Goal: Task Accomplishment & Management: Use online tool/utility

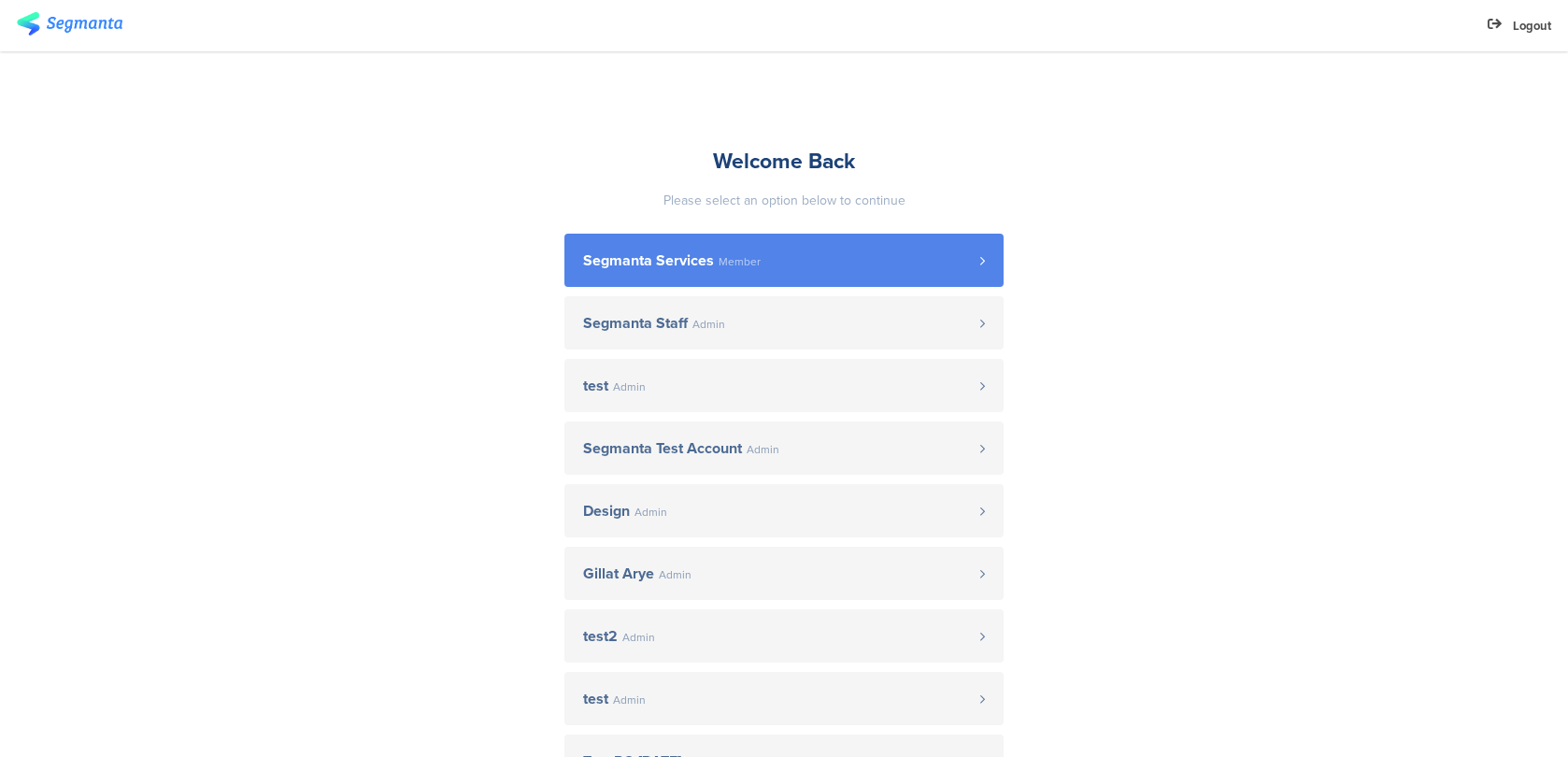
click at [658, 247] on link "Segmanta Services Member" at bounding box center [784, 260] width 439 height 53
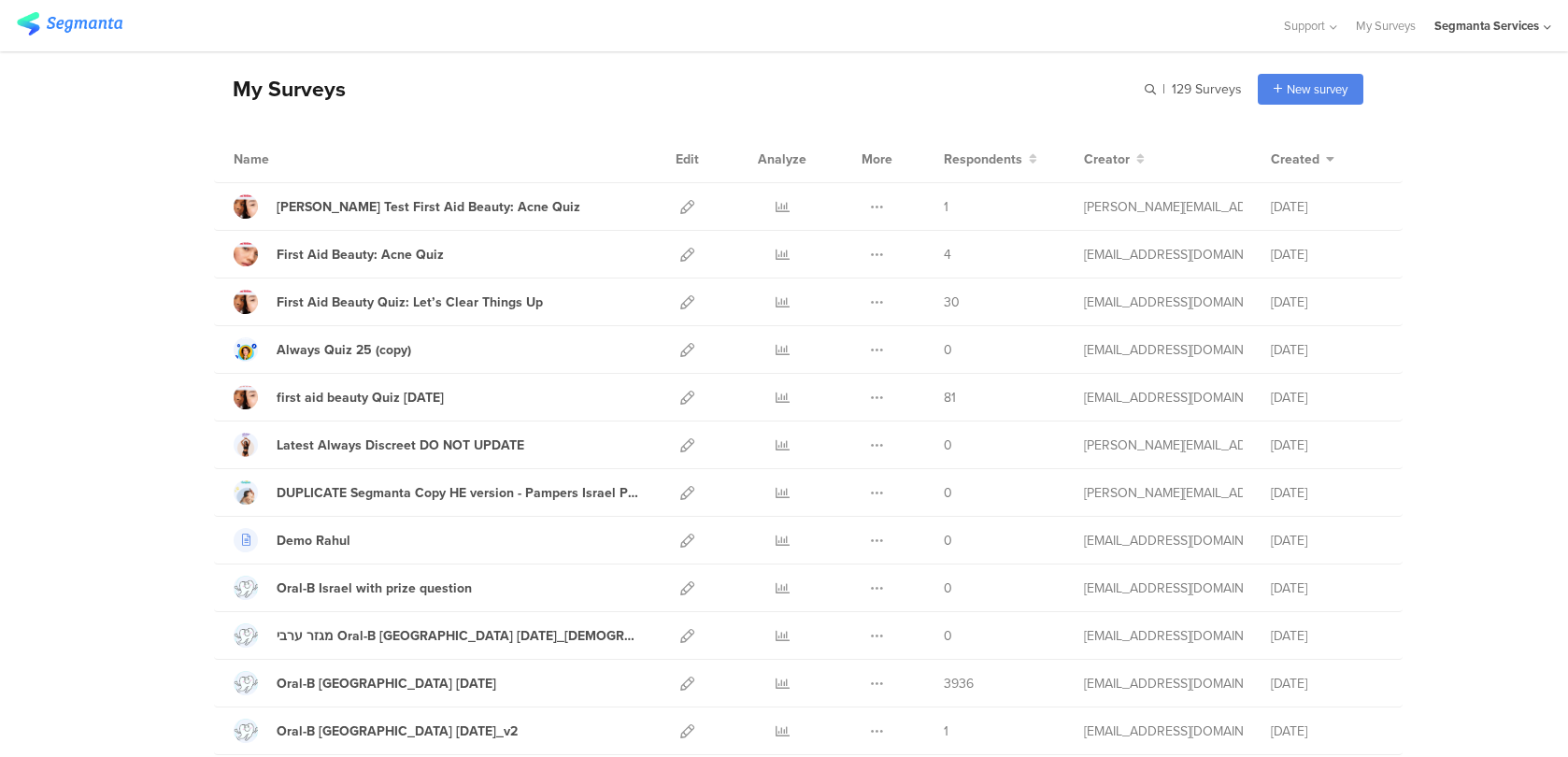
scroll to position [67, 0]
click at [690, 206] on icon at bounding box center [687, 206] width 14 height 14
click at [687, 250] on icon at bounding box center [687, 253] width 14 height 14
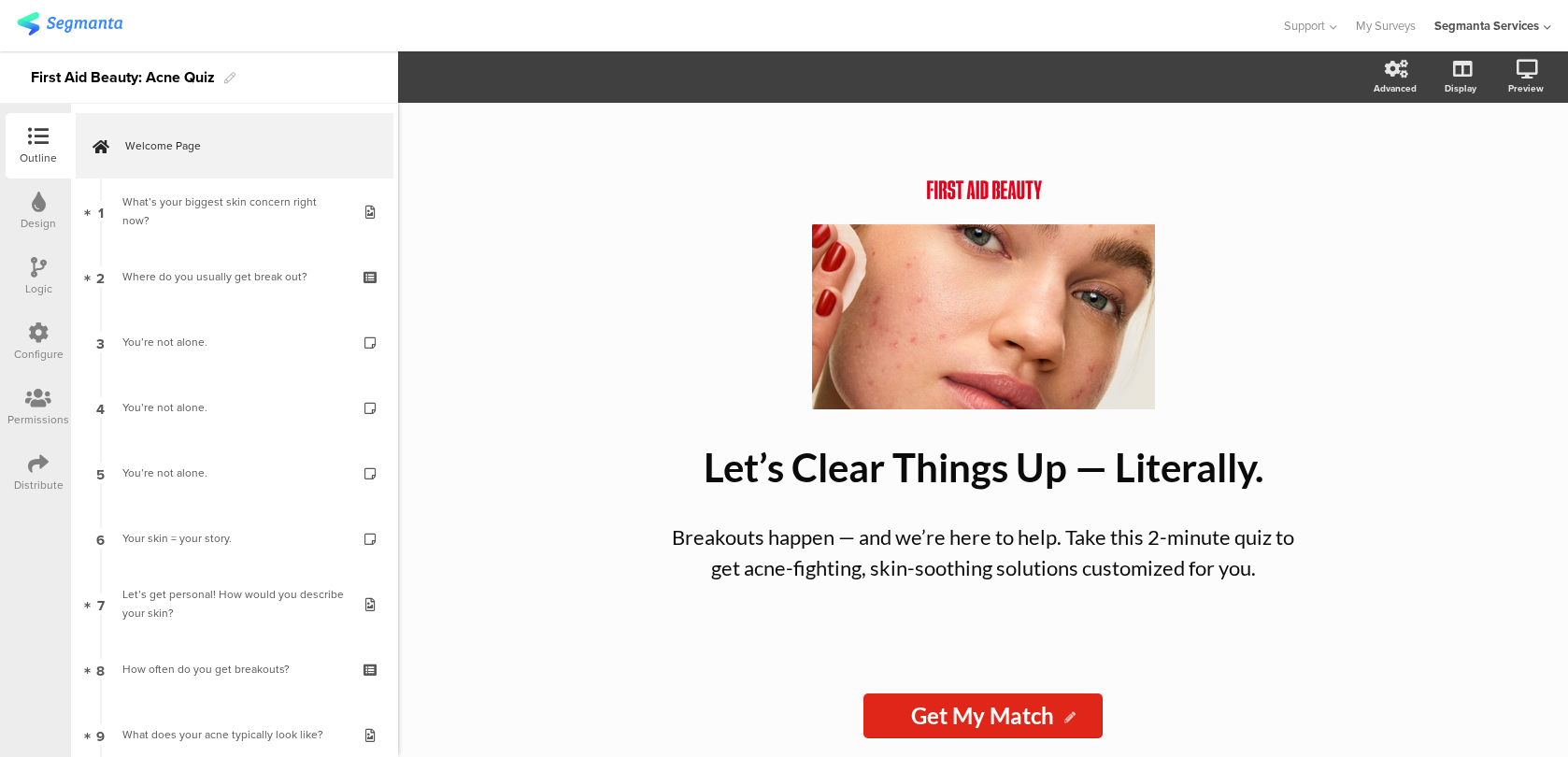
click at [14, 332] on div "Configure" at bounding box center [39, 342] width 65 height 65
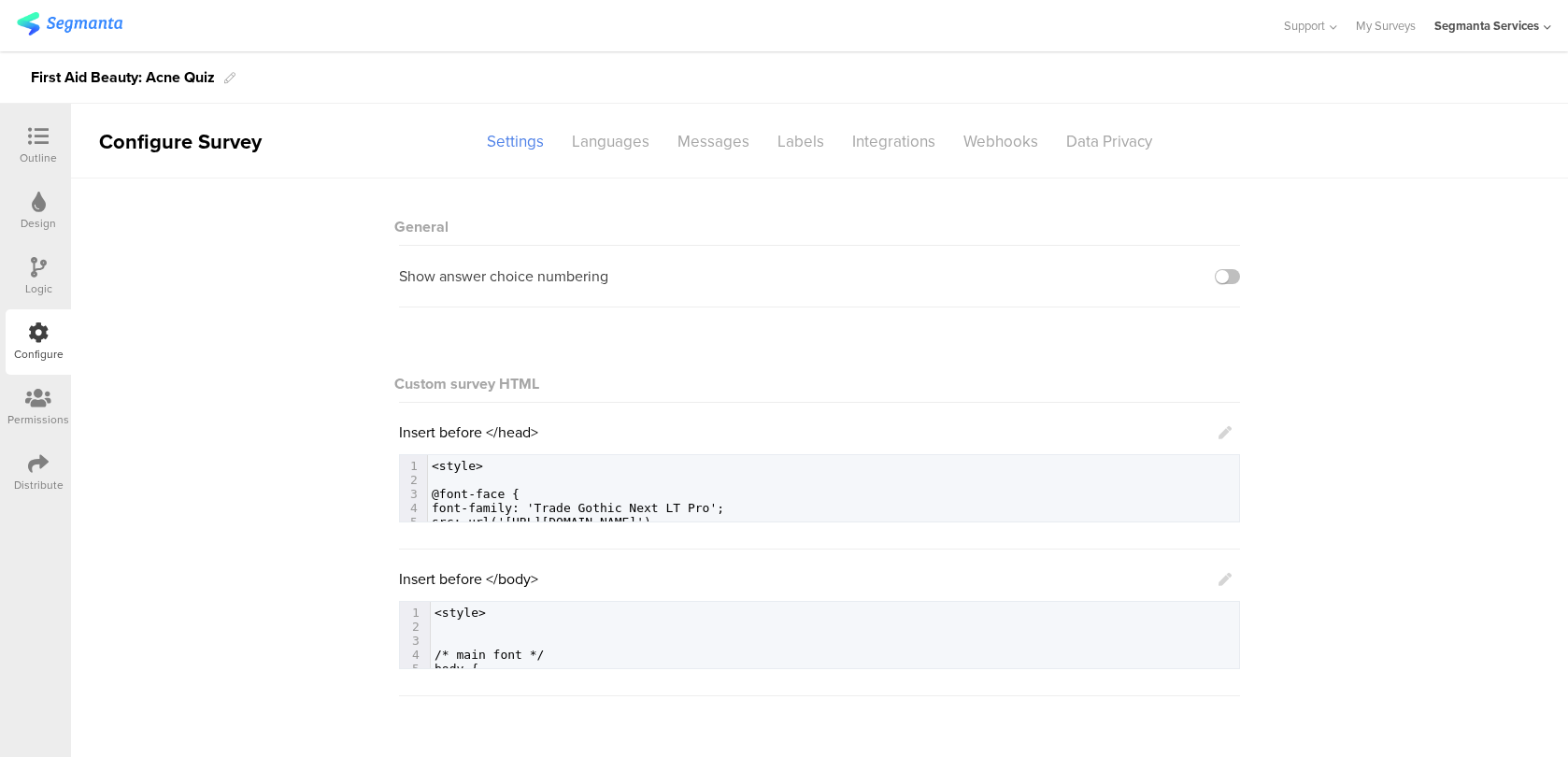
scroll to position [300, 0]
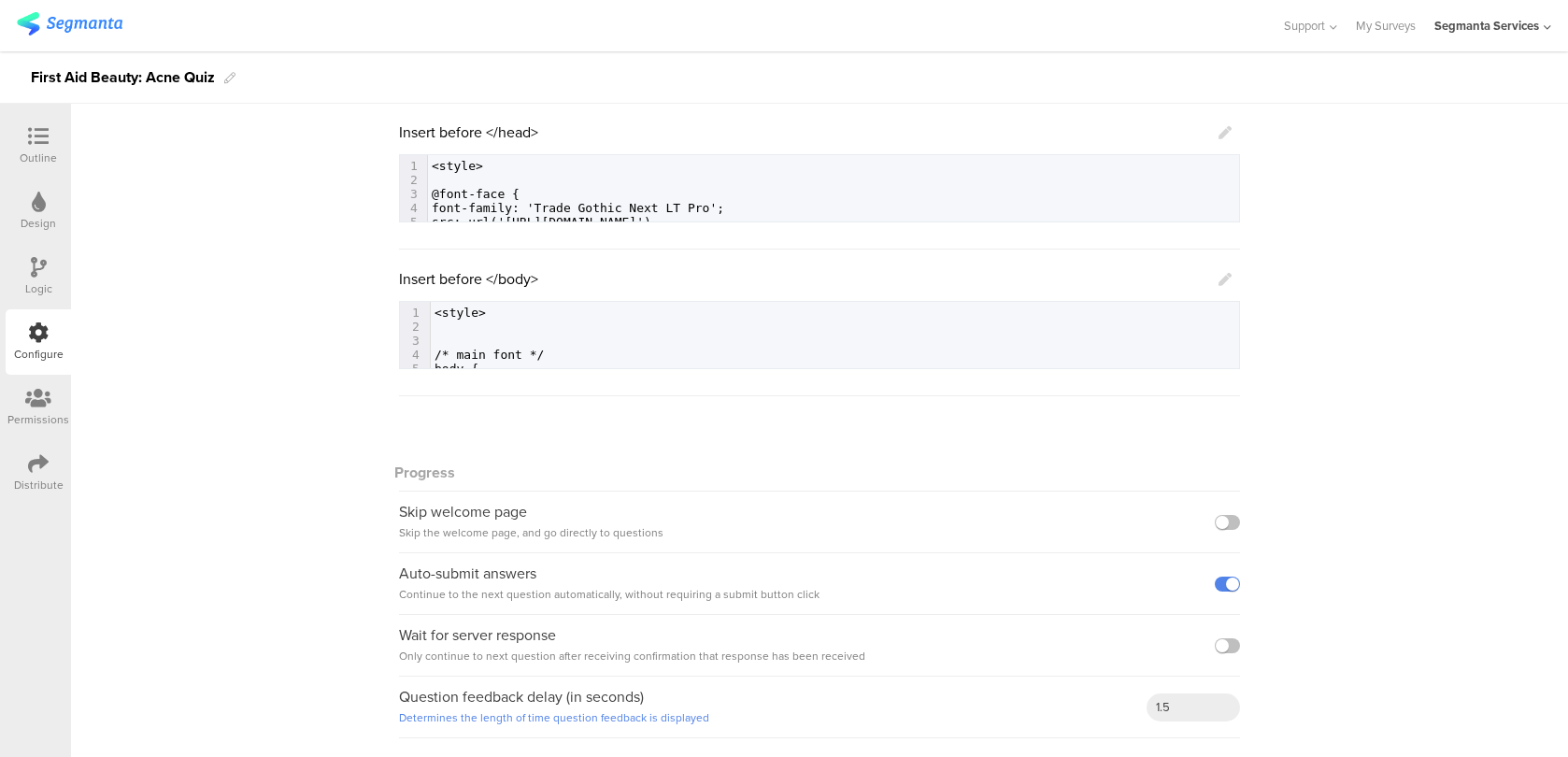
click at [1217, 283] on div "Insert before </body>" at bounding box center [814, 279] width 833 height 21
click at [1226, 280] on icon at bounding box center [1225, 279] width 13 height 13
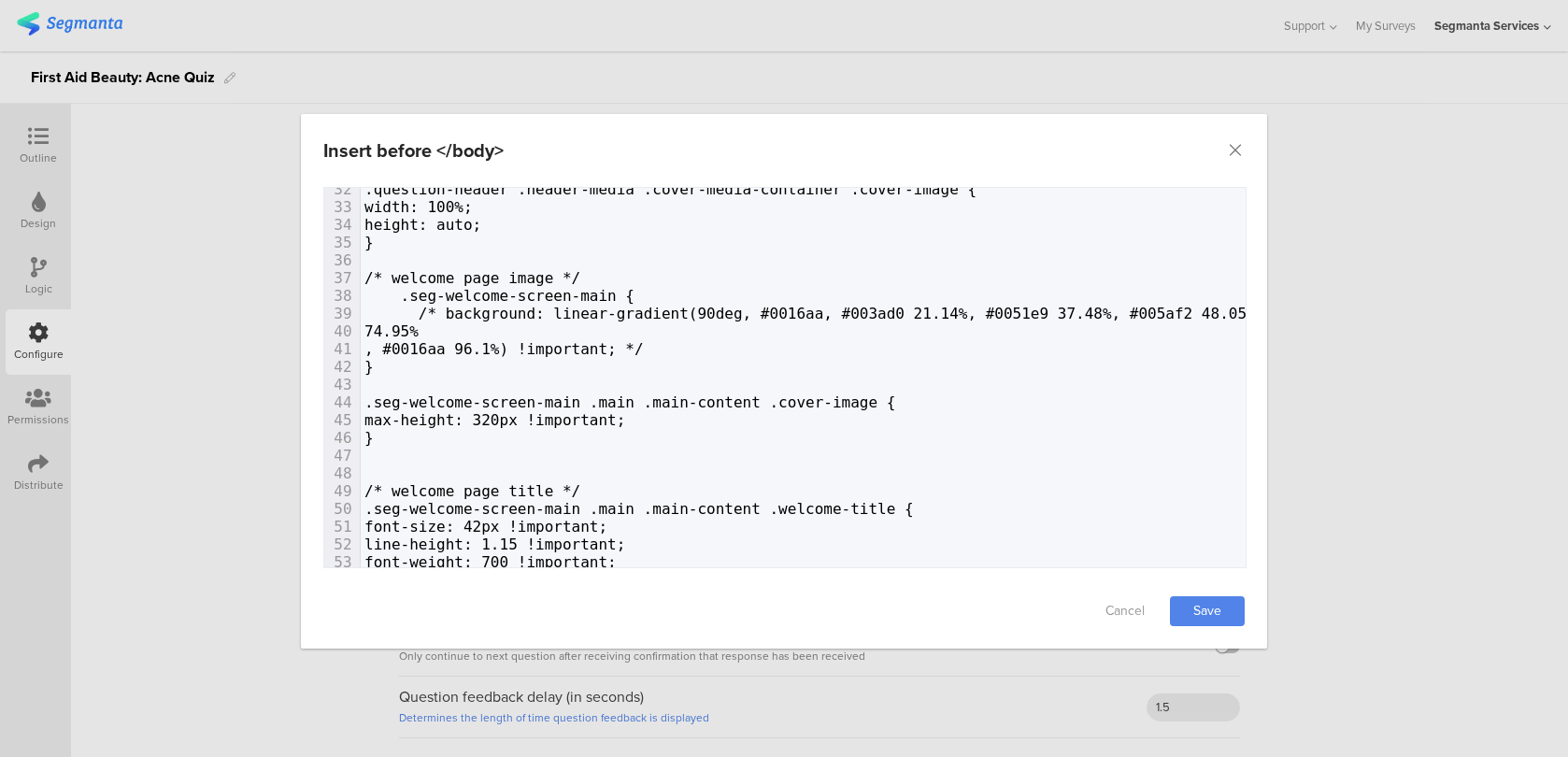
scroll to position [0, 0]
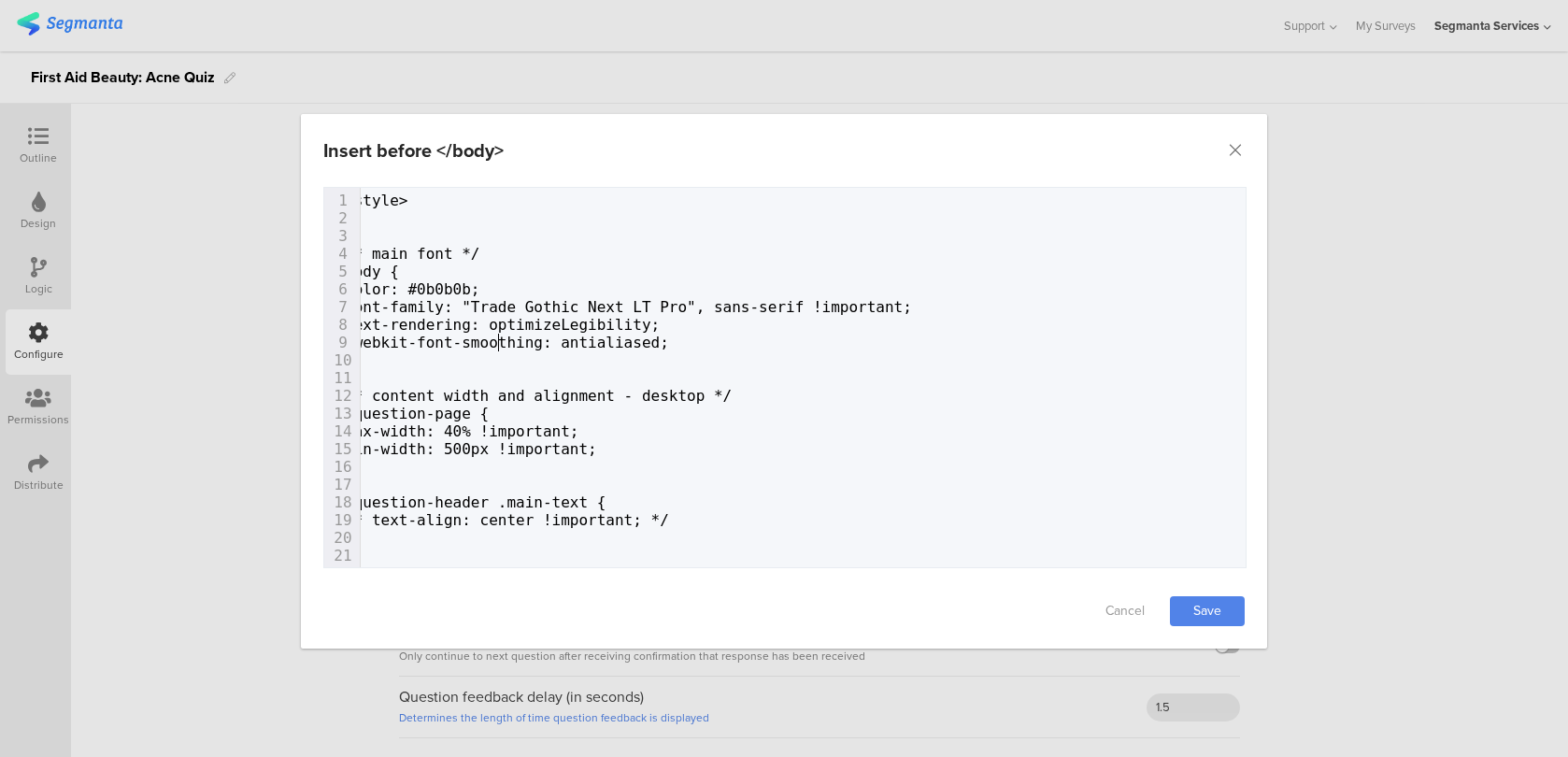
click at [497, 344] on span "-webkit-font-smoothing: antialiased;" at bounding box center [506, 343] width 324 height 17
type textarea "<style> /* main font */ body { color: #0b0b0b; font-family: "Trade Gothic Next …"
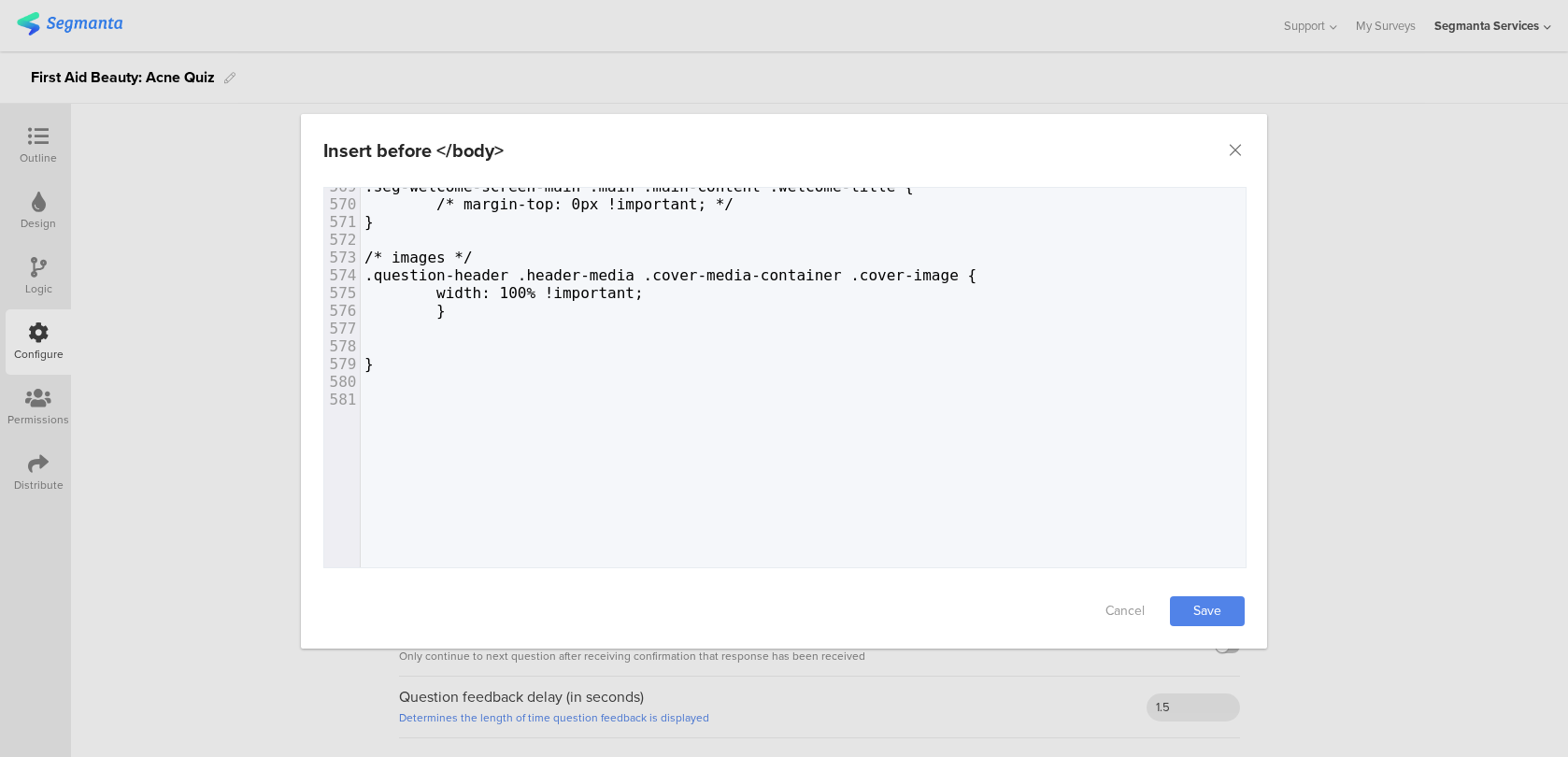
scroll to position [10676, 0]
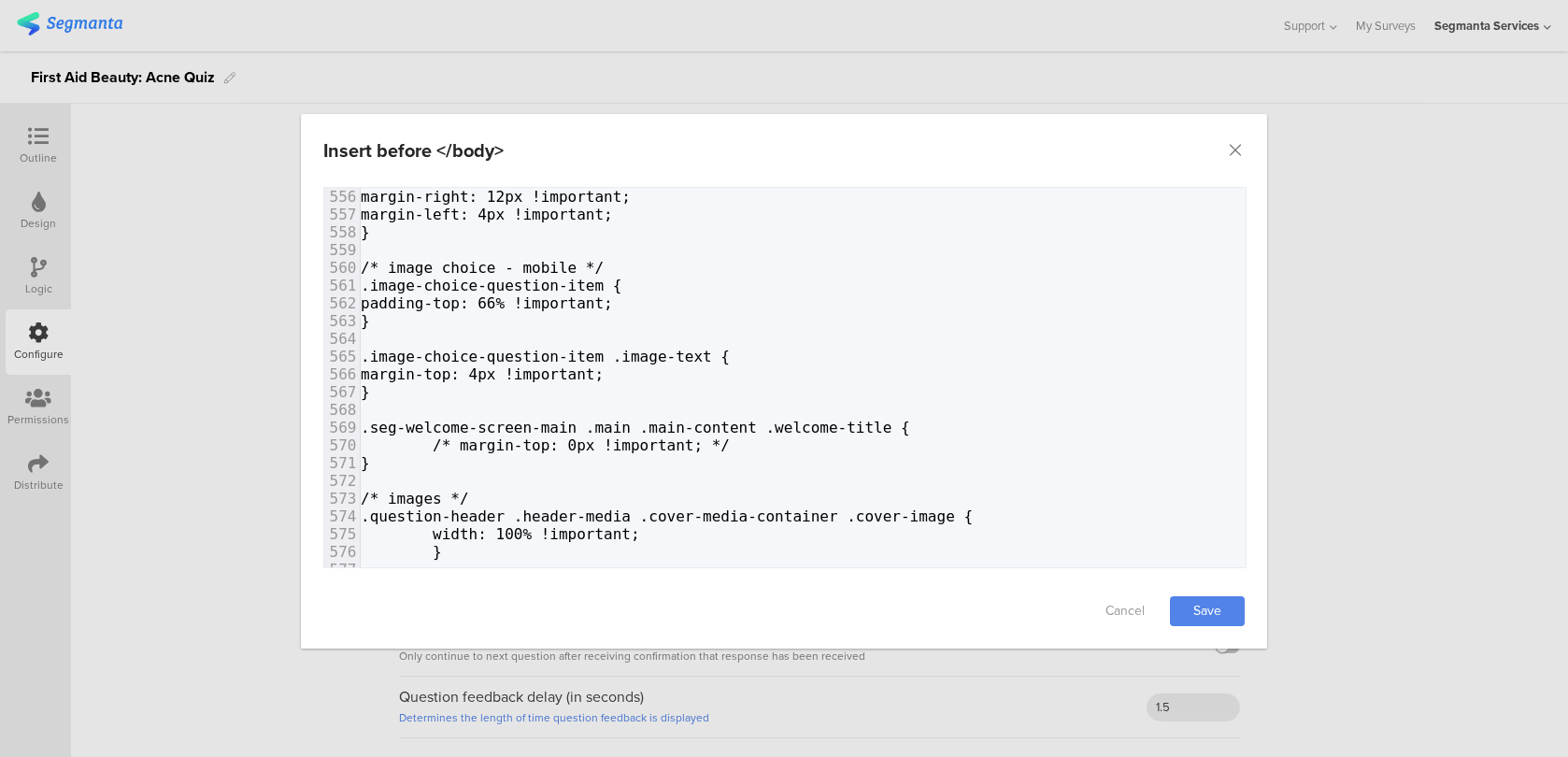
scroll to position [9775, 0]
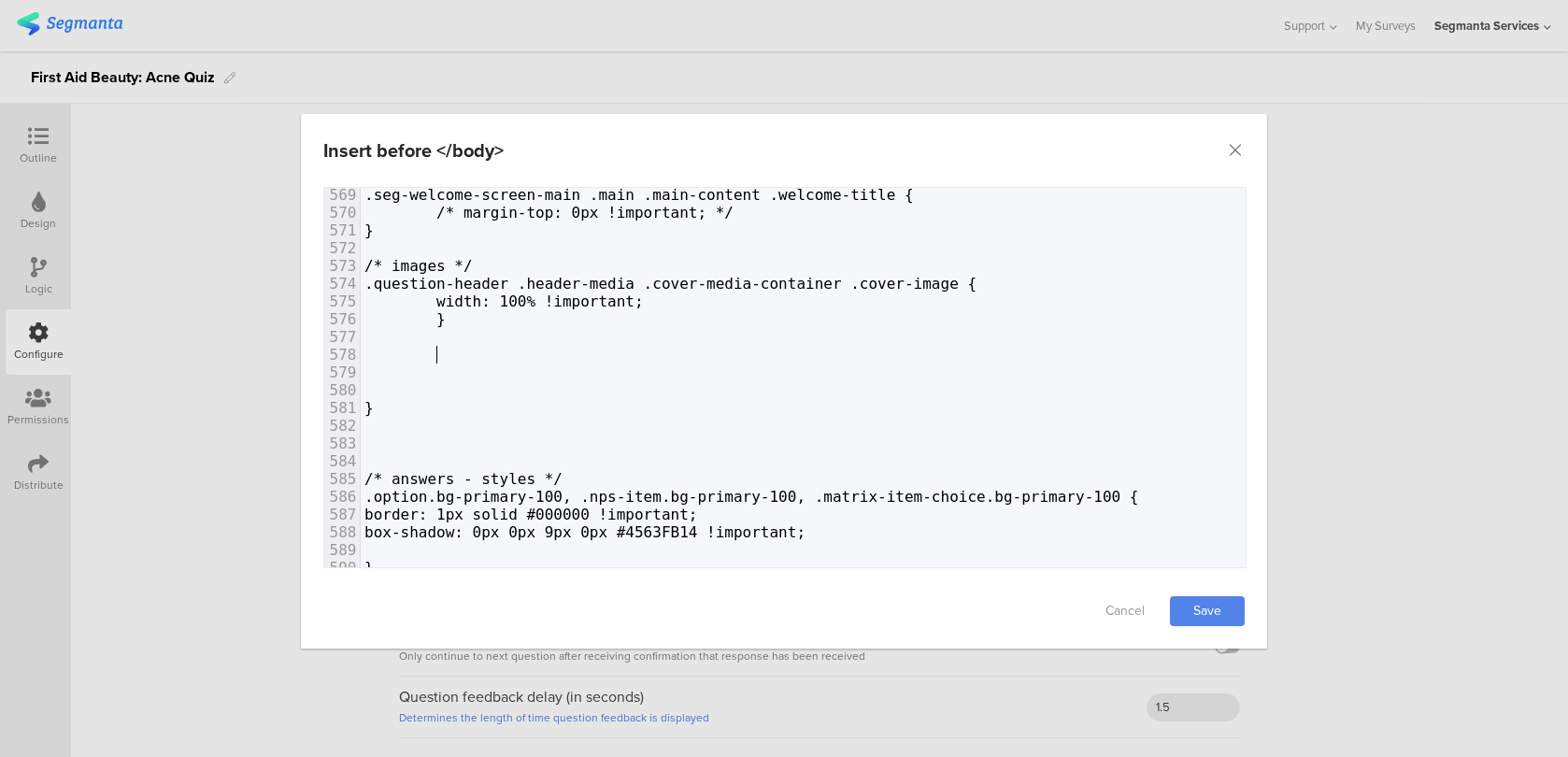
paste textarea "dialog"
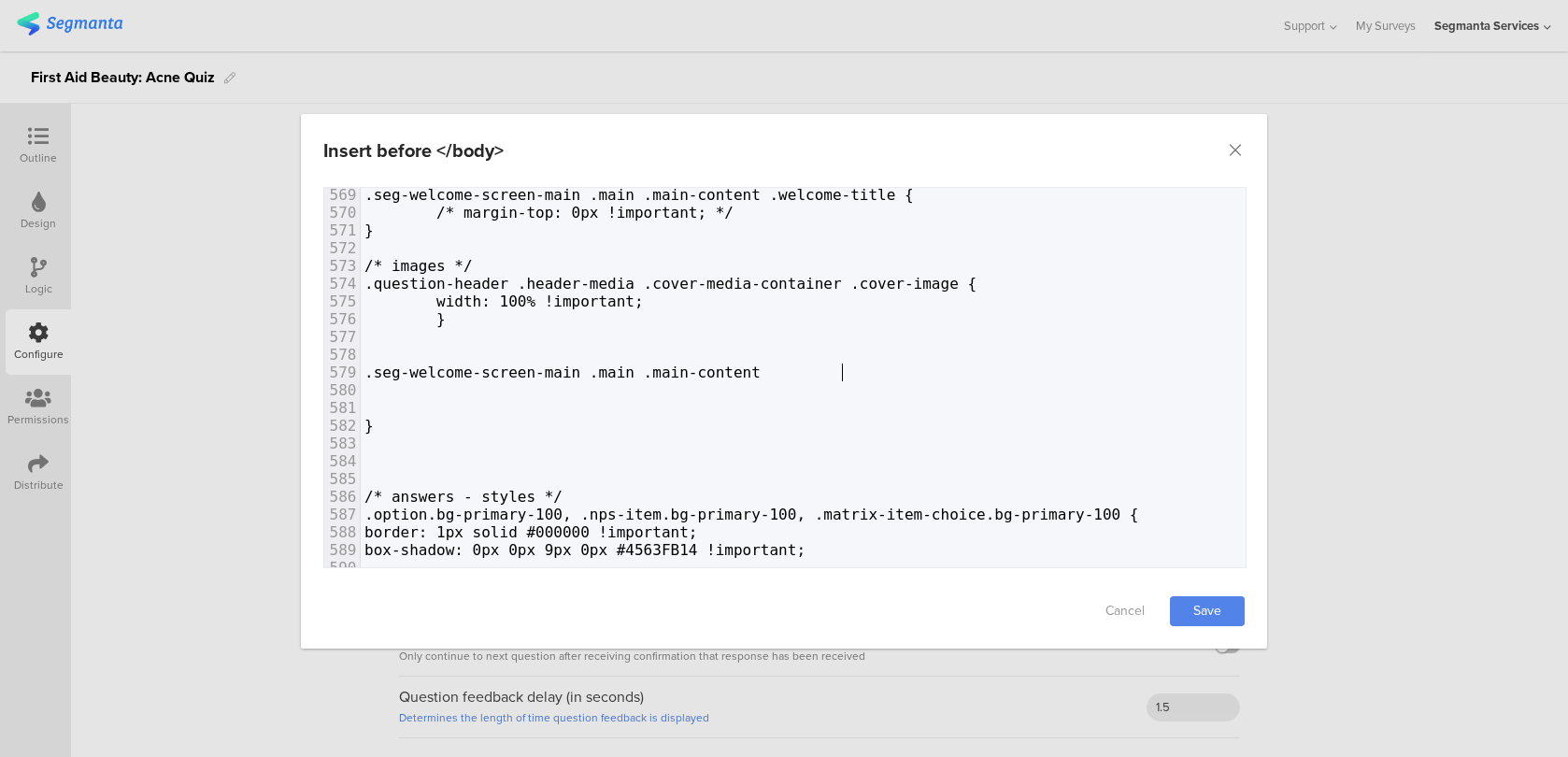
type textarea "{"
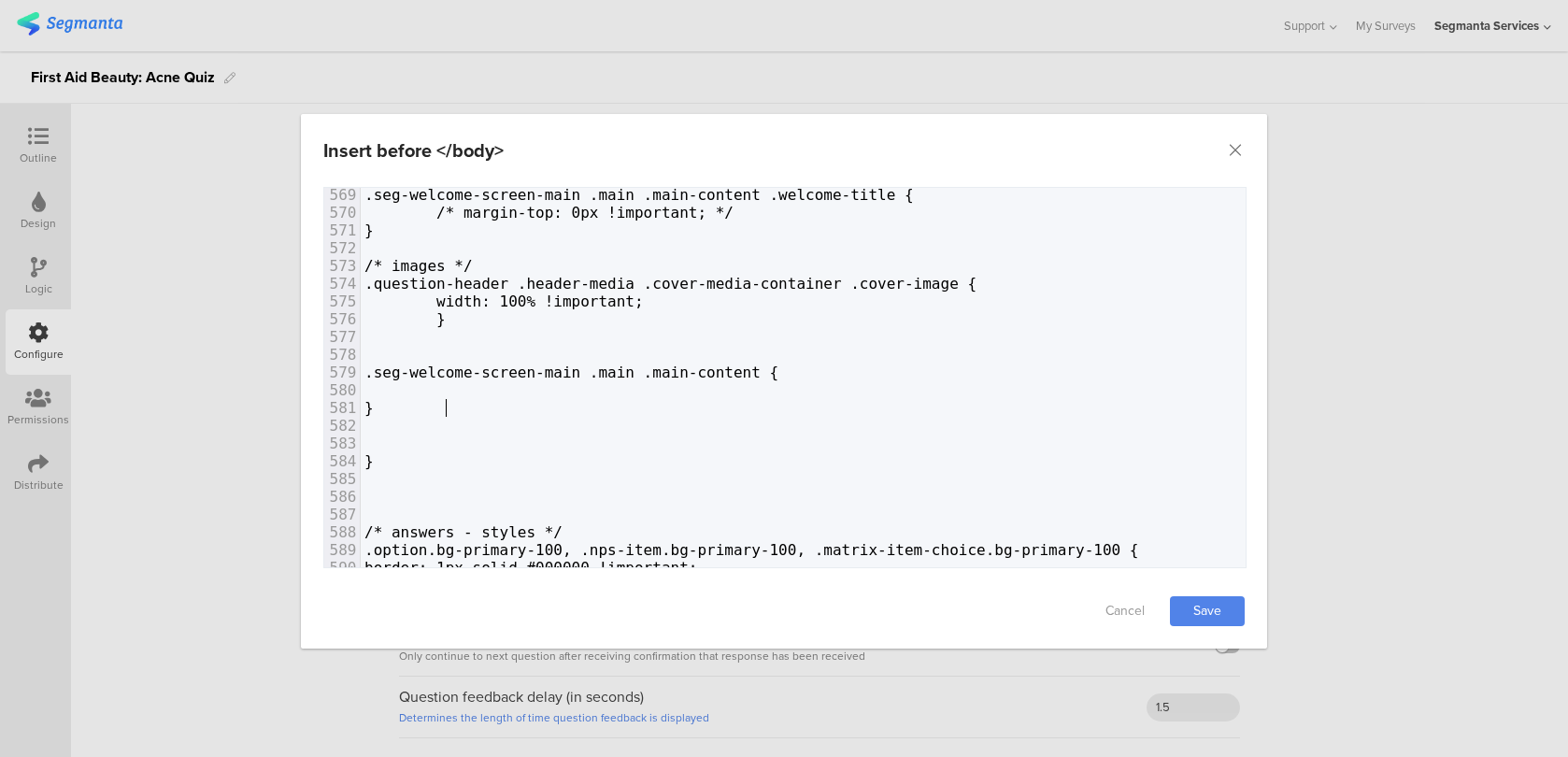
type textarea "}"
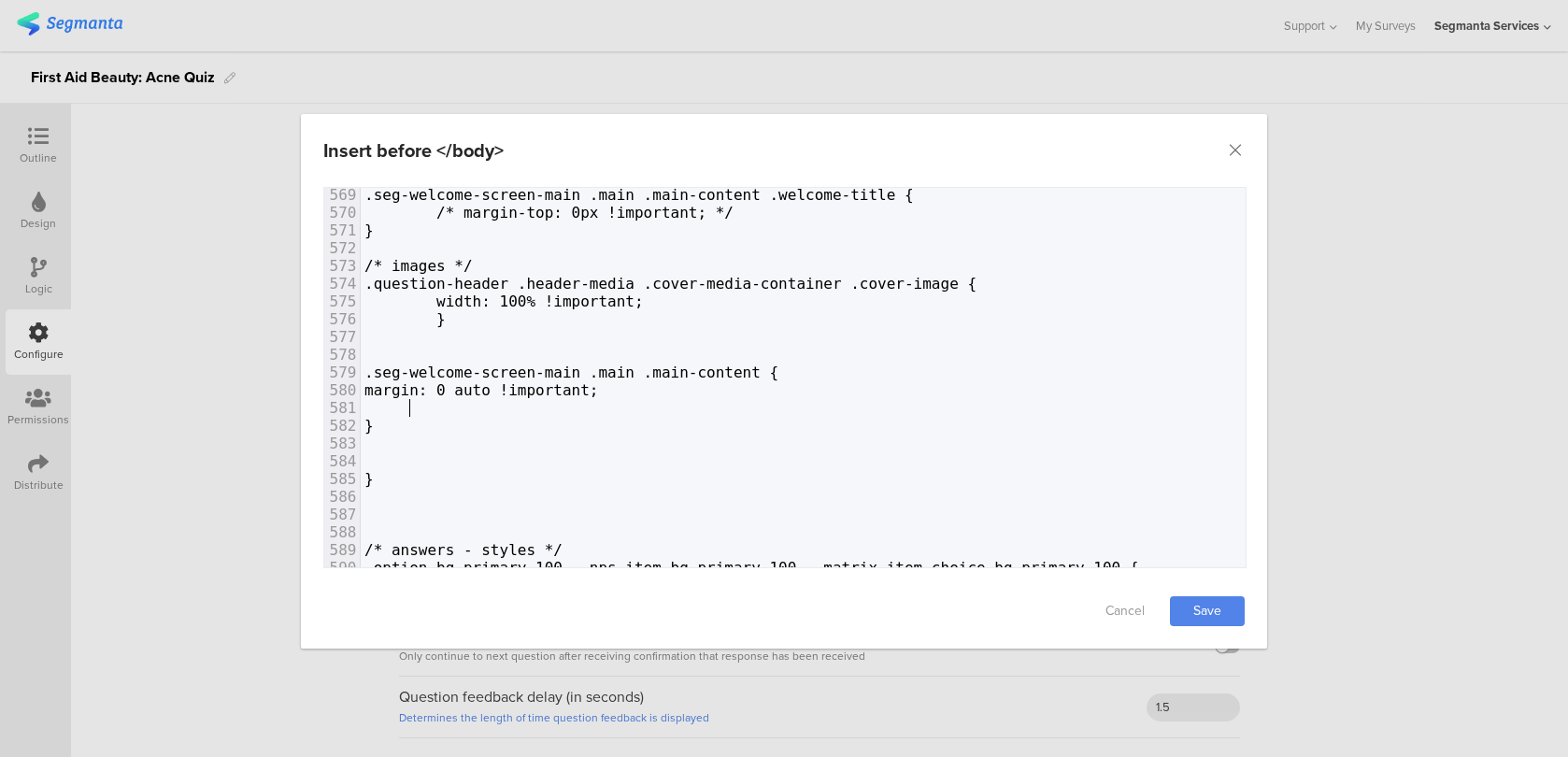
click at [407, 413] on span "dialog" at bounding box center [400, 407] width 72 height 17
click at [374, 406] on span "dialog" at bounding box center [400, 407] width 72 height 17
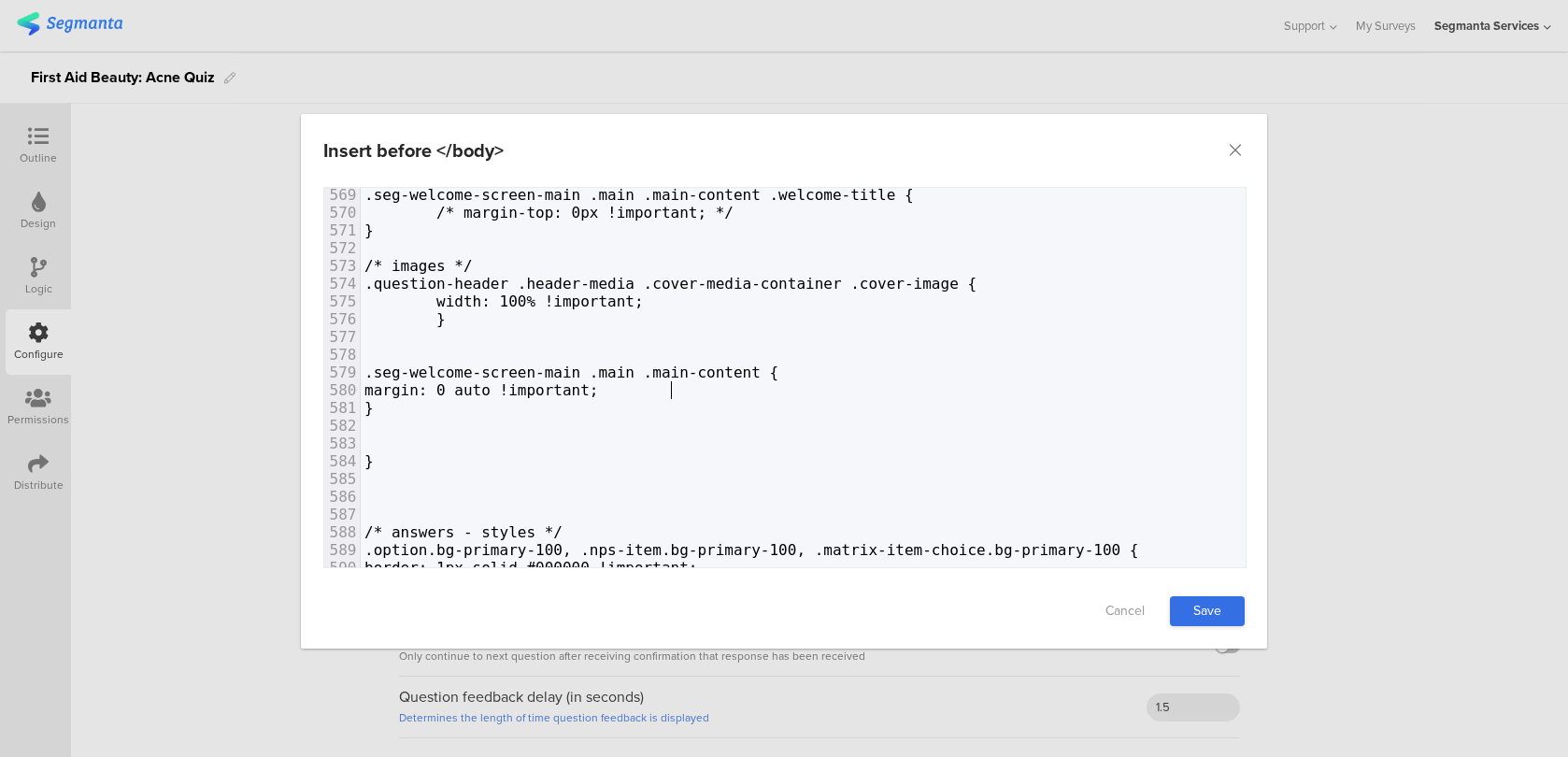
click at [1207, 611] on link "Save" at bounding box center [1207, 611] width 75 height 30
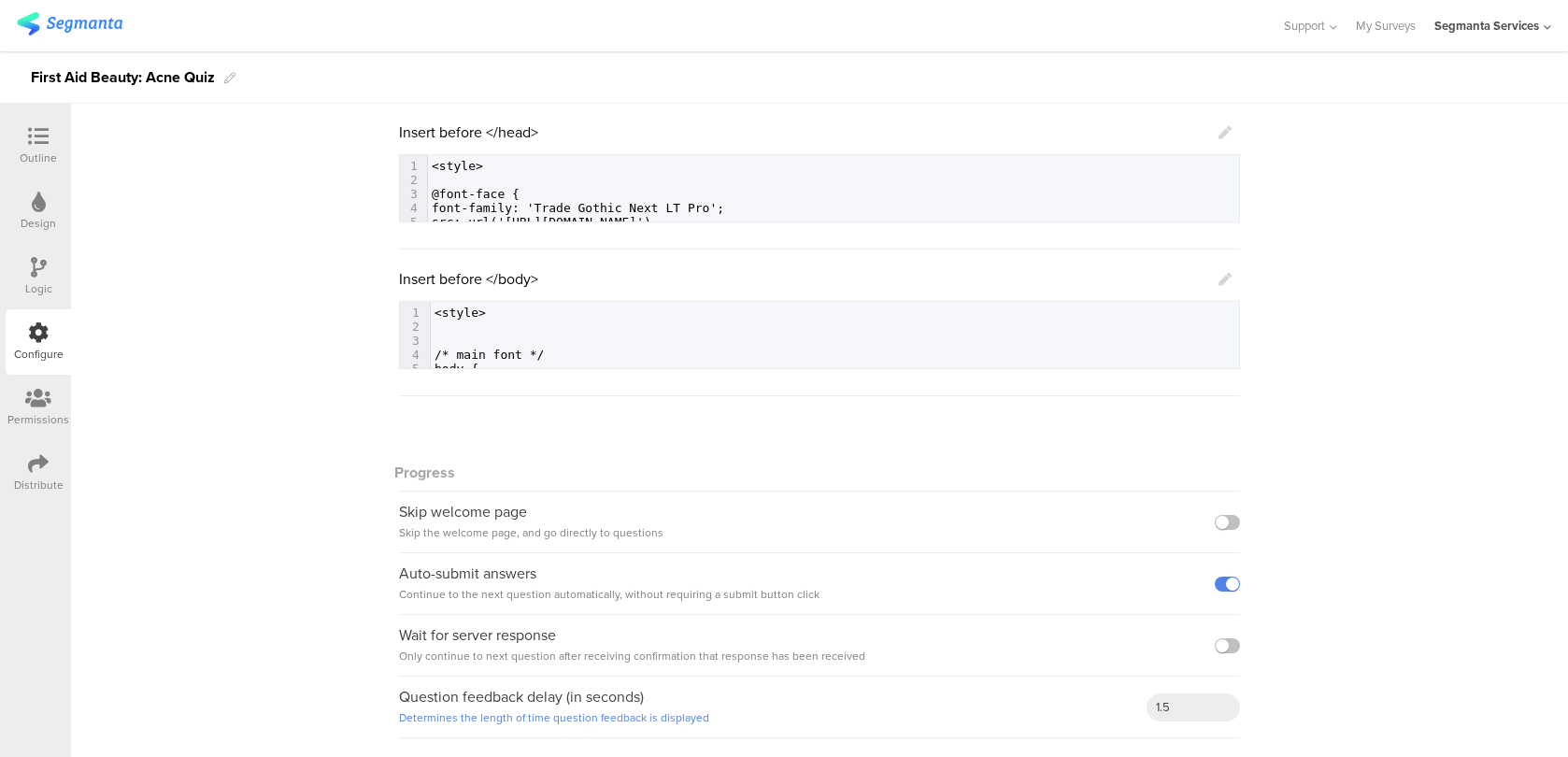
click at [1226, 274] on icon at bounding box center [1225, 279] width 13 height 13
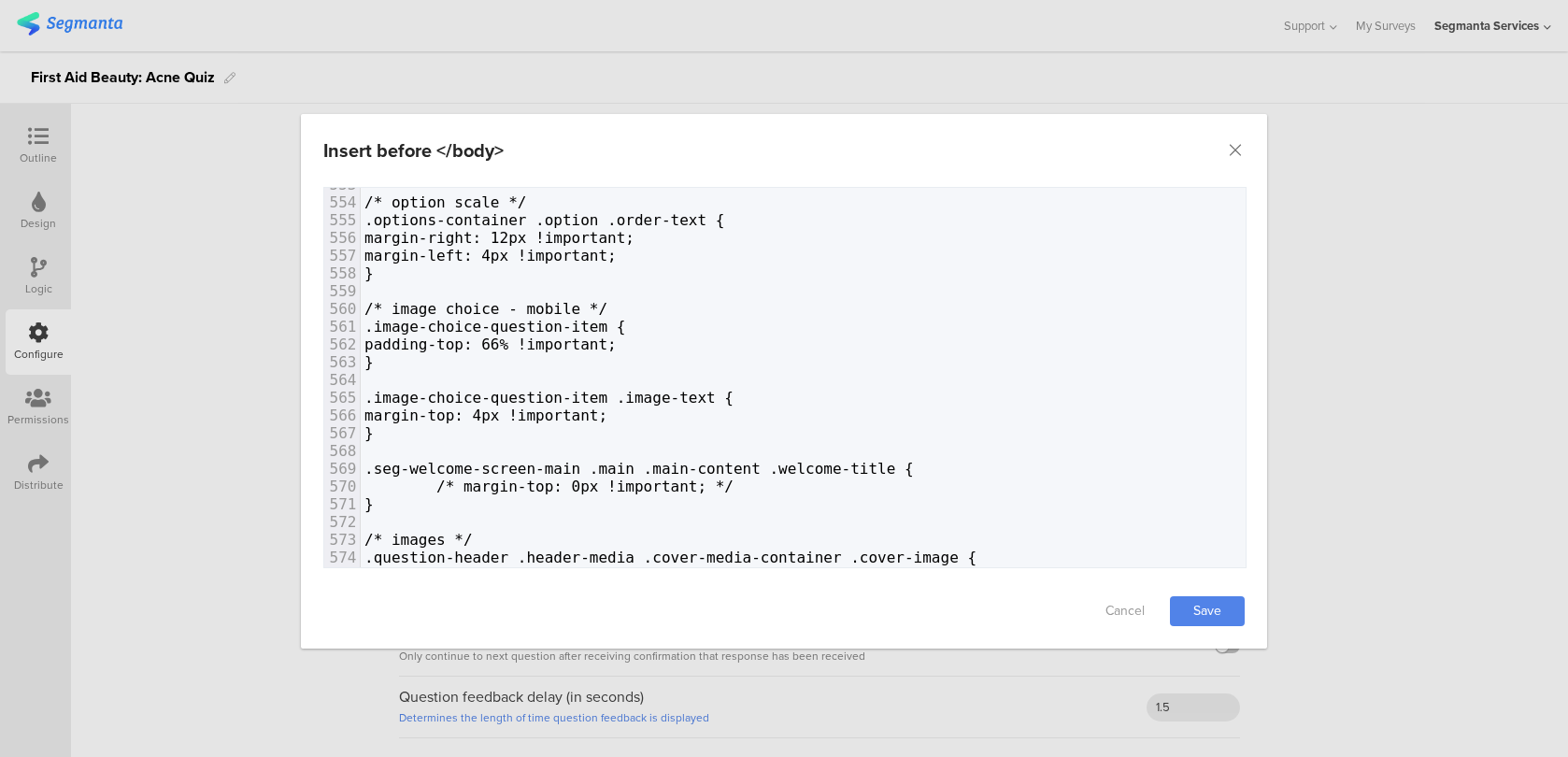
scroll to position [9737, 0]
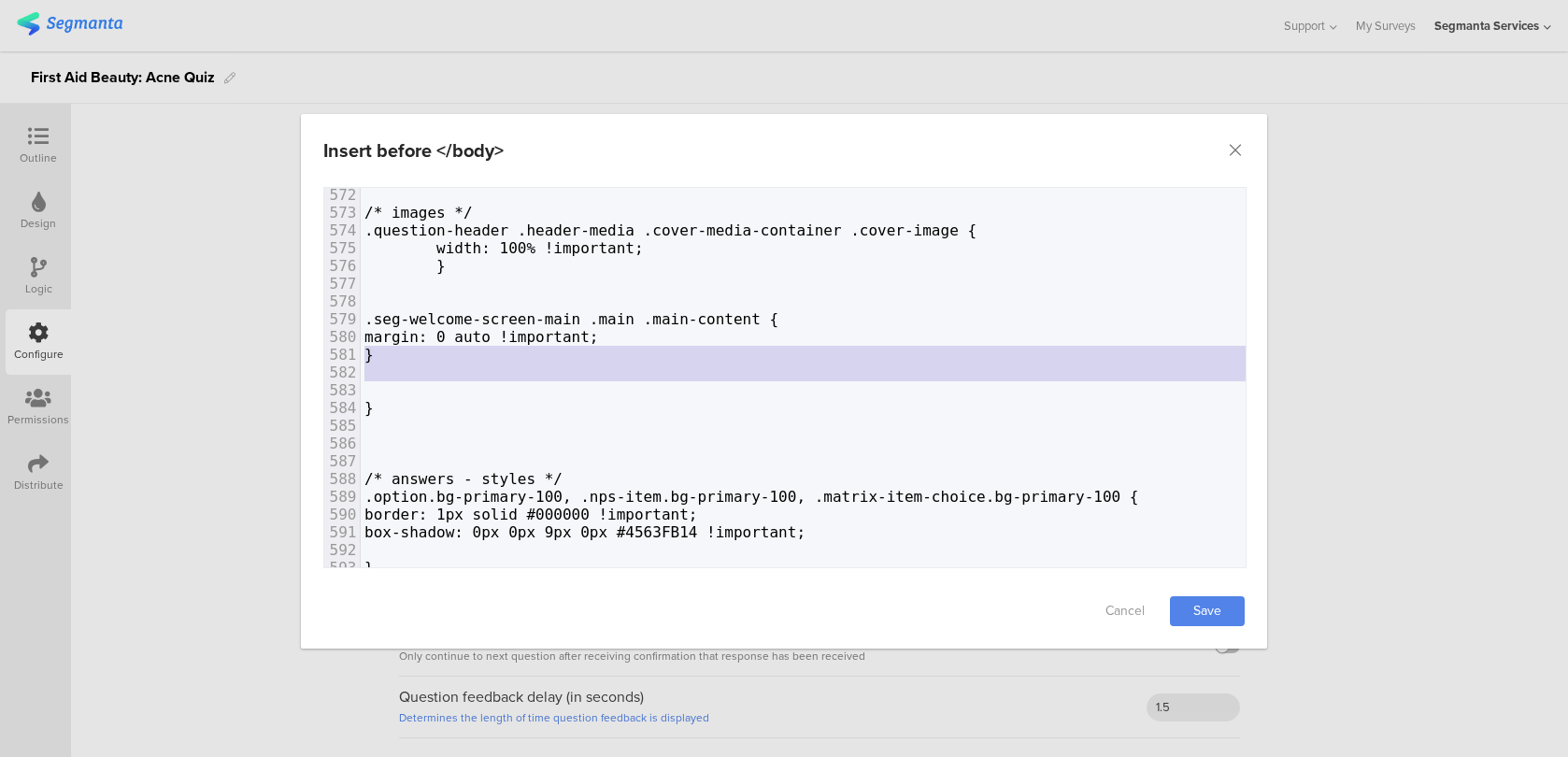
type textarea ".seg-welcome-screen-main .main .main-content { margin: 0 auto !important; }"
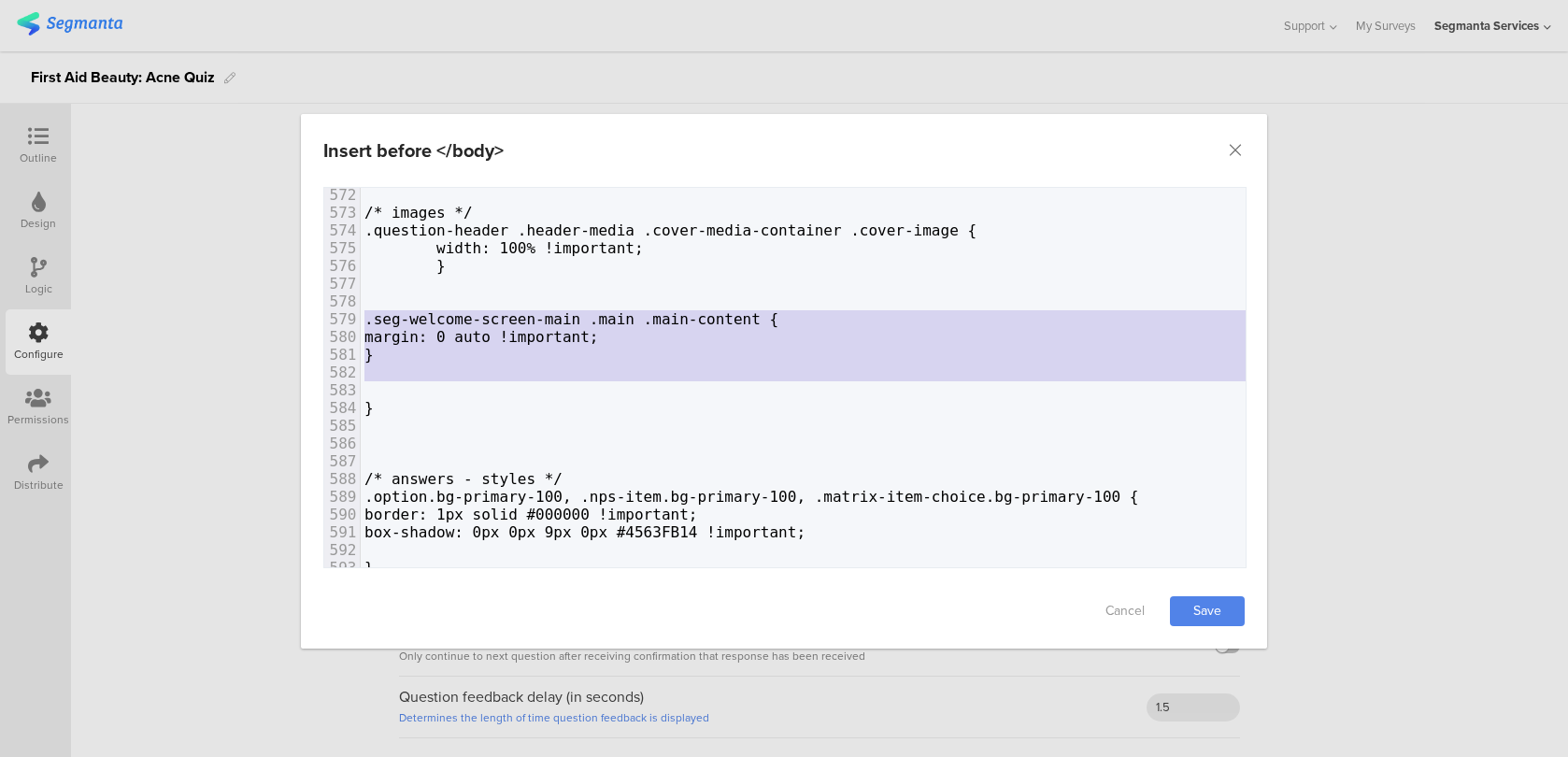
drag, startPoint x: 387, startPoint y: 385, endPoint x: 292, endPoint y: 318, distance: 116.2
click at [292, 318] on div "Insert before </body> Failed saving changes. If the problem persists please con…" at bounding box center [784, 378] width 1568 height 757
click at [424, 328] on span "margin: 0 auto !important;" at bounding box center [482, 337] width 235 height 17
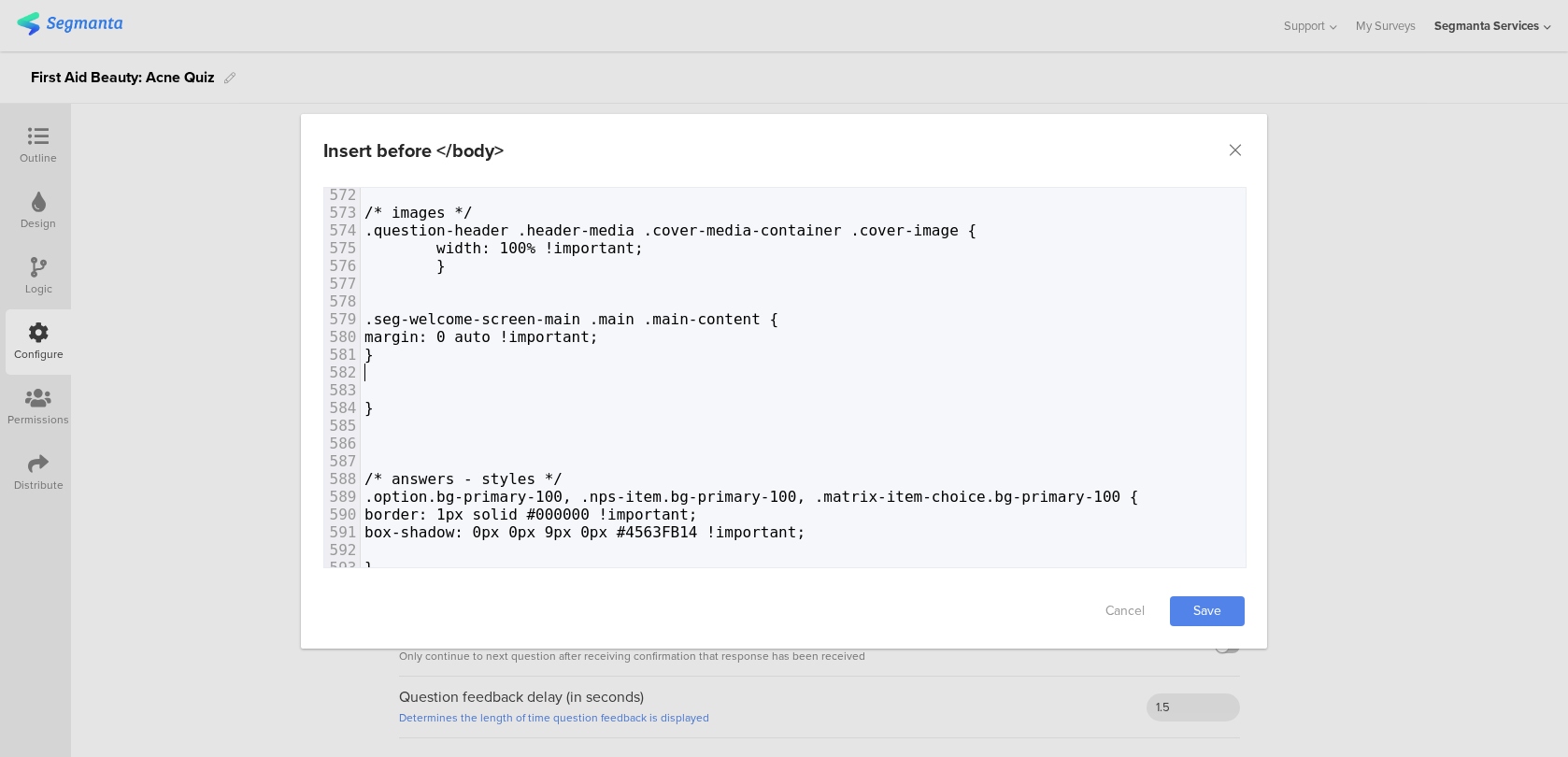
type textarea ".seg-welcome-screen-main .main .main-content { margin: 0 auto !important; }"
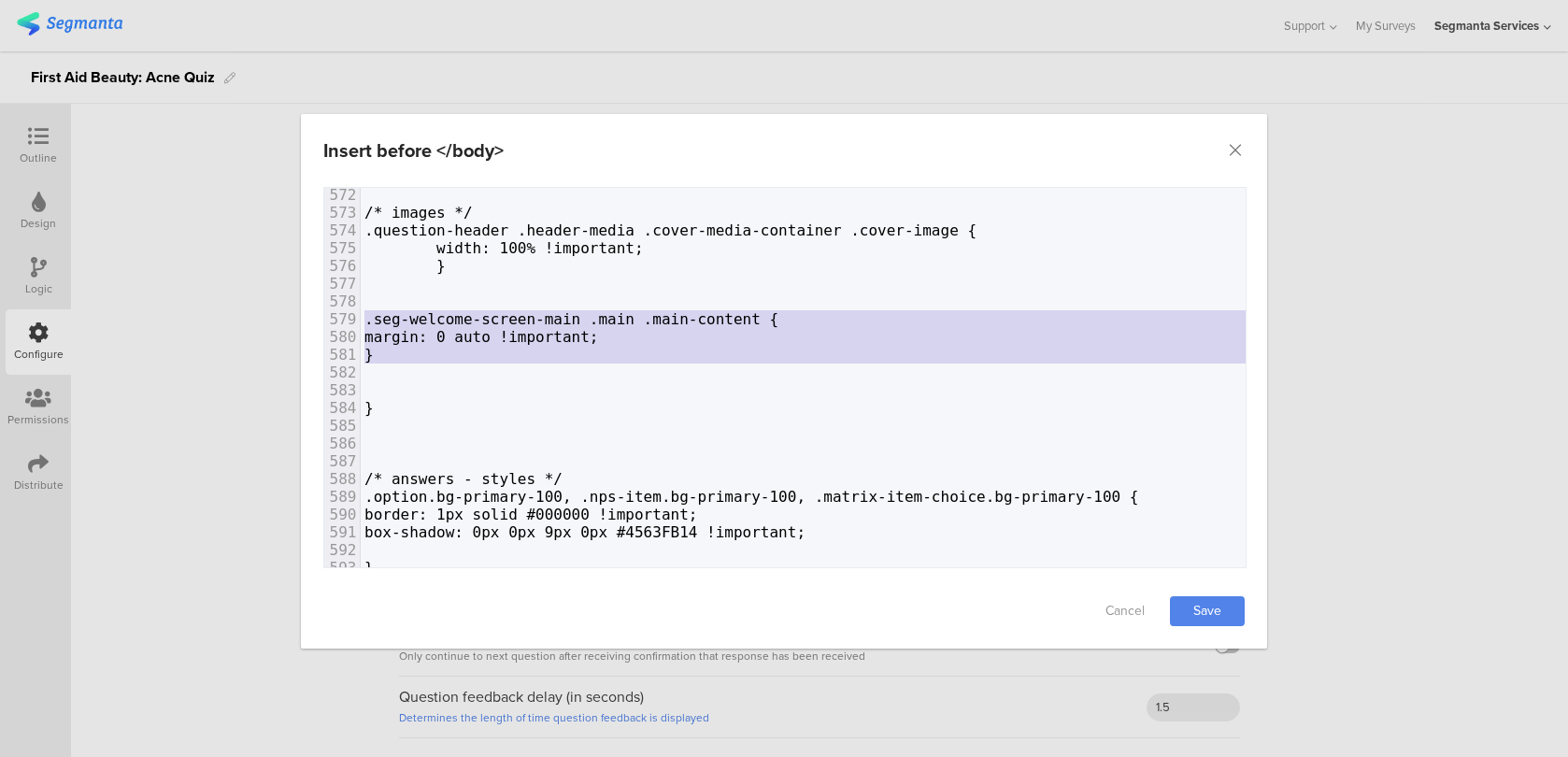
drag, startPoint x: 372, startPoint y: 374, endPoint x: 337, endPoint y: 312, distance: 71.2
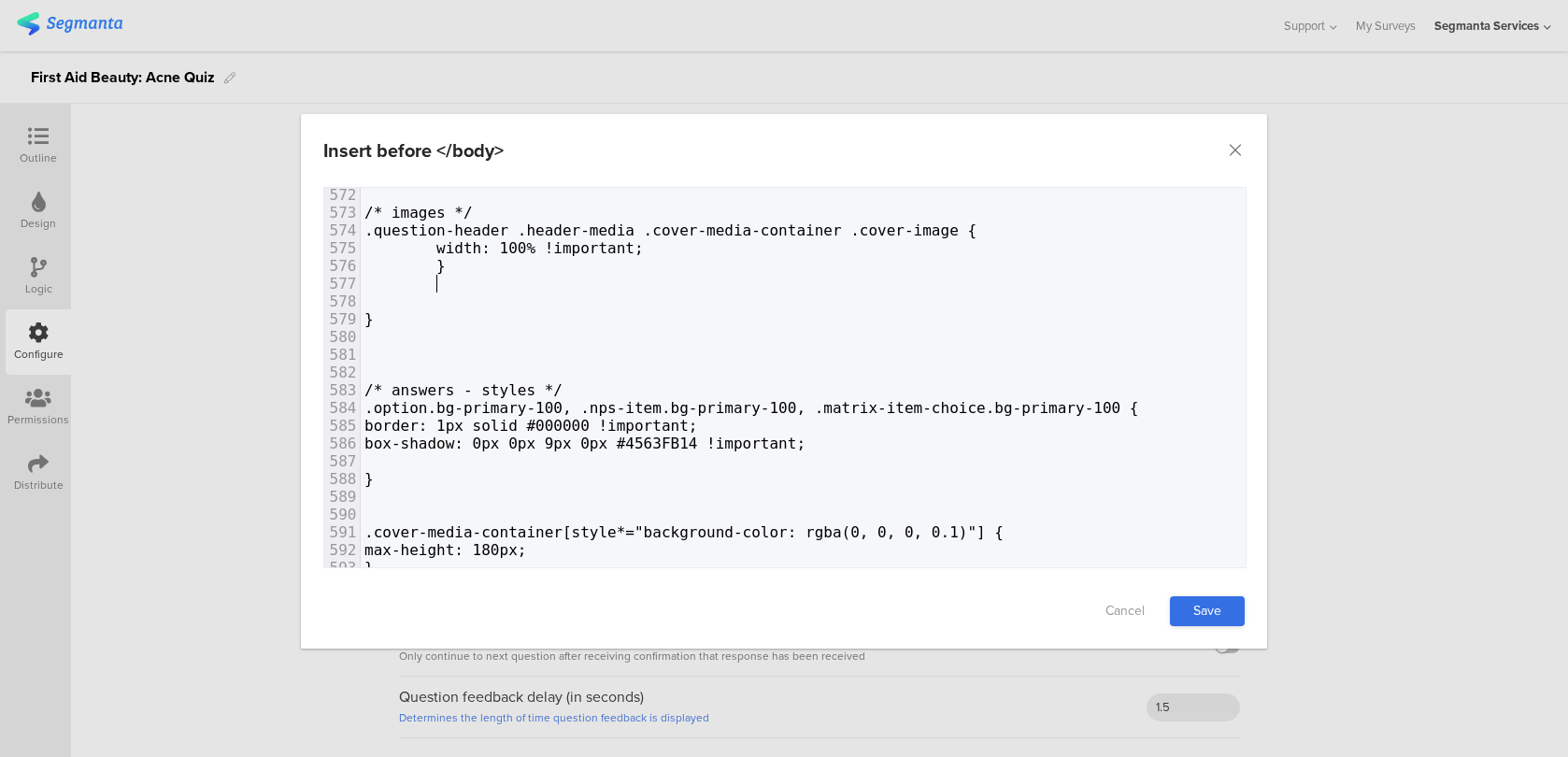
click at [1200, 600] on link "Save" at bounding box center [1207, 611] width 75 height 30
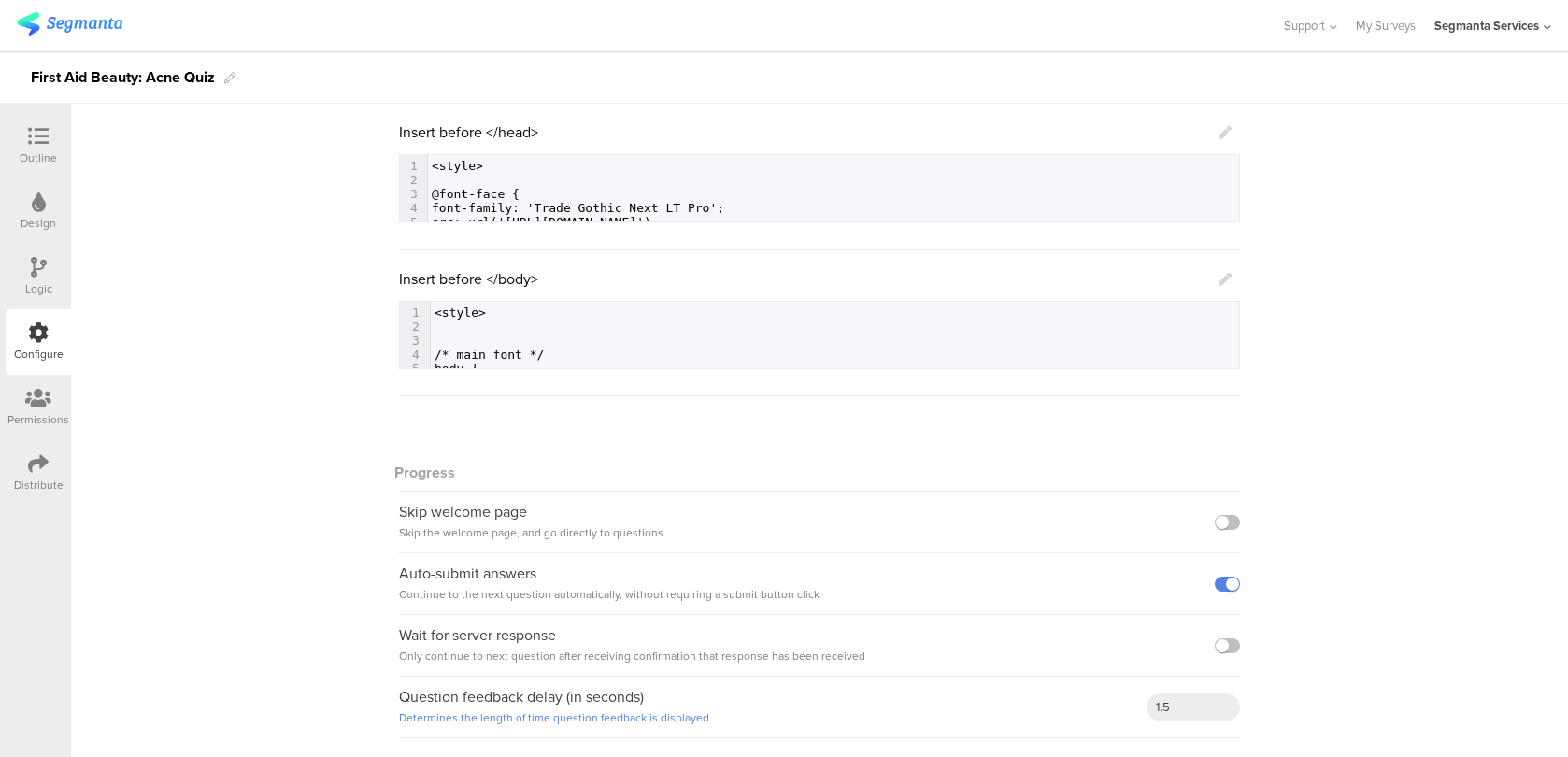
drag, startPoint x: 55, startPoint y: 123, endPoint x: 444, endPoint y: 8, distance: 405.6
click at [55, 123] on div "Outline" at bounding box center [39, 145] width 65 height 65
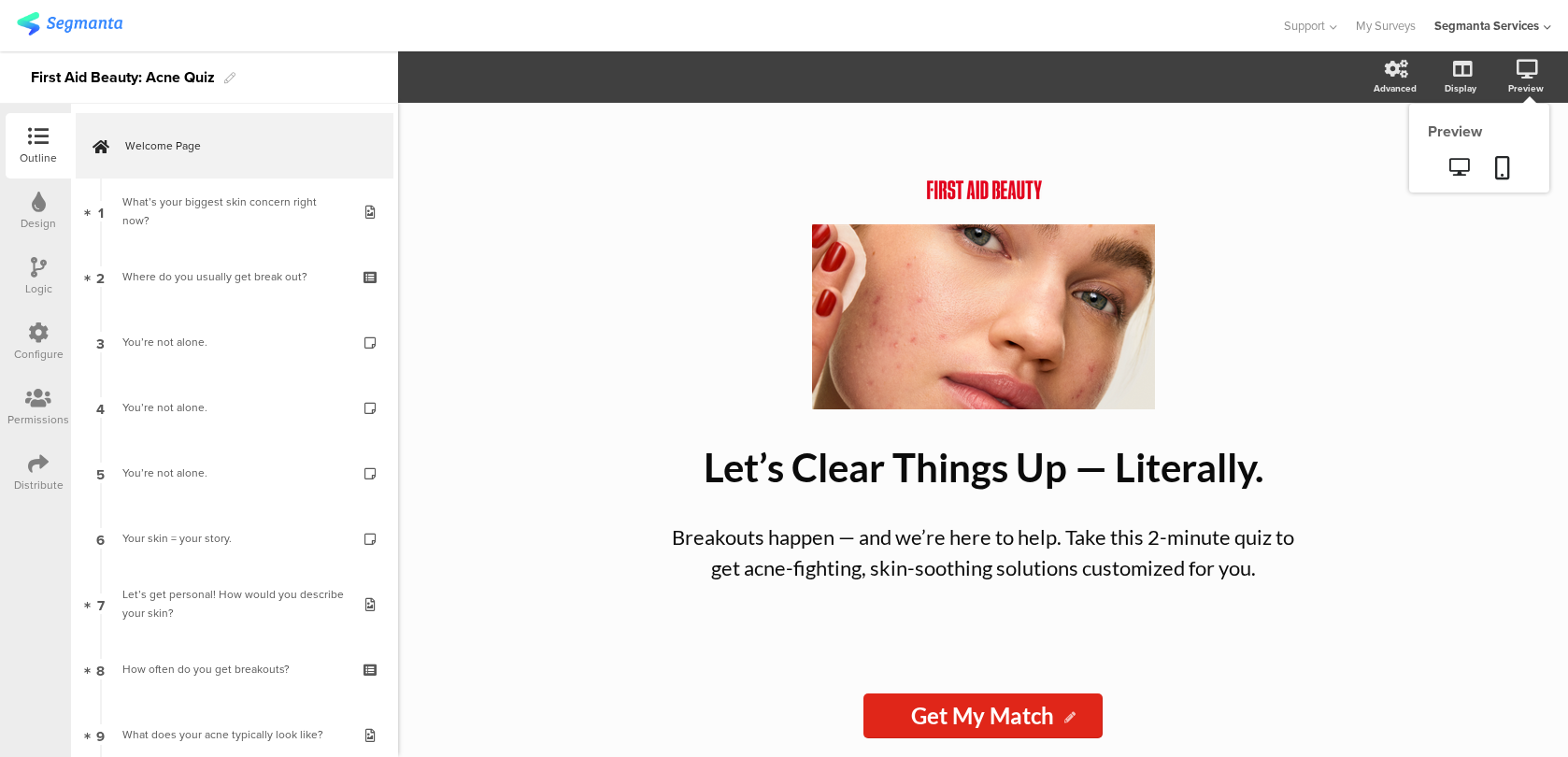
click at [1516, 148] on sg-preview-menu at bounding box center [1479, 169] width 141 height 47
click at [1513, 162] on link at bounding box center [1502, 169] width 41 height 36
click at [1500, 147] on sg-preview-menu at bounding box center [1479, 169] width 141 height 47
click at [1500, 157] on icon at bounding box center [1503, 168] width 15 height 23
click at [46, 363] on div "Configure" at bounding box center [39, 342] width 65 height 65
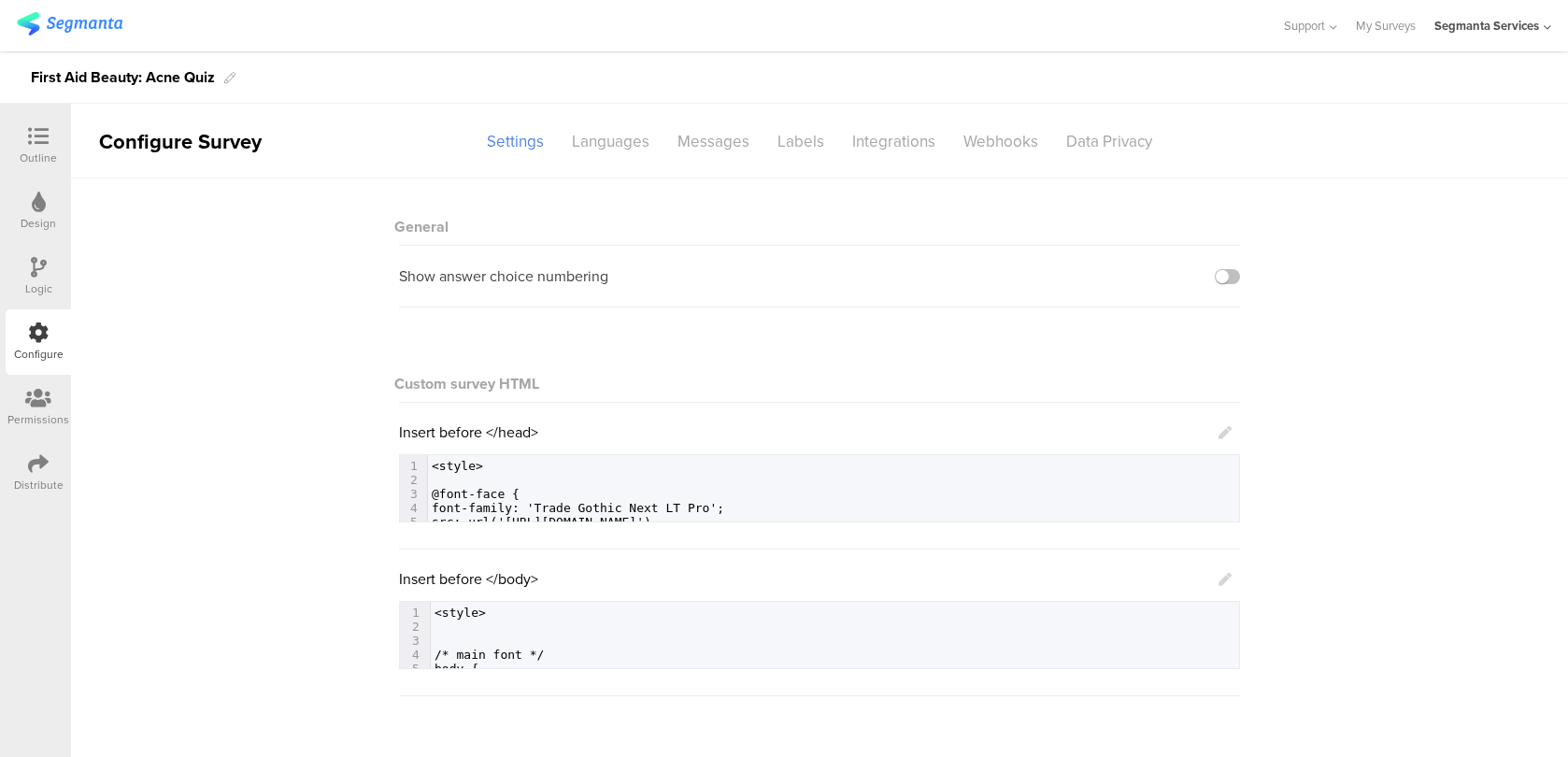
scroll to position [1, 0]
click at [1225, 576] on icon at bounding box center [1225, 579] width 13 height 13
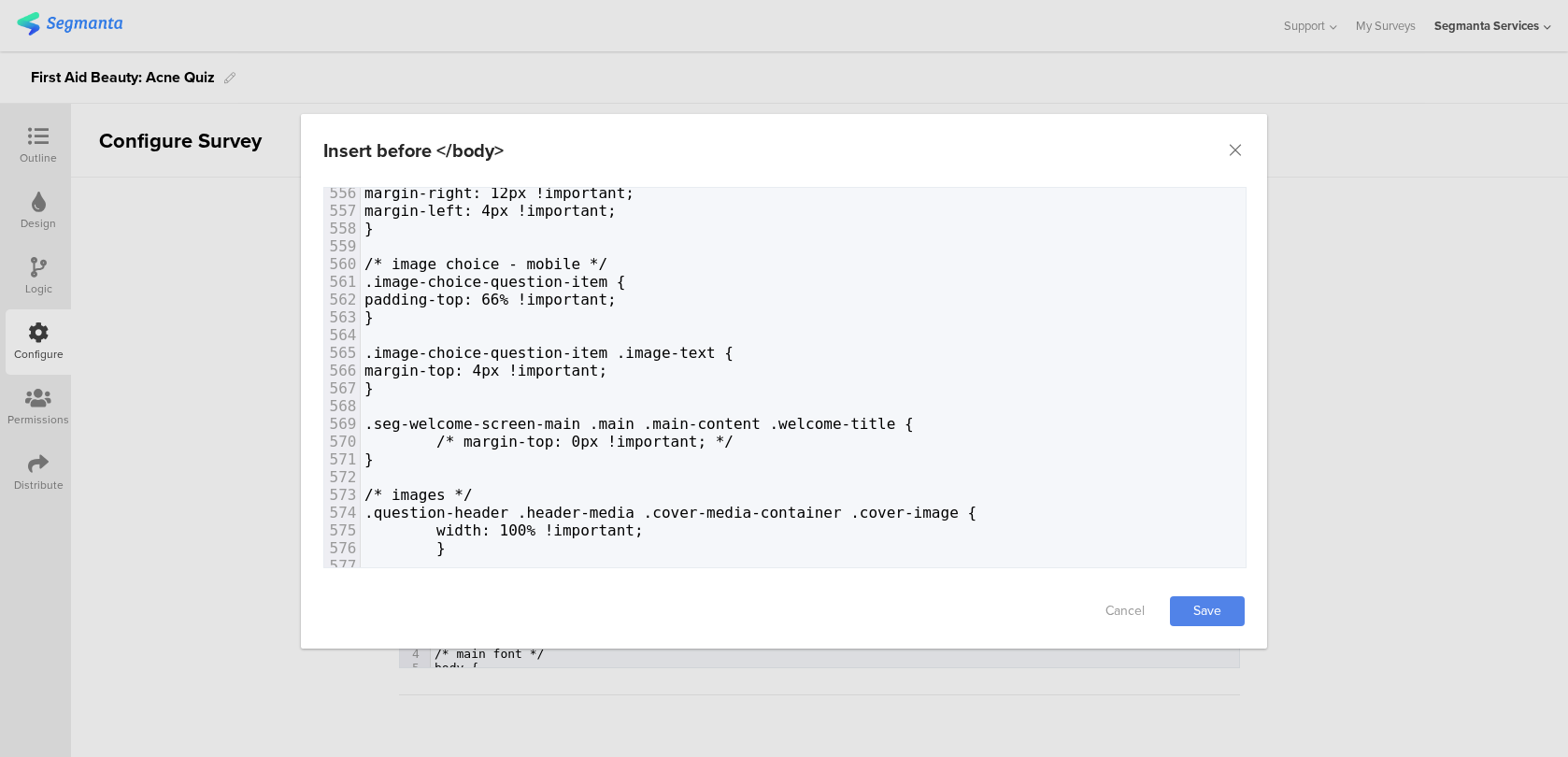
scroll to position [9788, 0]
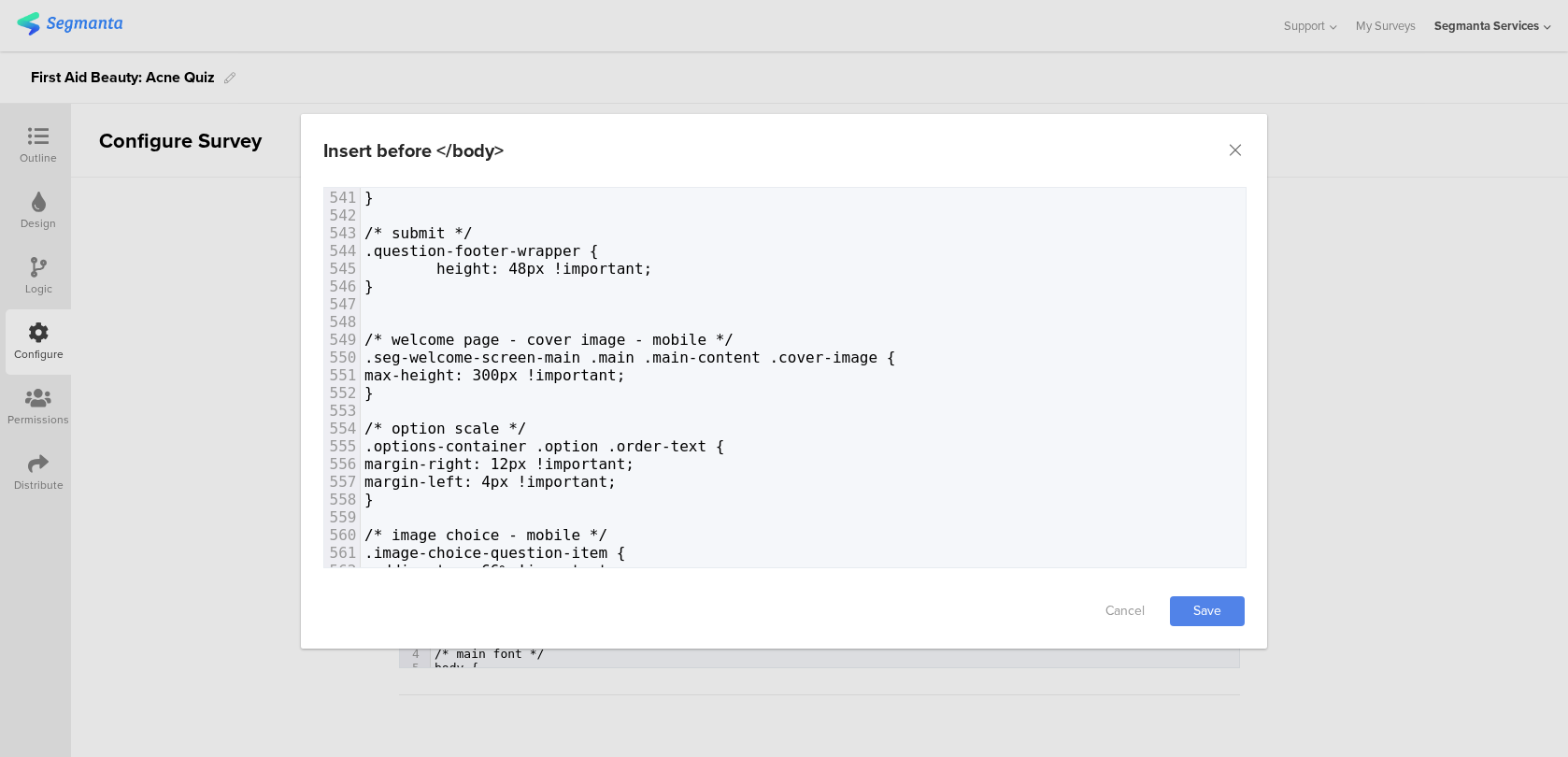
click at [473, 367] on span "max-height: 300px !important;" at bounding box center [495, 375] width 261 height 17
type textarea "/*"
type textarea "*/"
click at [1206, 594] on div "Cancel Save" at bounding box center [784, 612] width 966 height 75
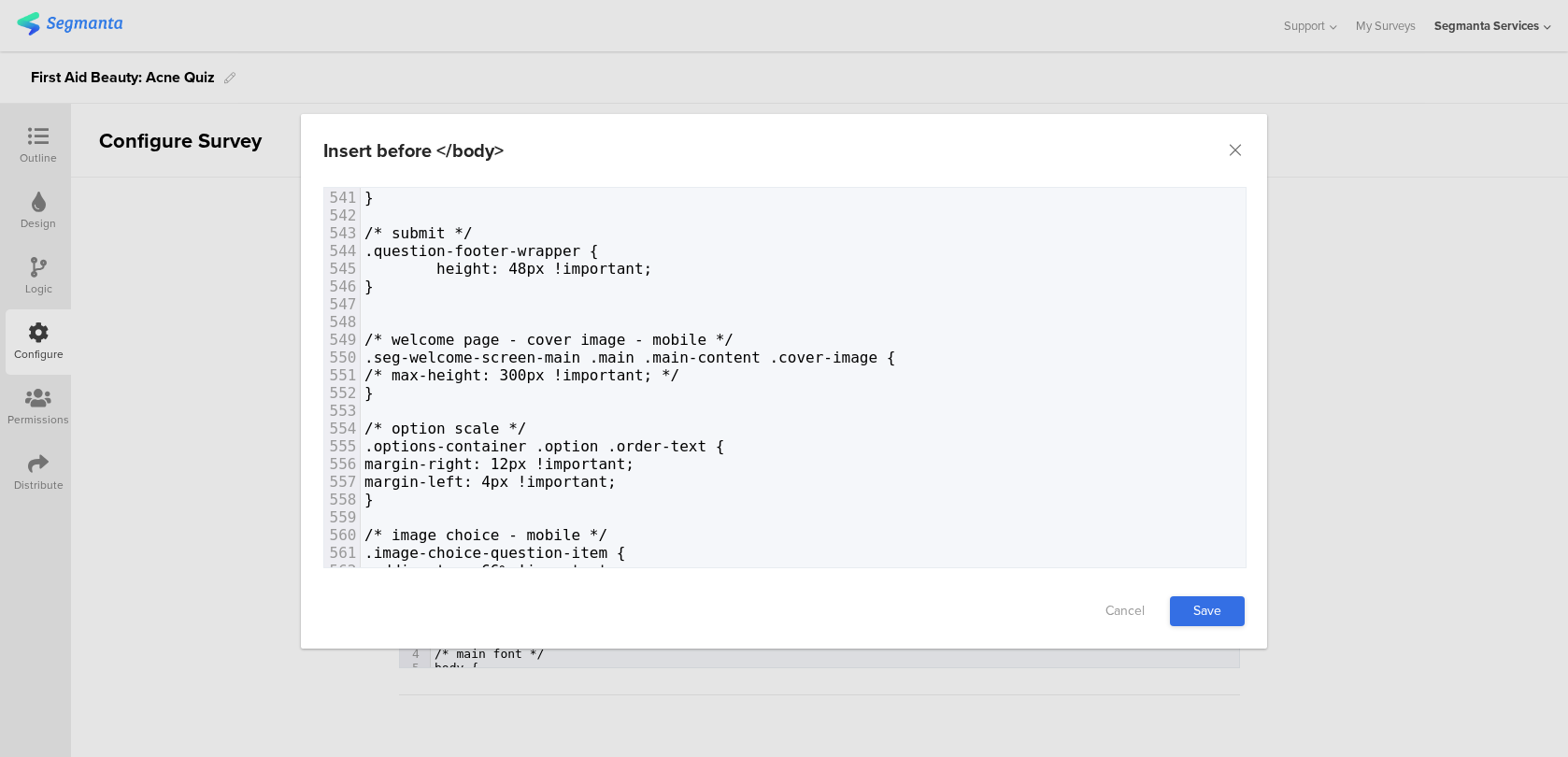
click at [1209, 600] on link "Save" at bounding box center [1207, 611] width 75 height 30
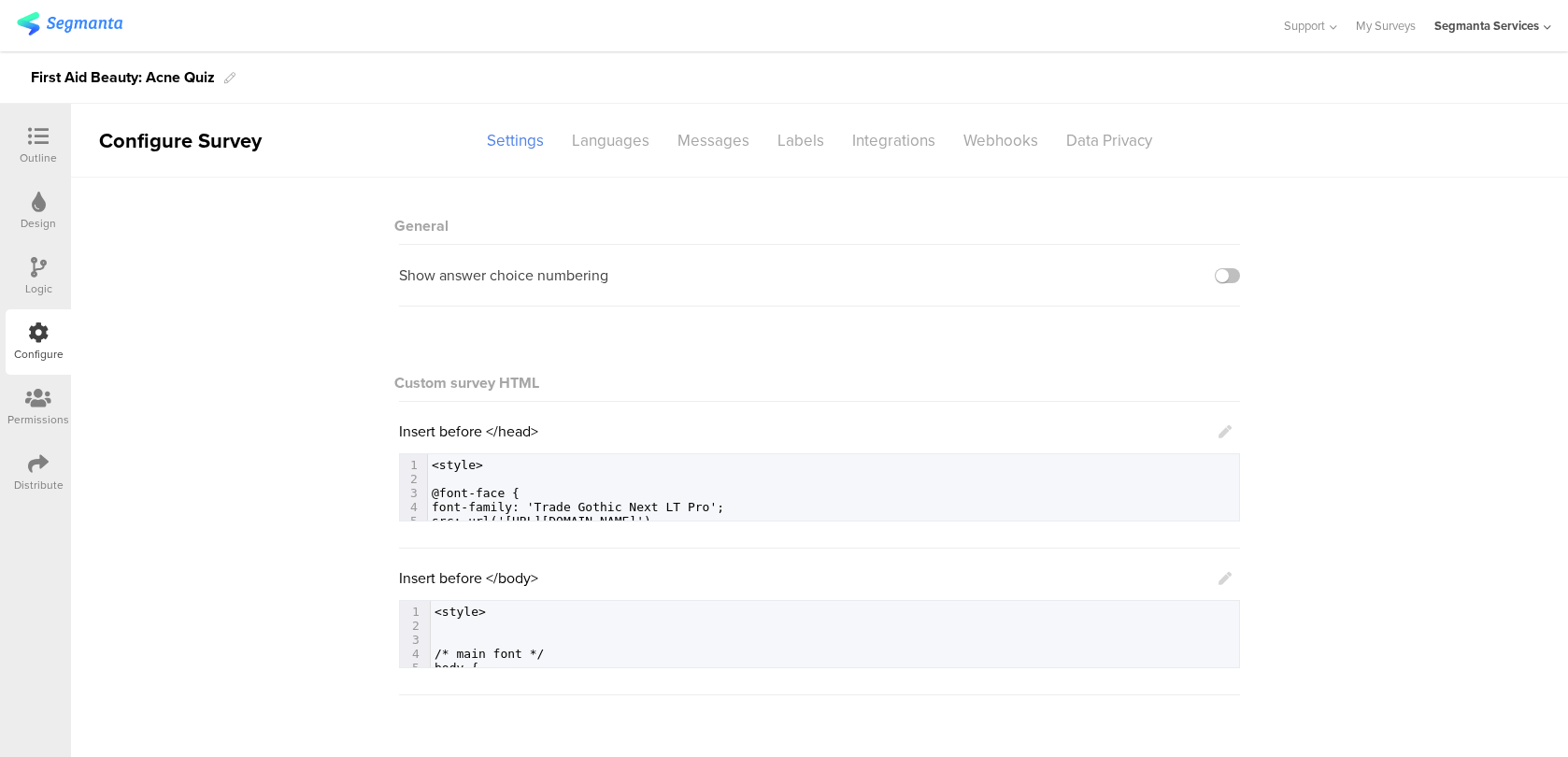
click at [1226, 571] on link at bounding box center [1225, 578] width 13 height 21
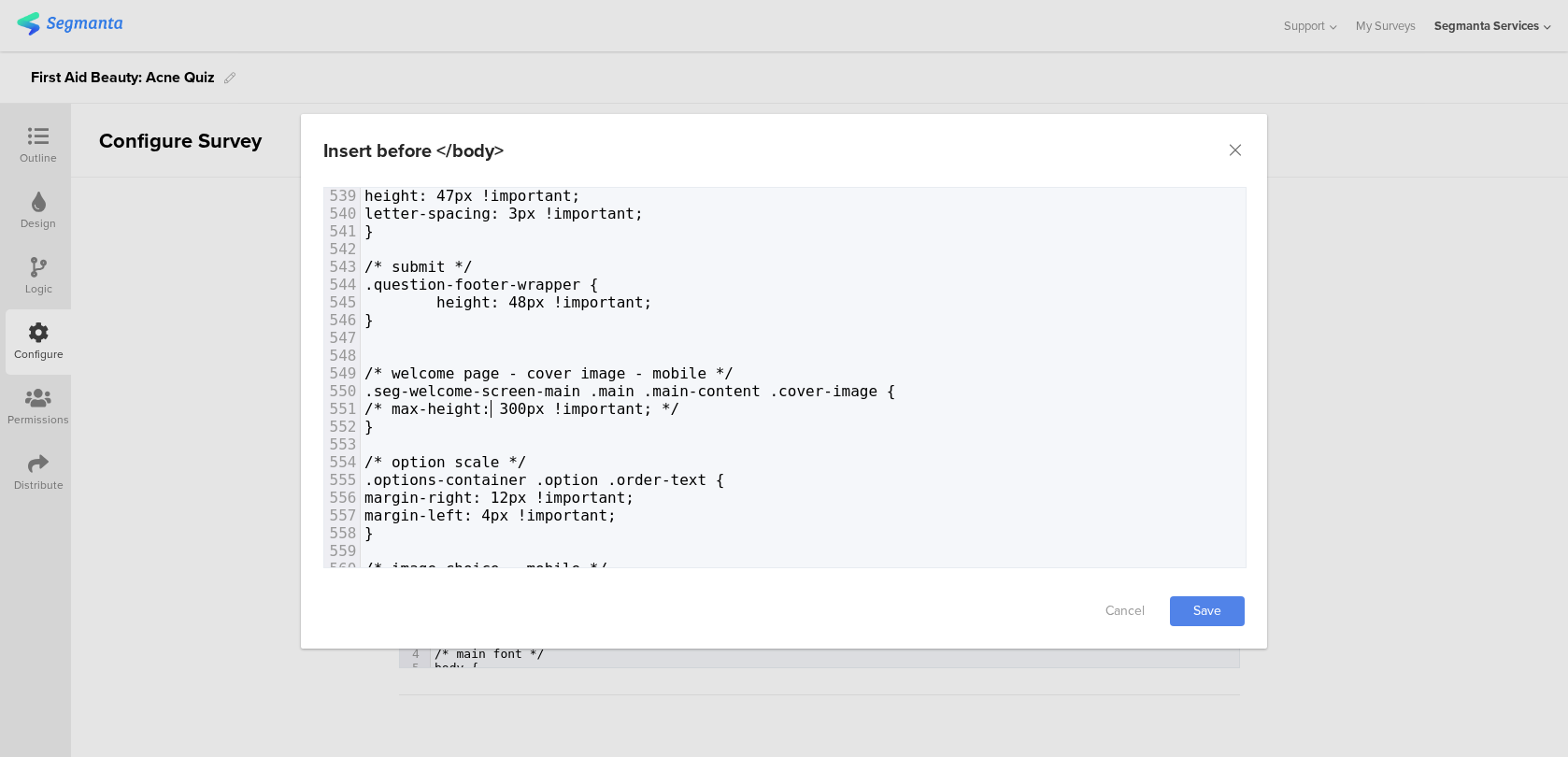
click at [489, 405] on span "/* max-height: 300px !important; */" at bounding box center [522, 408] width 315 height 17
click at [653, 410] on span "max-height: 300px !important; */" at bounding box center [508, 408] width 288 height 17
click at [601, 404] on span "max-height: 300px !important;" at bounding box center [495, 408] width 261 height 17
type textarea "2"
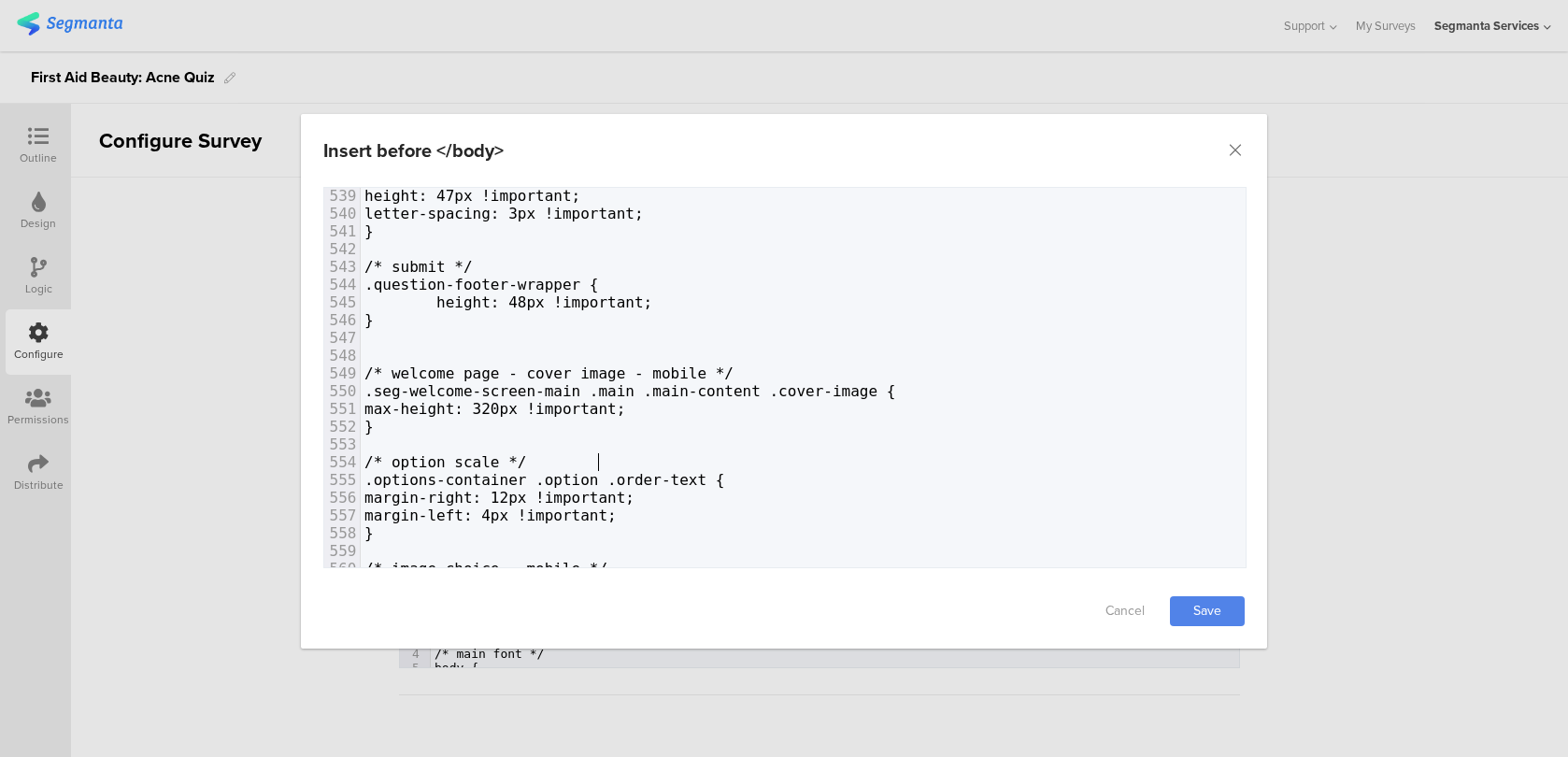
click at [1221, 604] on link "Save" at bounding box center [1207, 611] width 75 height 30
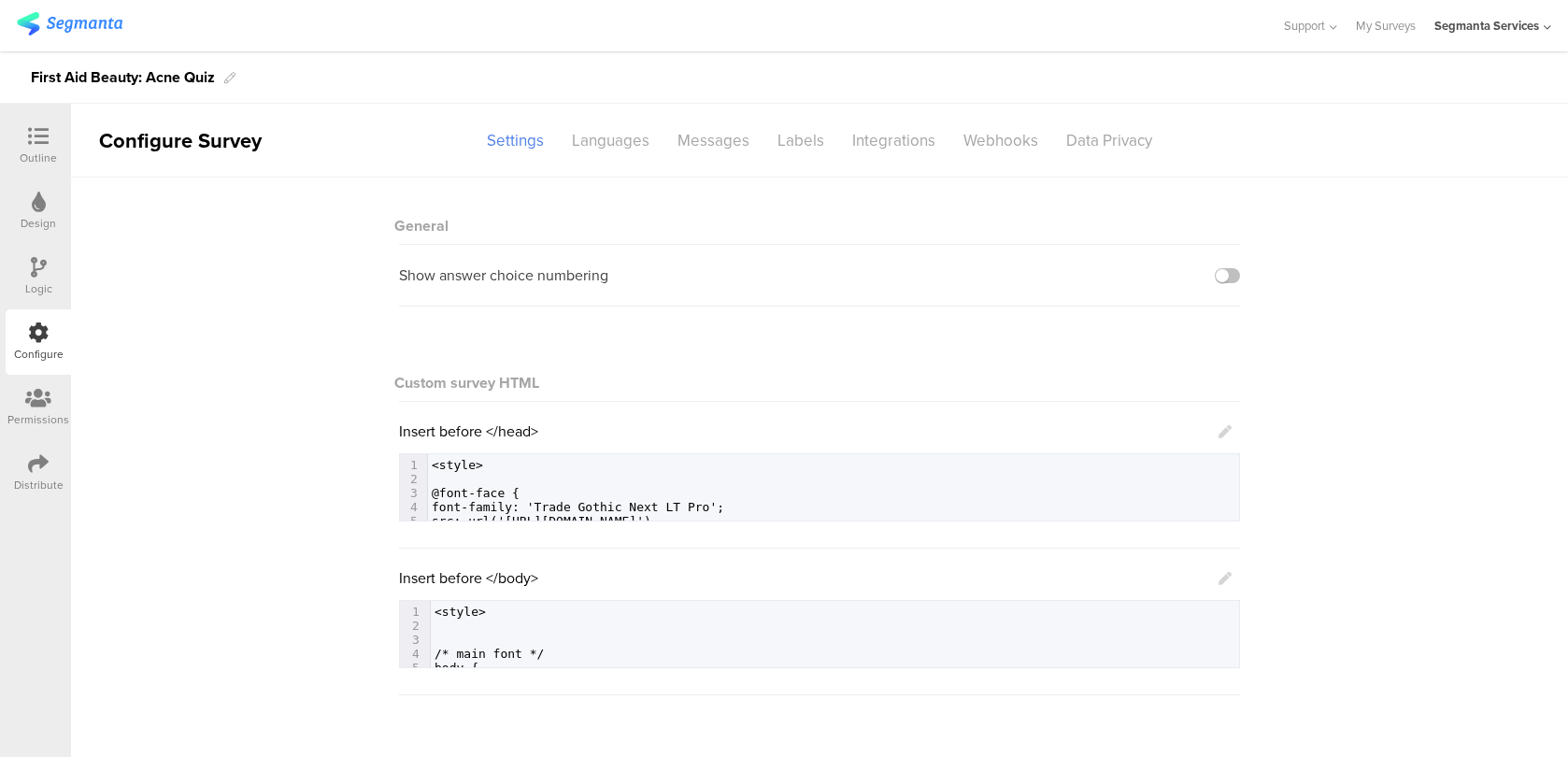
click at [1231, 577] on div "Insert before </body> 624 1 <style> 2 ​ 3 ​ 4 /* main font */ 5 body { 6 color:…" at bounding box center [819, 617] width 841 height 101
click at [1228, 577] on icon at bounding box center [1225, 579] width 13 height 13
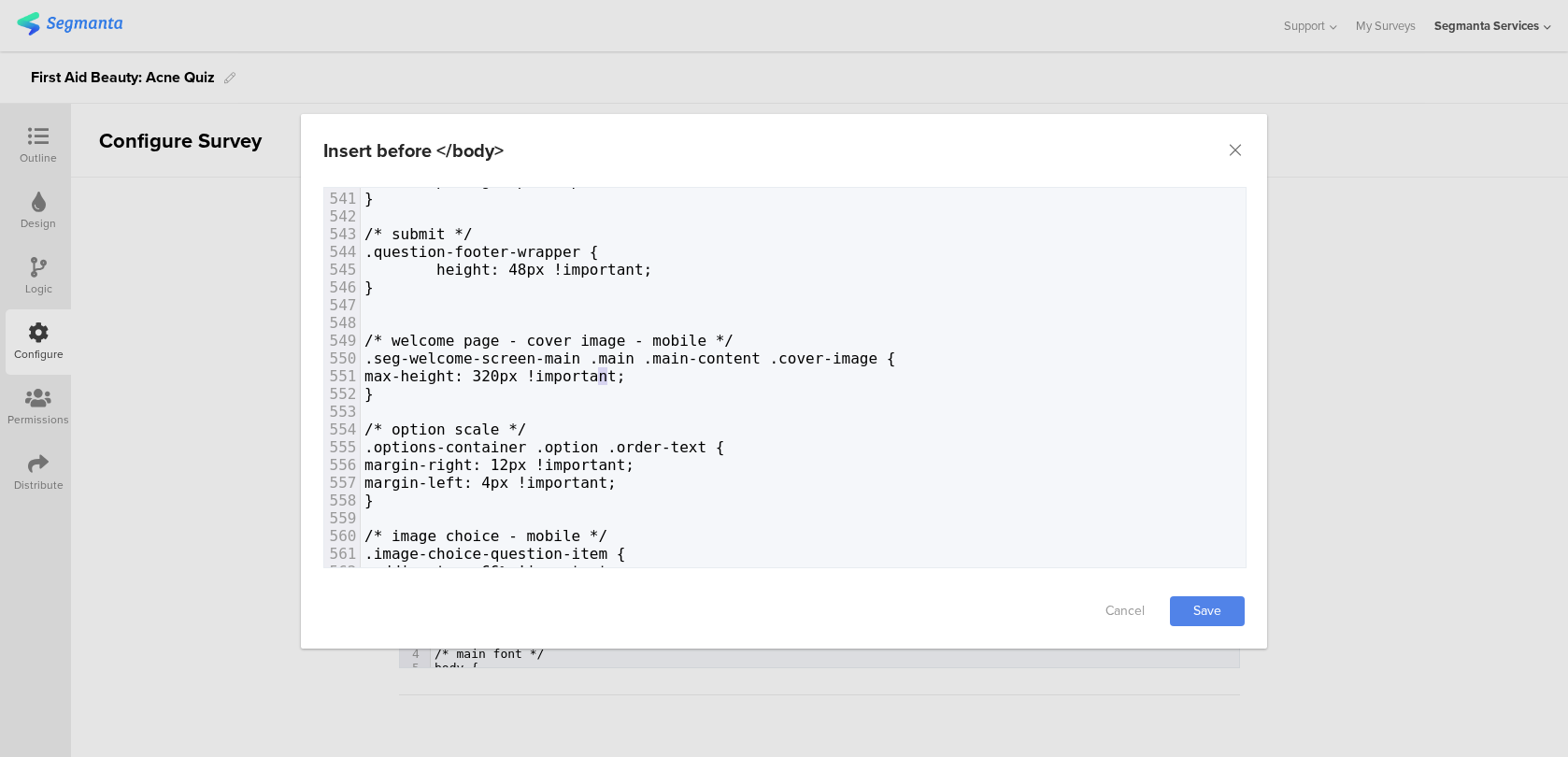
click at [606, 372] on span "max-height: 320px !important;" at bounding box center [495, 376] width 261 height 17
type textarea "0"
click at [1187, 615] on link "Save" at bounding box center [1207, 611] width 75 height 30
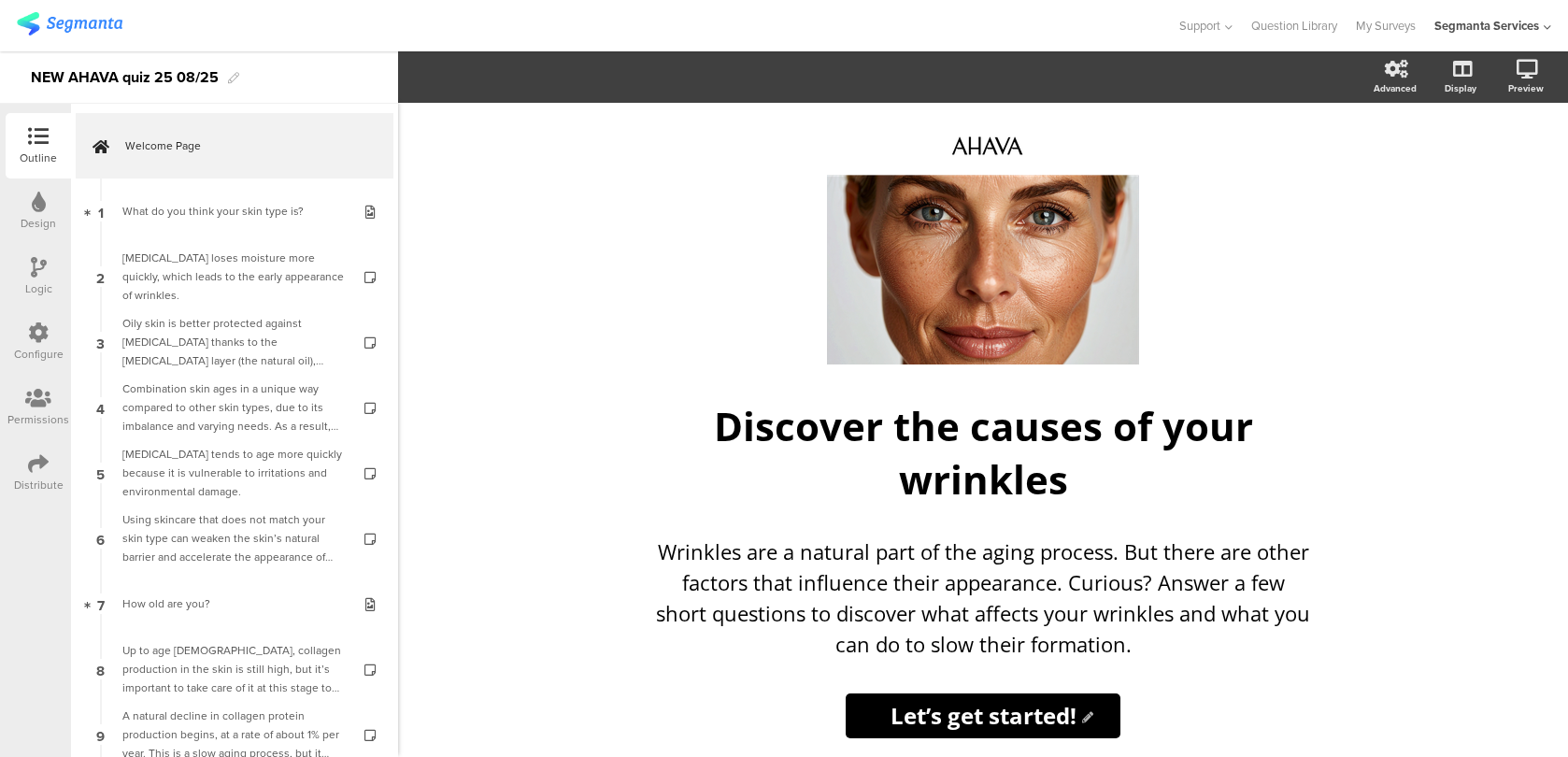
click at [32, 348] on div "Configure" at bounding box center [39, 353] width 49 height 16
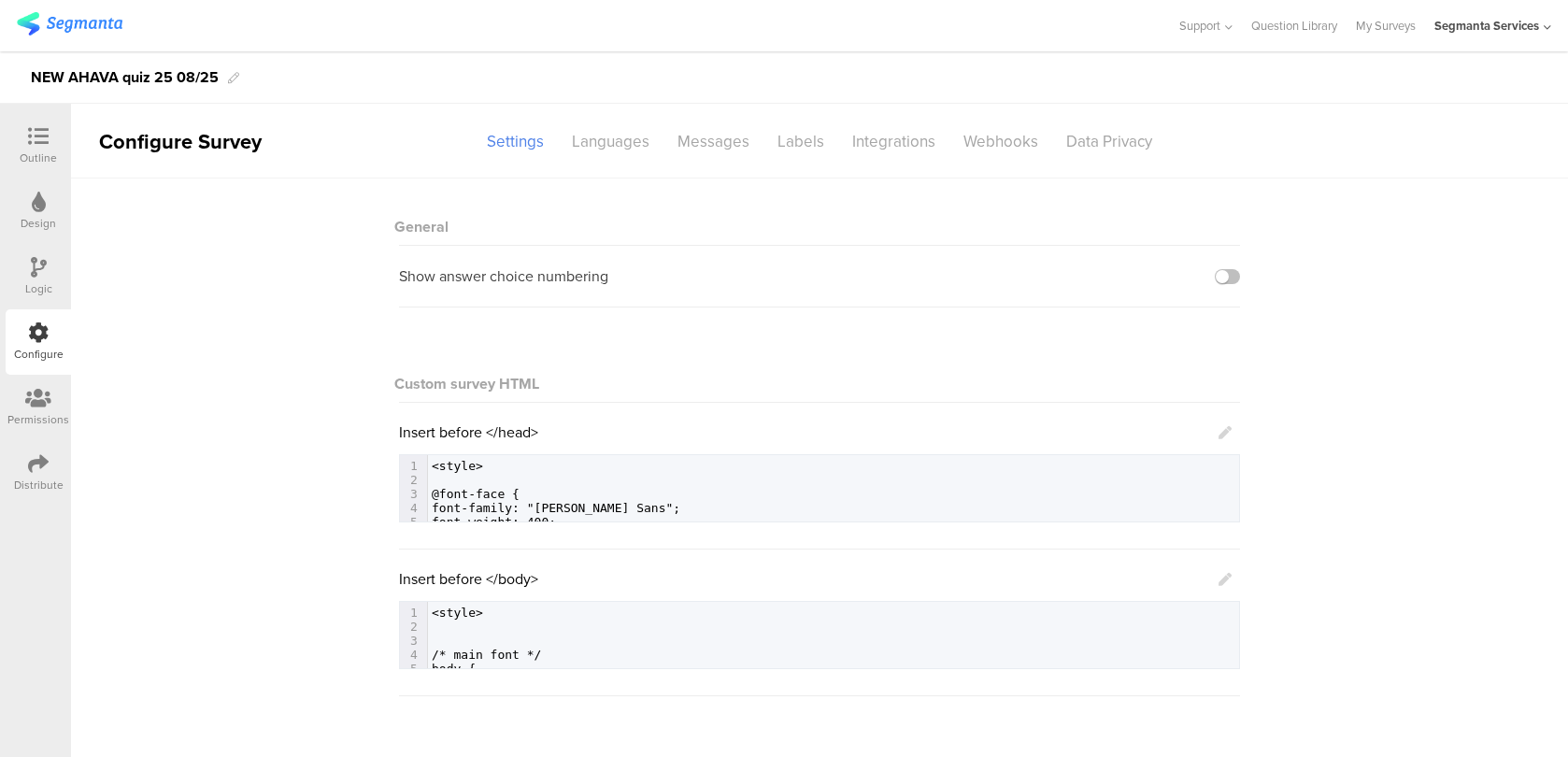
click at [1226, 574] on icon at bounding box center [1225, 580] width 13 height 13
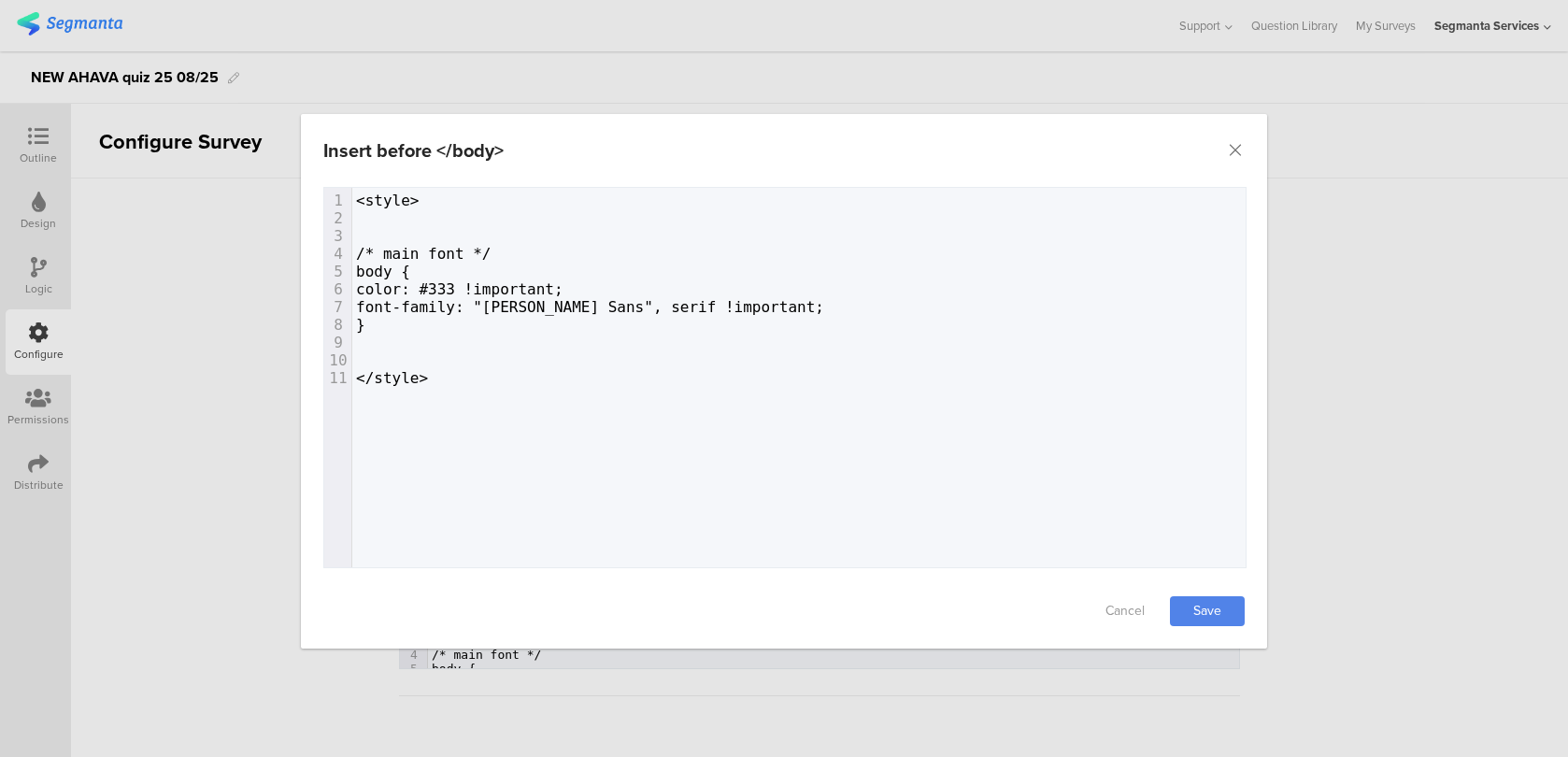
click at [819, 429] on div "11 1 <style> 2 ​ 3 ​ 4 /* main font */ 5 body { 6 color: #333 !important; 7 fon…" at bounding box center [809, 401] width 968 height 427
click at [567, 307] on span "font-family: "Benton Sans", serif !important;" at bounding box center [590, 307] width 468 height 17
type textarea "</style>"
drag, startPoint x: 458, startPoint y: 372, endPoint x: 299, endPoint y: 371, distance: 159.0
click at [299, 371] on div "Insert before </body> Failed saving changes. If the problem persists please con…" at bounding box center [784, 378] width 1568 height 757
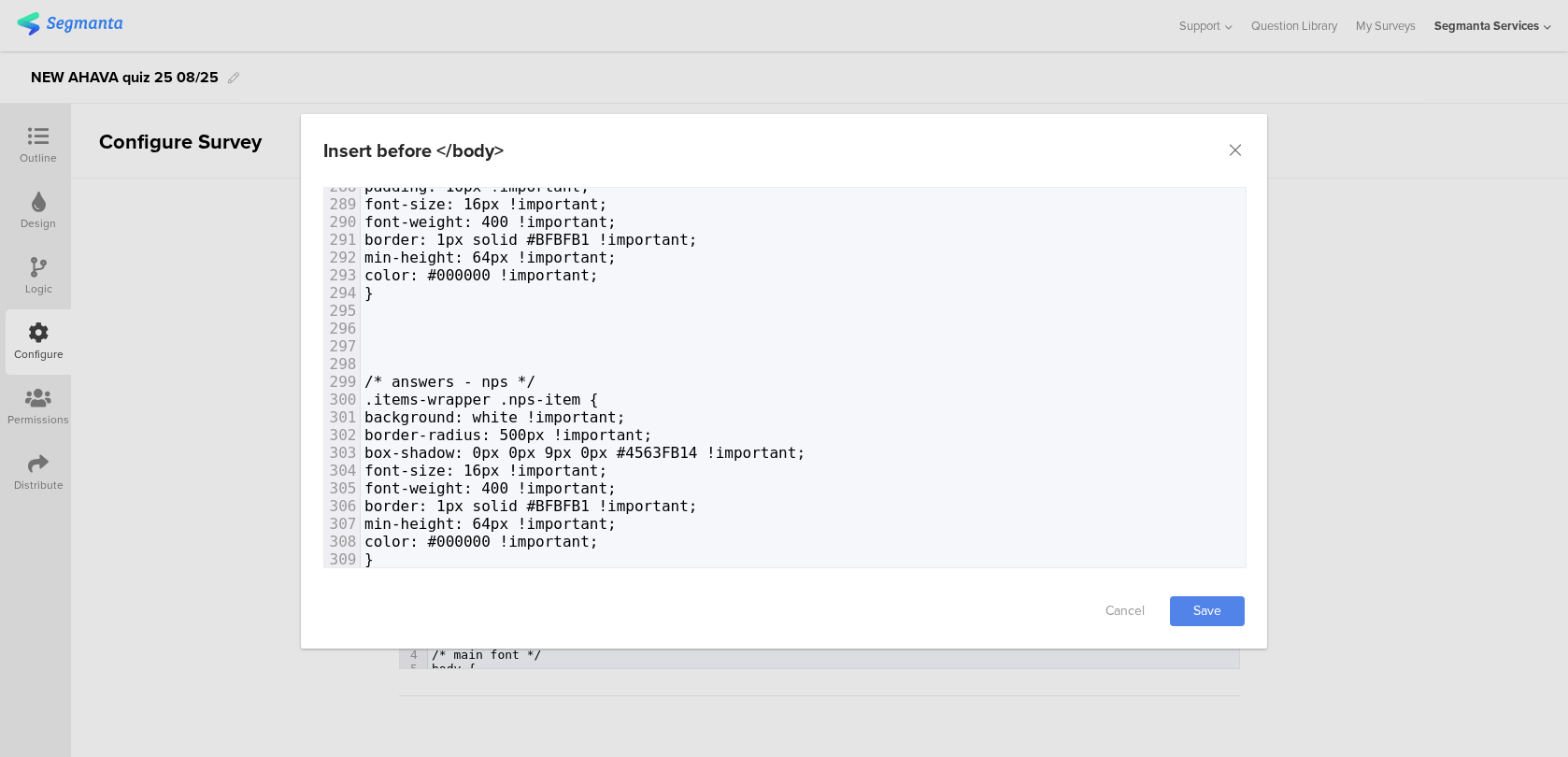
scroll to position [4600, 0]
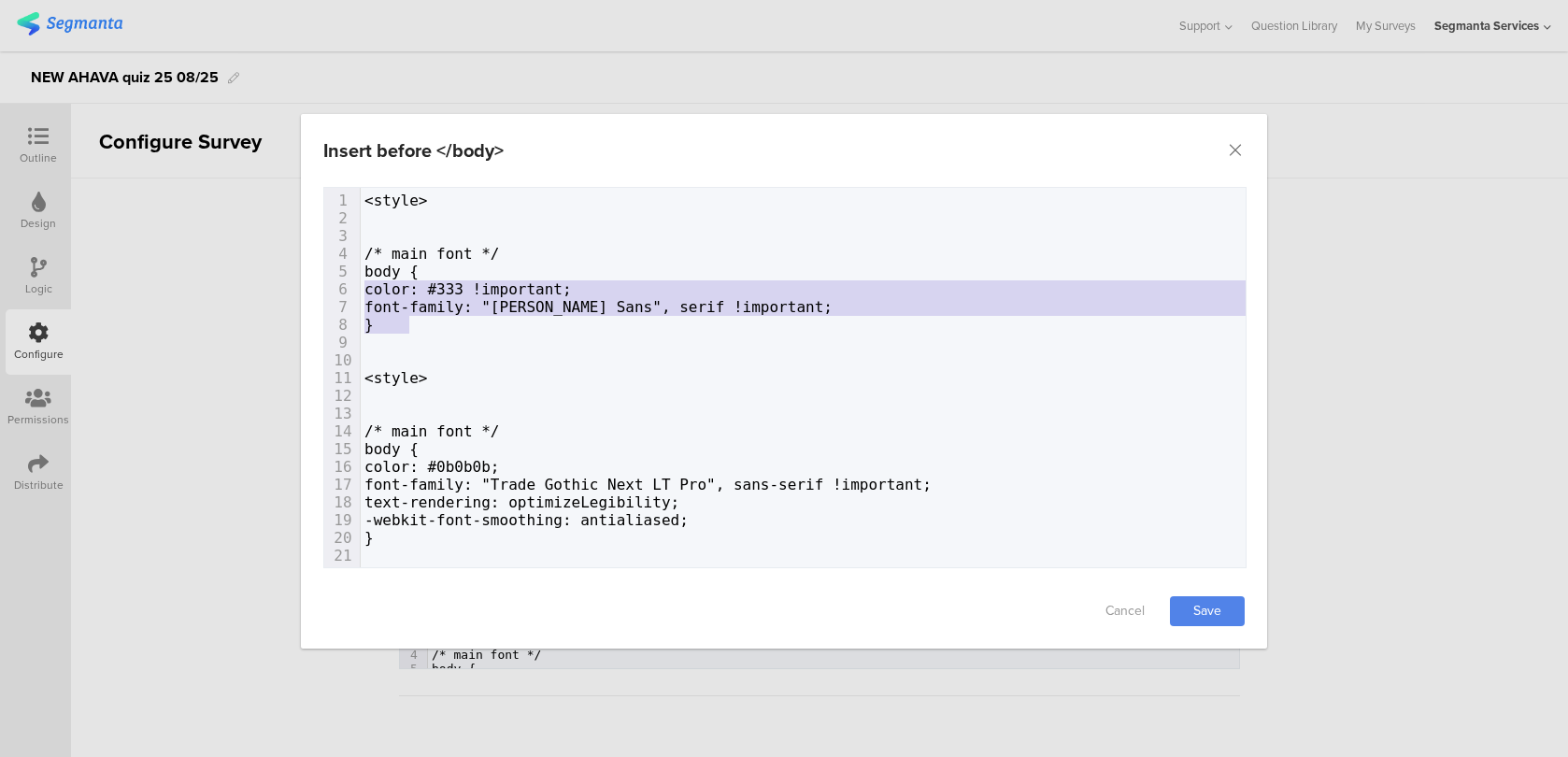
type textarea "/* main font */ body { color: #333 !important; font-family: "Benton Sans", seri…"
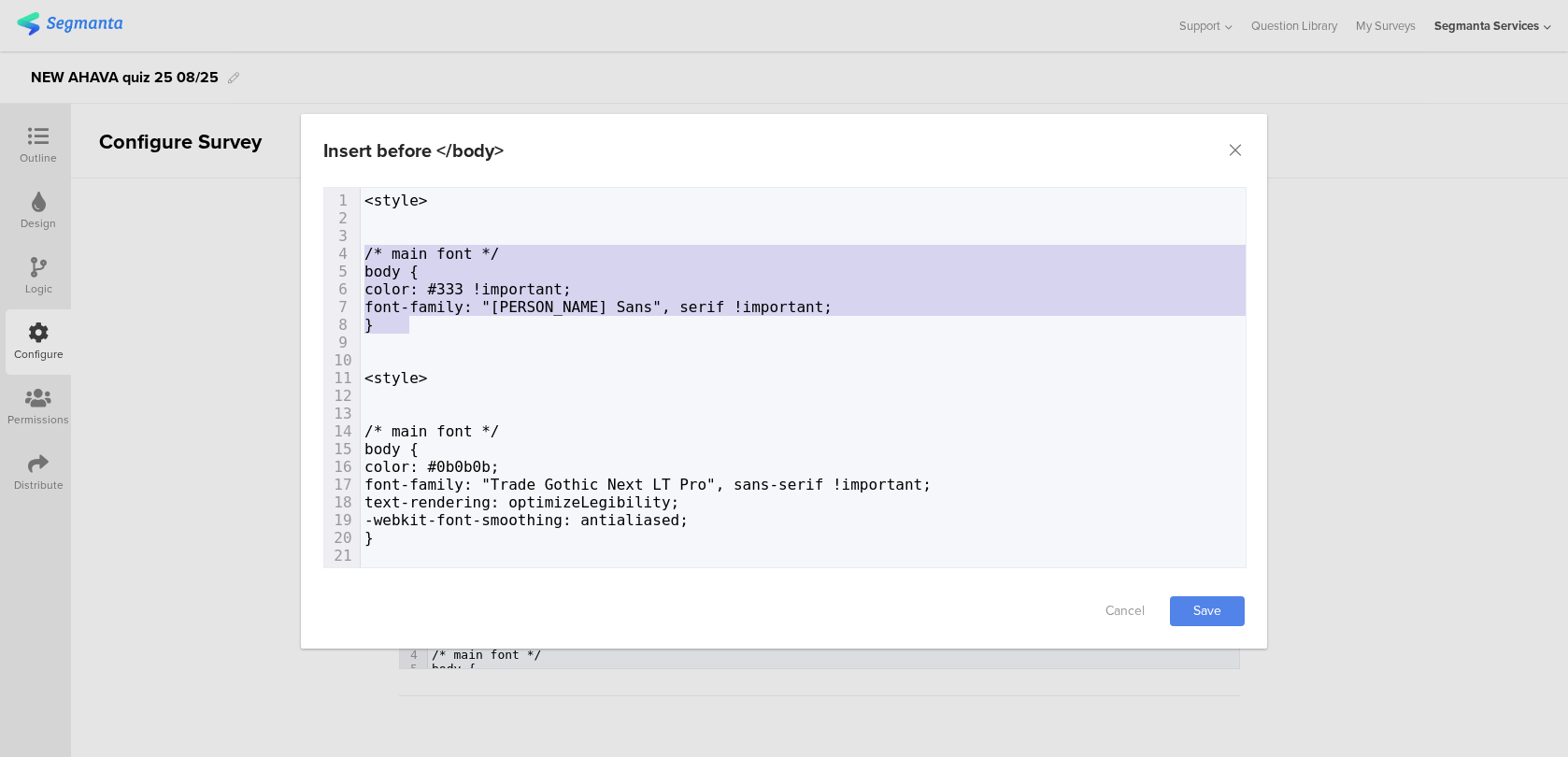
drag, startPoint x: 420, startPoint y: 326, endPoint x: 323, endPoint y: 260, distance: 117.3
type textarea "/* main font */ body { color: #333 !important; font-family: "Benton Sans", seri…"
drag, startPoint x: 414, startPoint y: 324, endPoint x: 340, endPoint y: 257, distance: 99.8
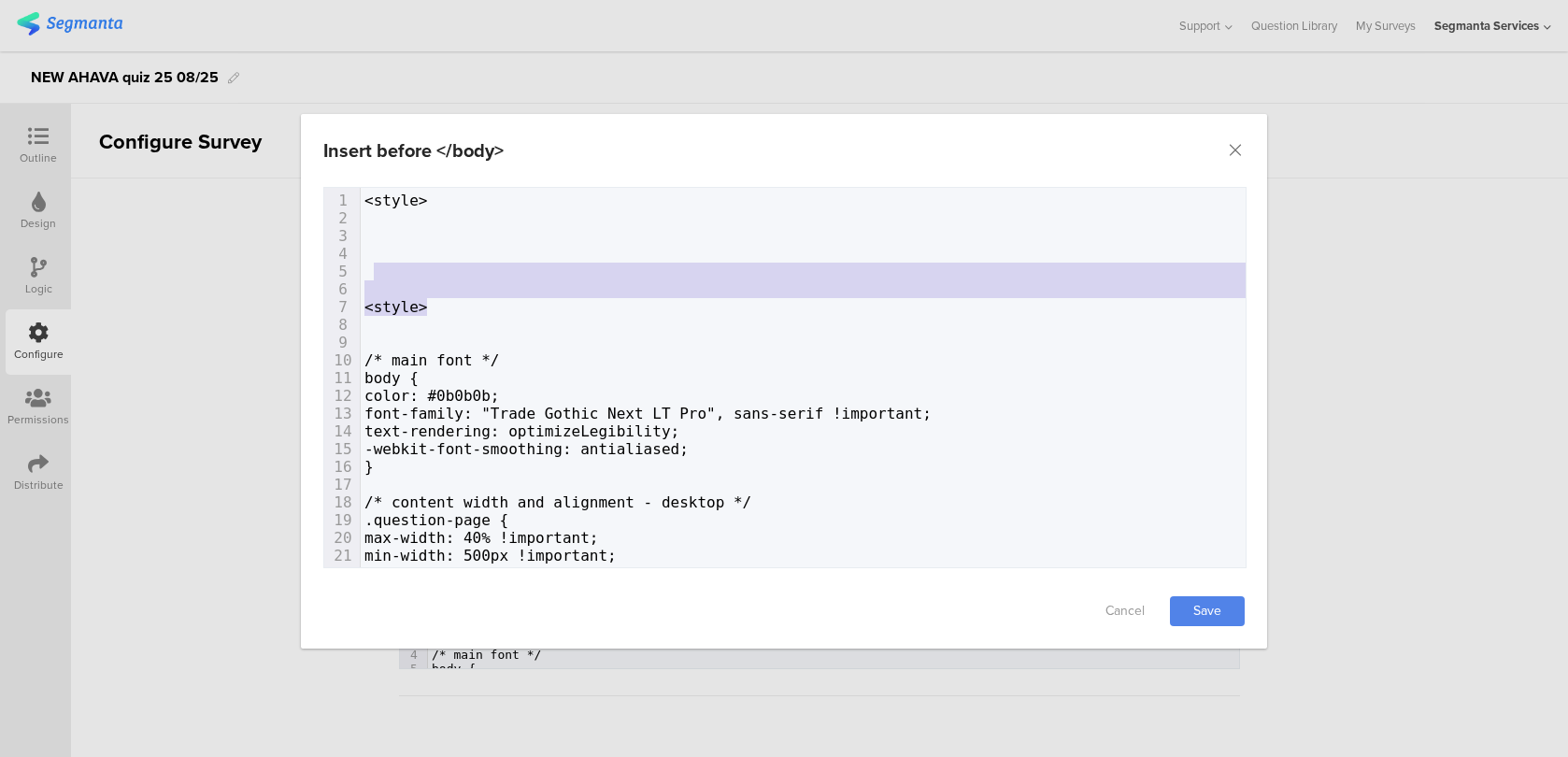
type textarea "<style> <style>"
drag, startPoint x: 430, startPoint y: 304, endPoint x: 334, endPoint y: 119, distance: 208.4
click at [334, 119] on div "Insert before </body> Failed saving changes. If the problem persists please con…" at bounding box center [784, 380] width 966 height 535
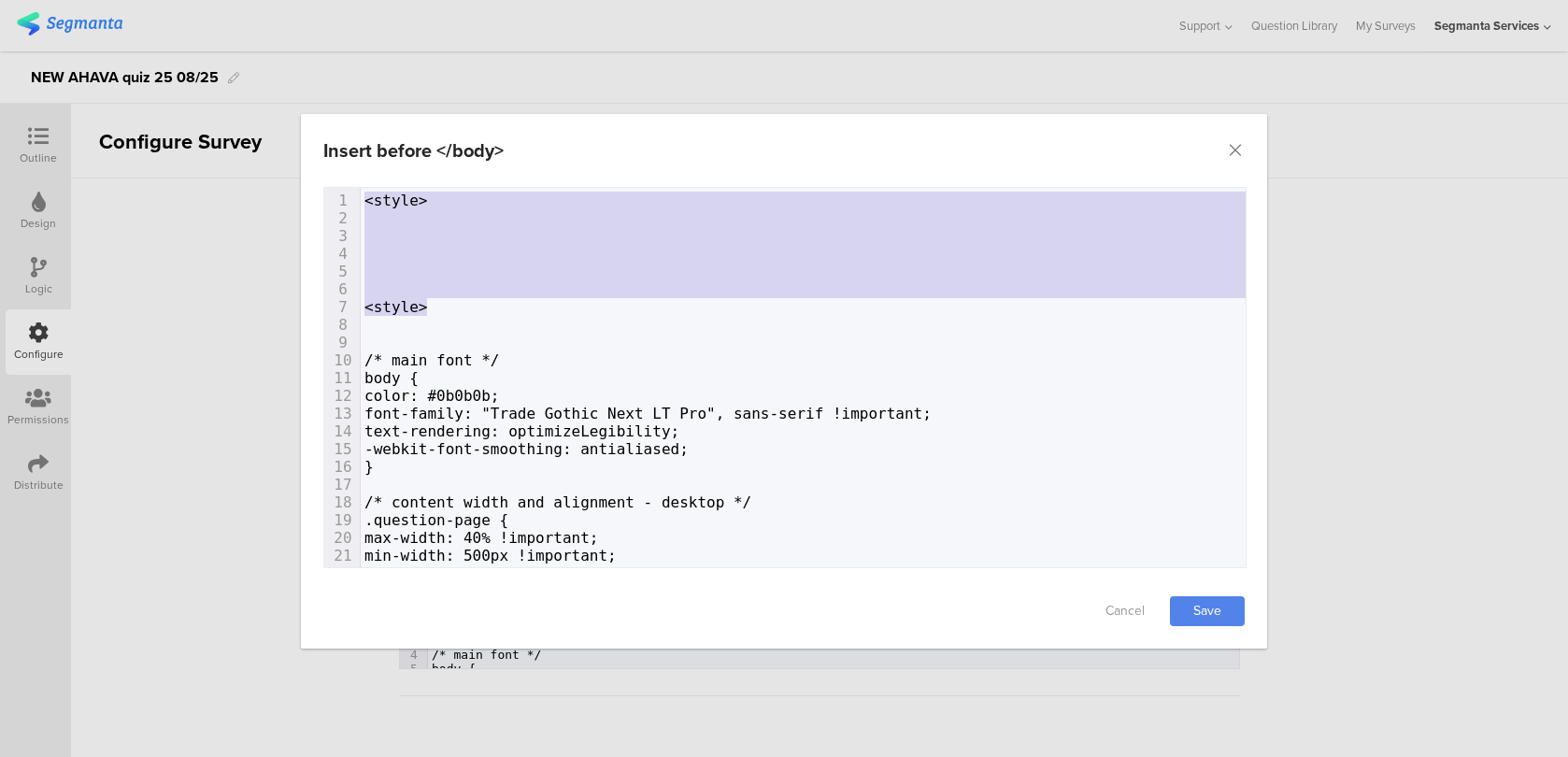
type textarea "<style> <style>"
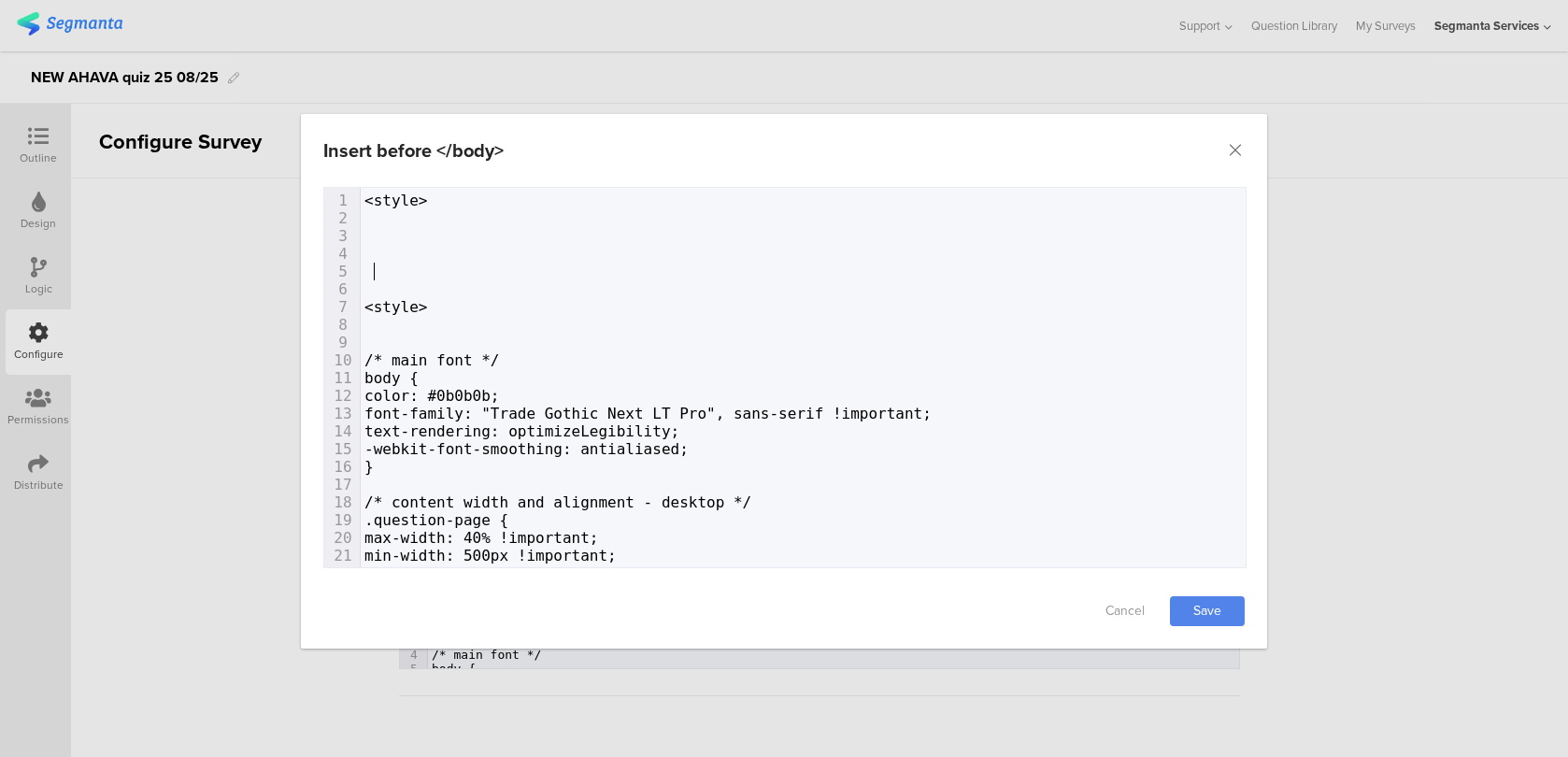
type textarea "<style>"
drag, startPoint x: 371, startPoint y: 277, endPoint x: 340, endPoint y: 59, distance: 220.2
click at [340, 59] on div "Insert before </body> Failed saving changes. If the problem persists please con…" at bounding box center [784, 378] width 1568 height 757
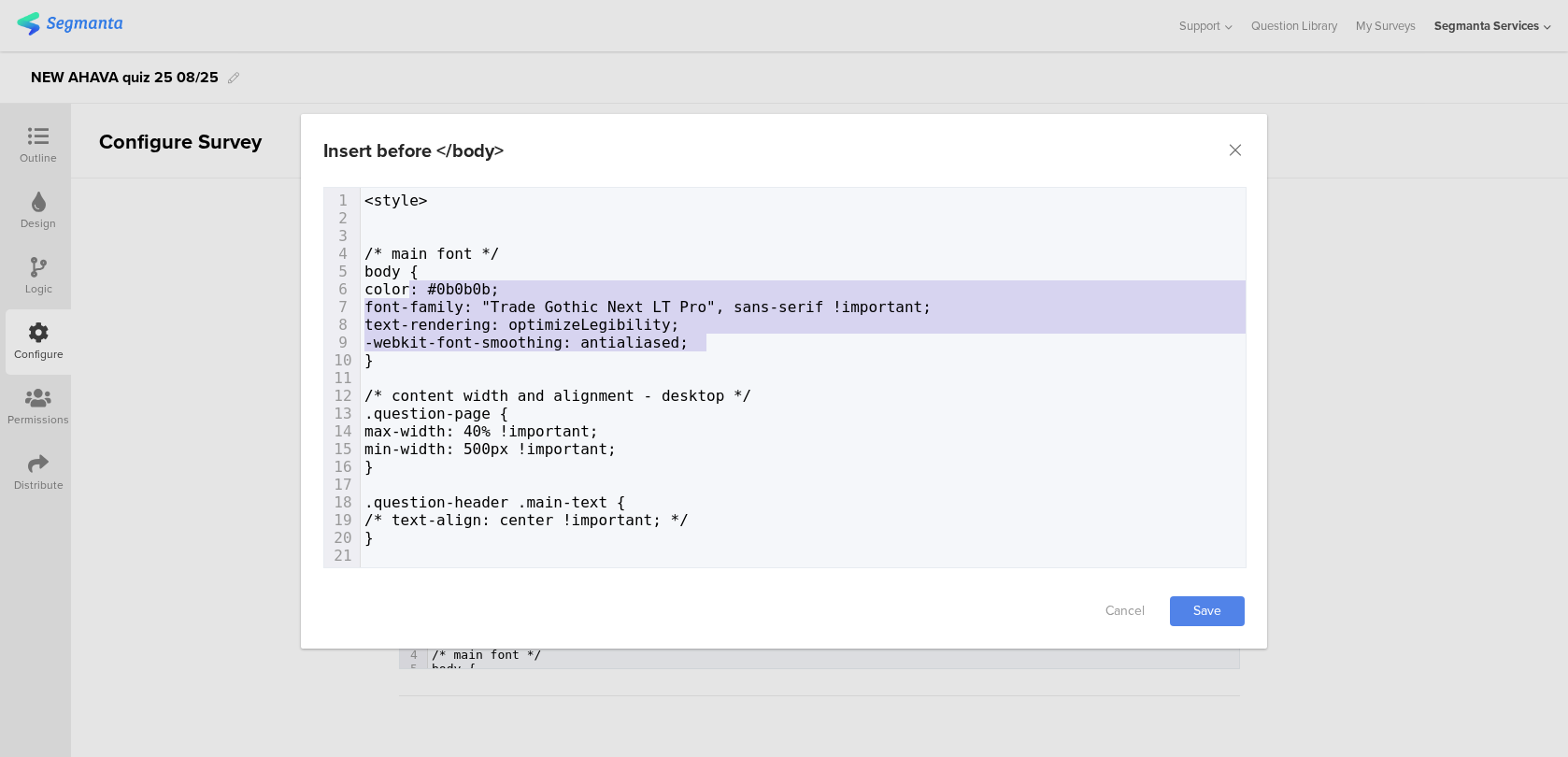
type textarea "color: #0b0b0b; font-family: "Trade Gothic Next LT Pro", sans-serif !important;…"
drag, startPoint x: 721, startPoint y: 347, endPoint x: 402, endPoint y: 289, distance: 324.2
paste textarea "dialog"
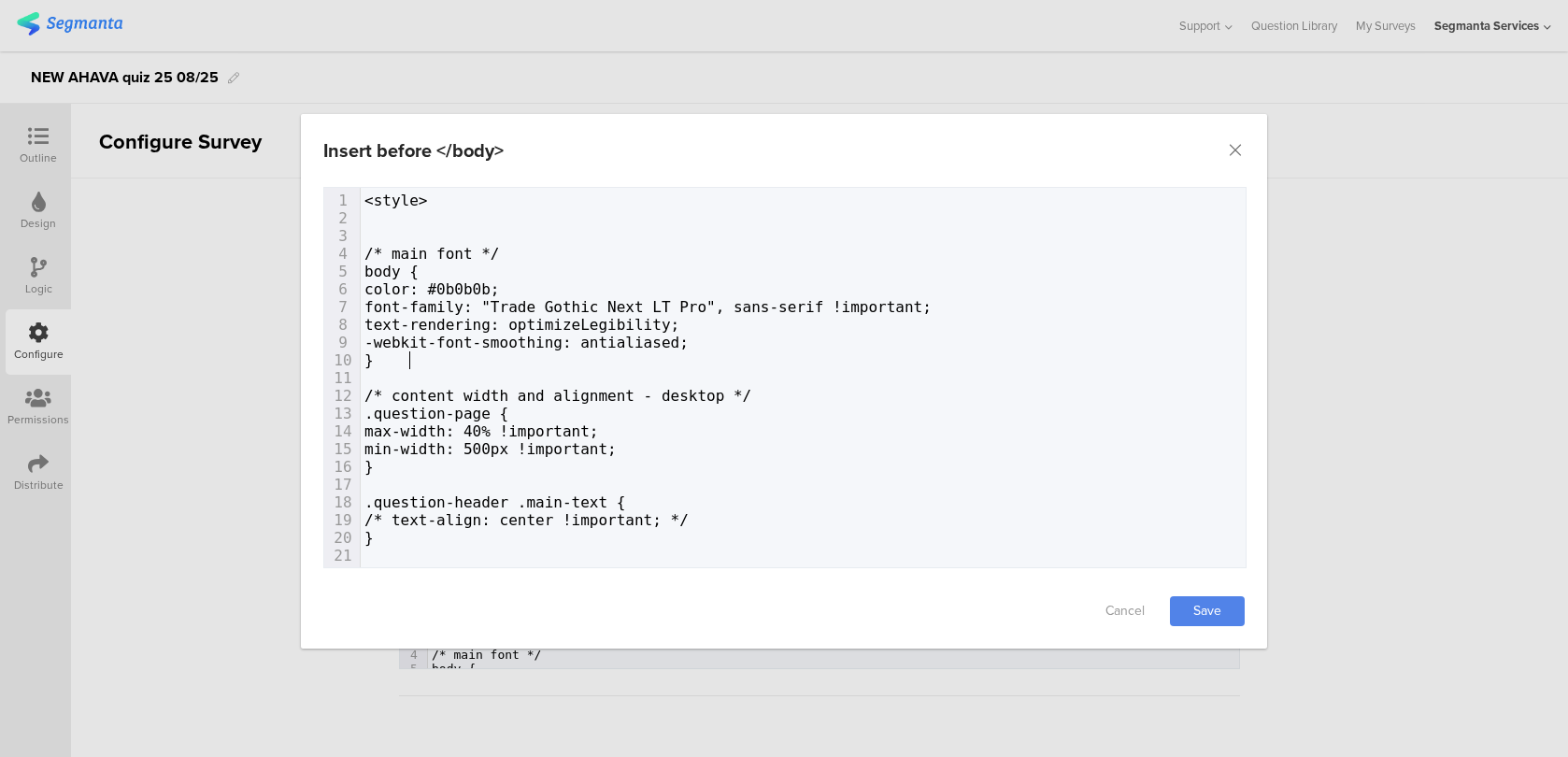
type textarea "/* main font */ body { color: #0b0b0b; font-family: "Trade Gothic Next LT Pro",…"
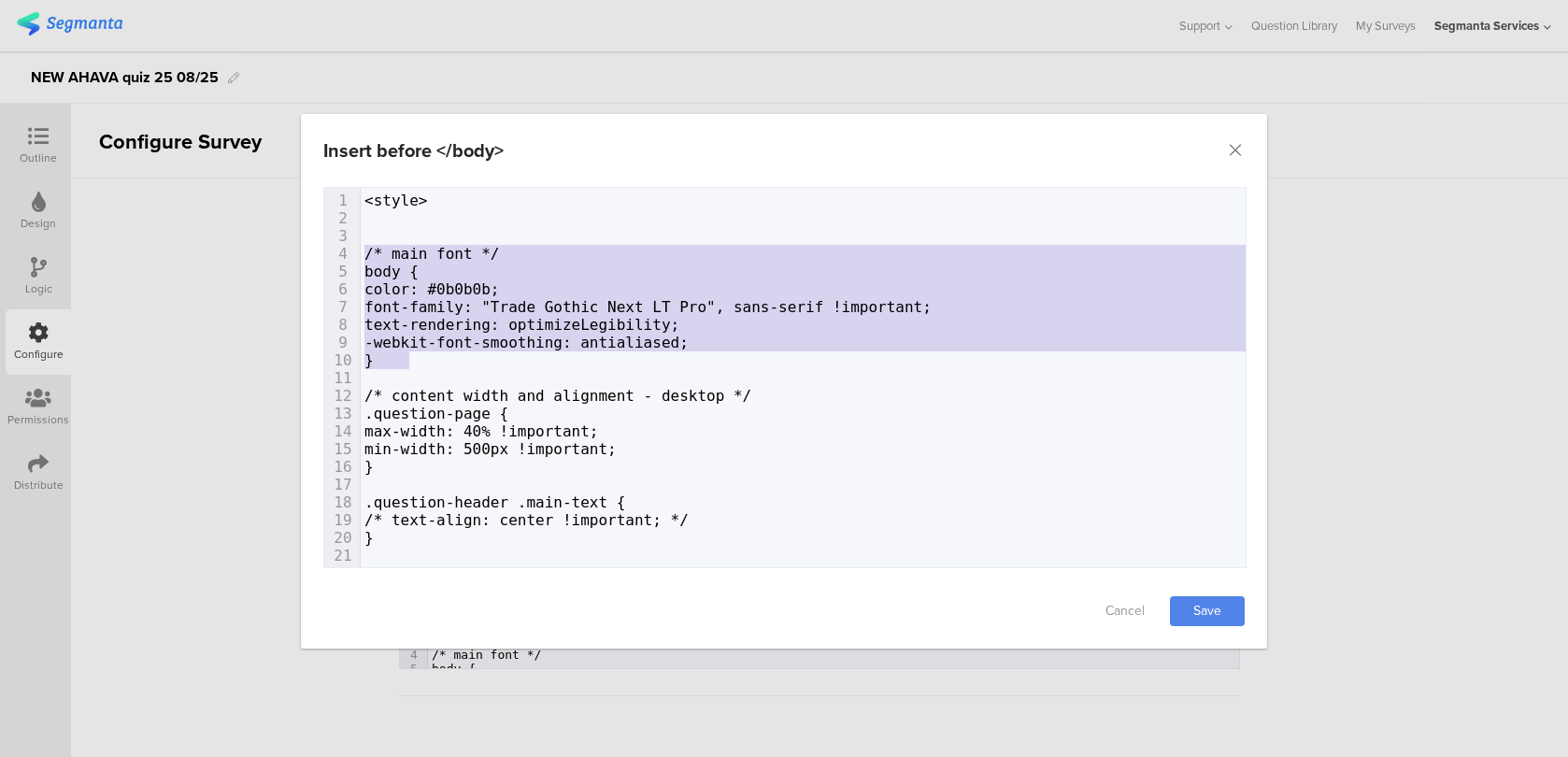
drag, startPoint x: 418, startPoint y: 359, endPoint x: 314, endPoint y: 256, distance: 146.4
click at [314, 256] on div "Failed saving changes. If the problem persists please contact us at team@segman…" at bounding box center [784, 380] width 966 height 387
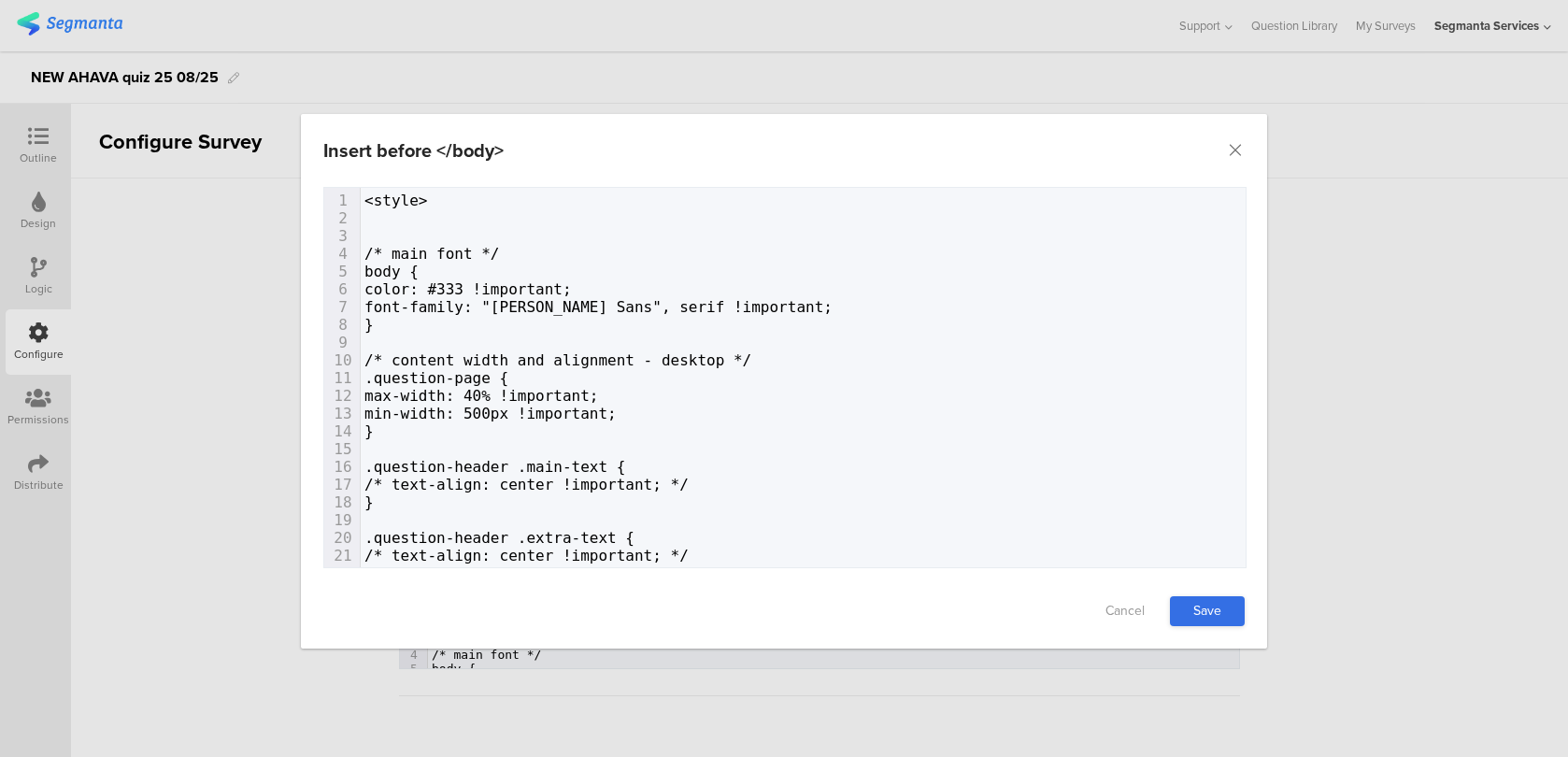
click at [1217, 615] on link "Save" at bounding box center [1207, 611] width 75 height 30
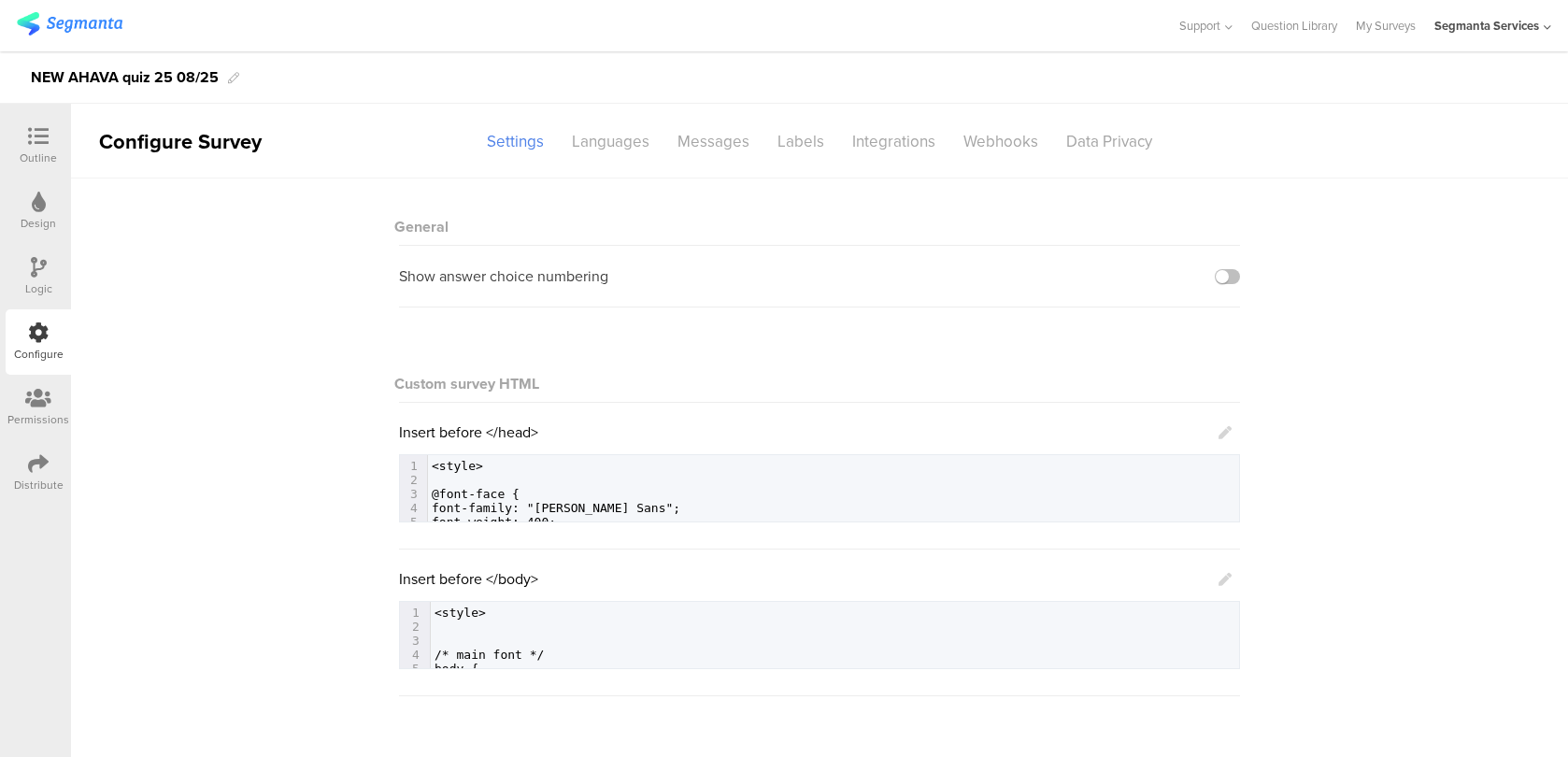
click at [41, 152] on div "Outline" at bounding box center [38, 157] width 38 height 16
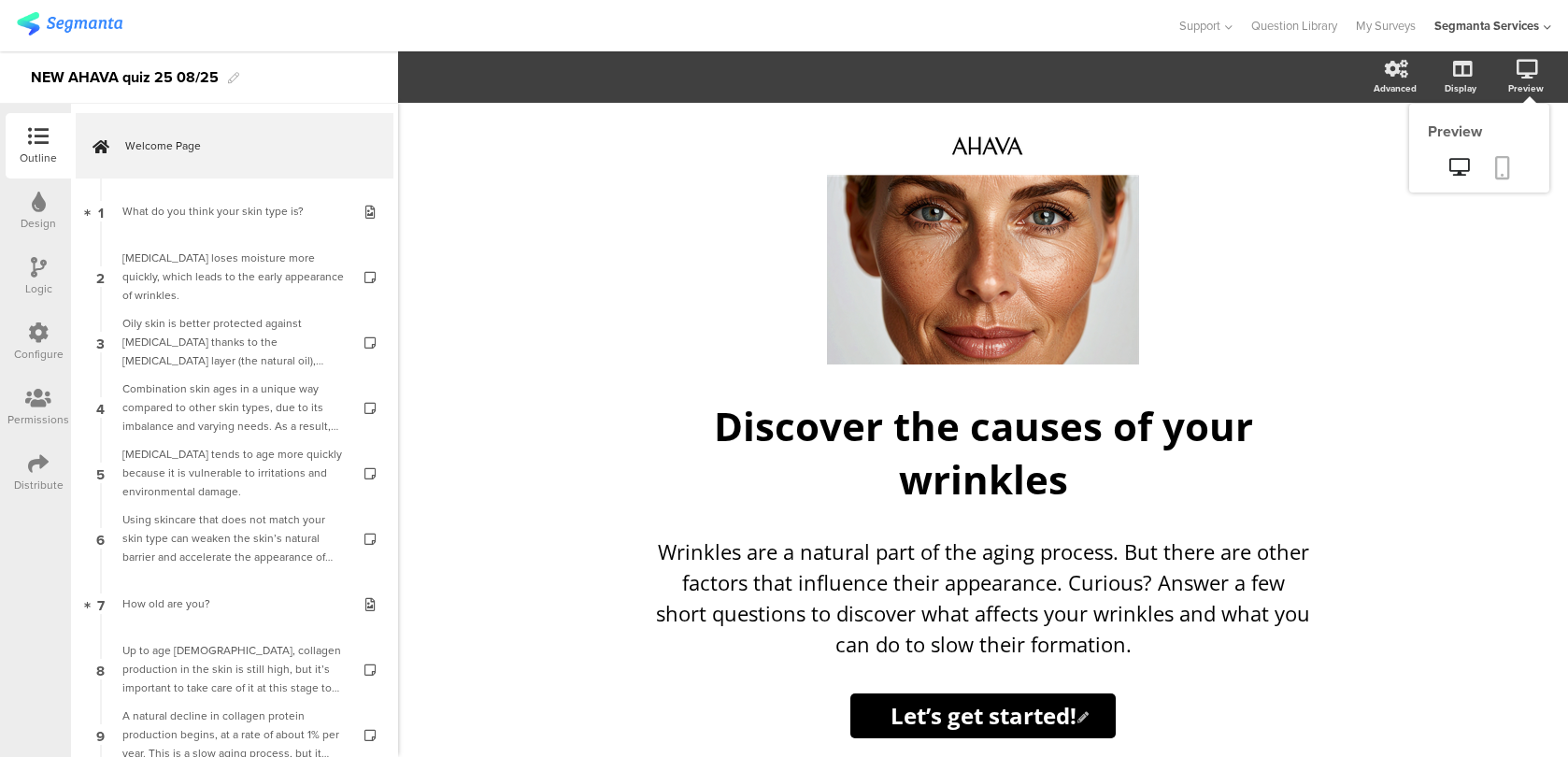
click at [1500, 166] on icon at bounding box center [1503, 168] width 15 height 23
drag, startPoint x: 708, startPoint y: 616, endPoint x: 653, endPoint y: 615, distance: 55.0
click at [653, 615] on div "Wrinkles are a natural part of the aging process. But there are other factors t…" at bounding box center [983, 598] width 663 height 133
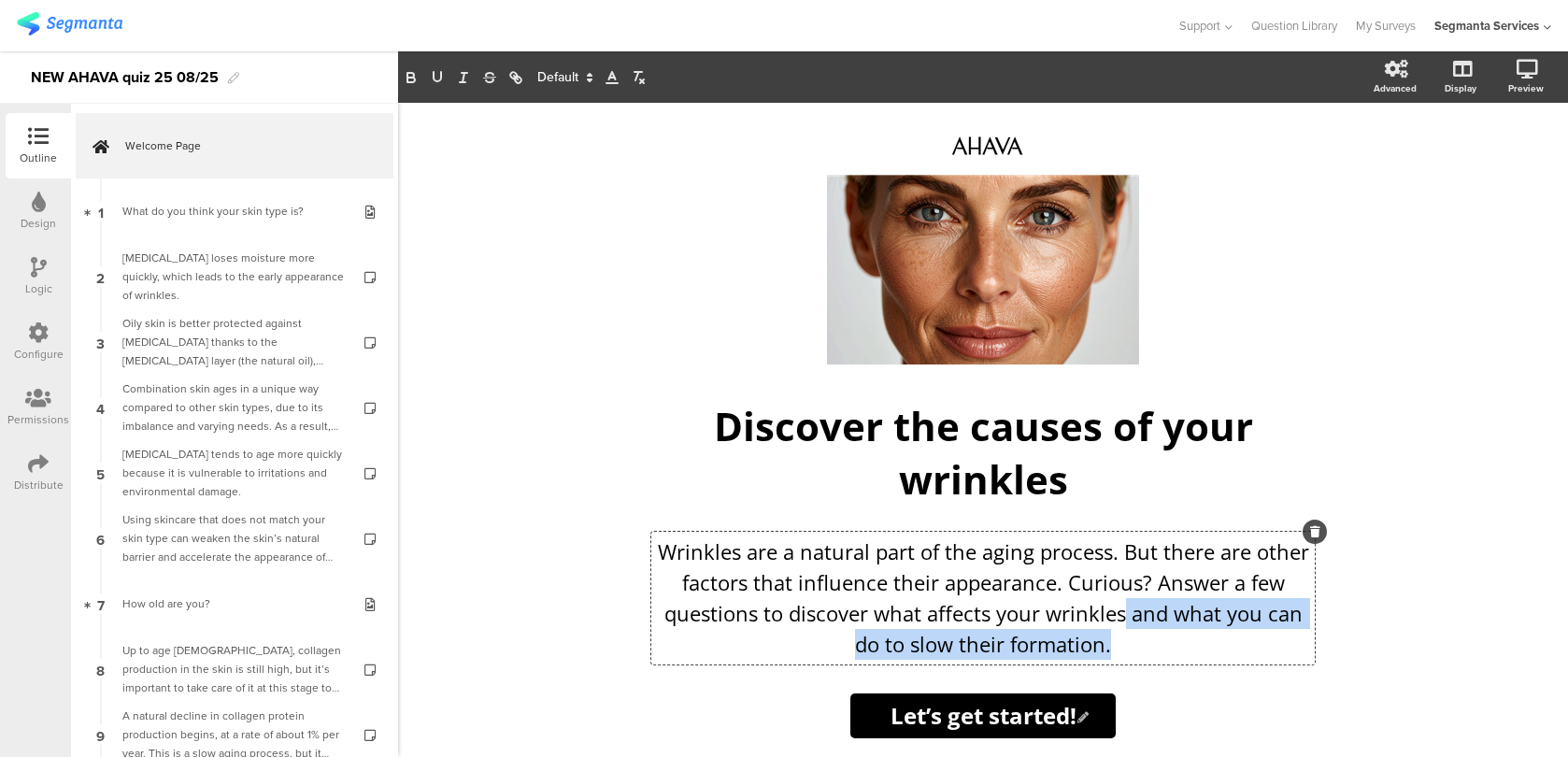
drag, startPoint x: 1121, startPoint y: 646, endPoint x: 1123, endPoint y: 609, distance: 37.1
click at [1123, 609] on p "Wrinkles are a natural part of the aging process. But there are other factors t…" at bounding box center [982, 598] width 654 height 123
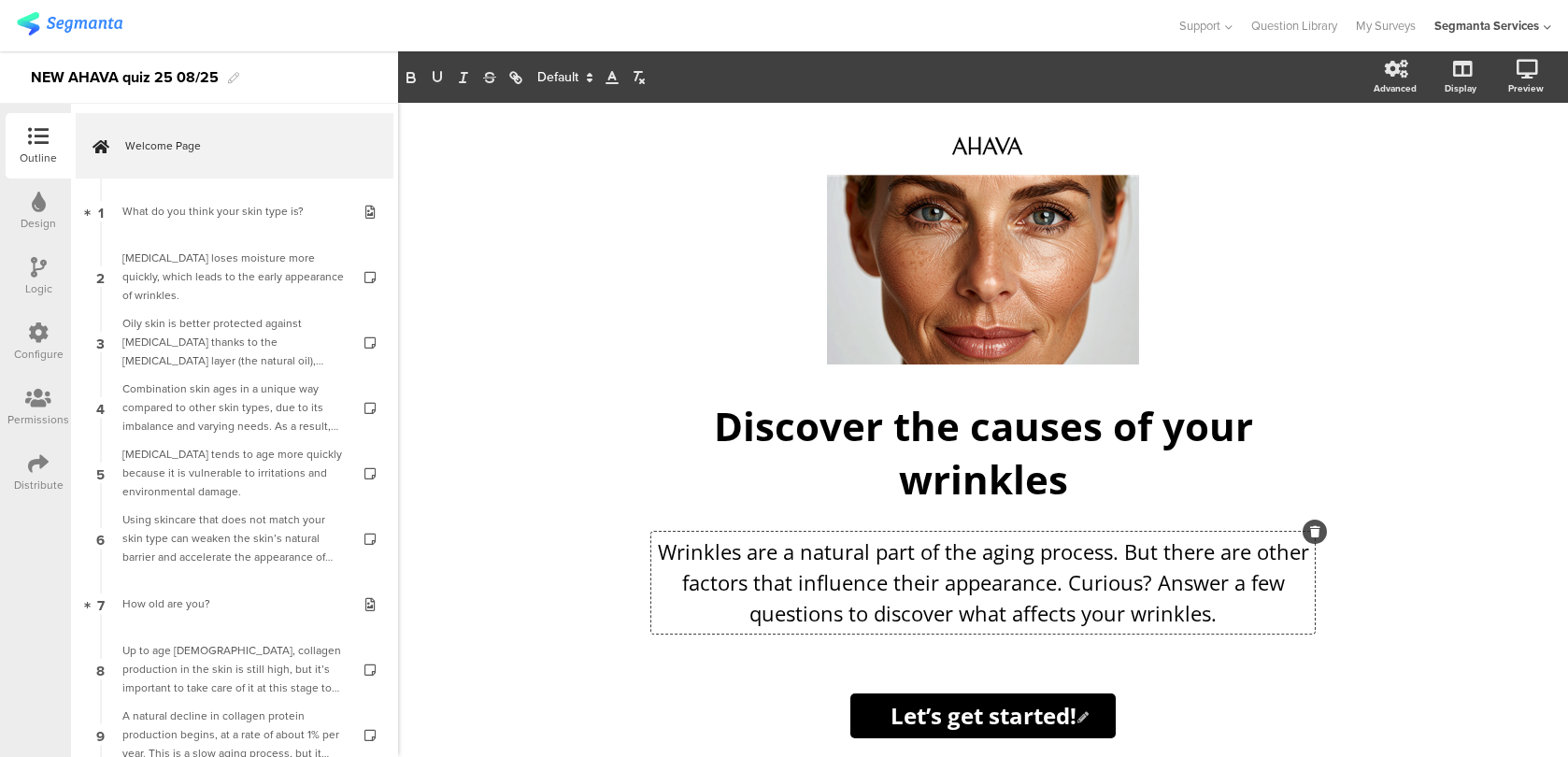
click at [1136, 546] on p "Wrinkles are a natural part of the aging process. But there are other factors t…" at bounding box center [982, 583] width 654 height 92
click at [1051, 585] on p "Wrinkles are a natural part of the aging process, but there are other factors t…" at bounding box center [982, 583] width 654 height 92
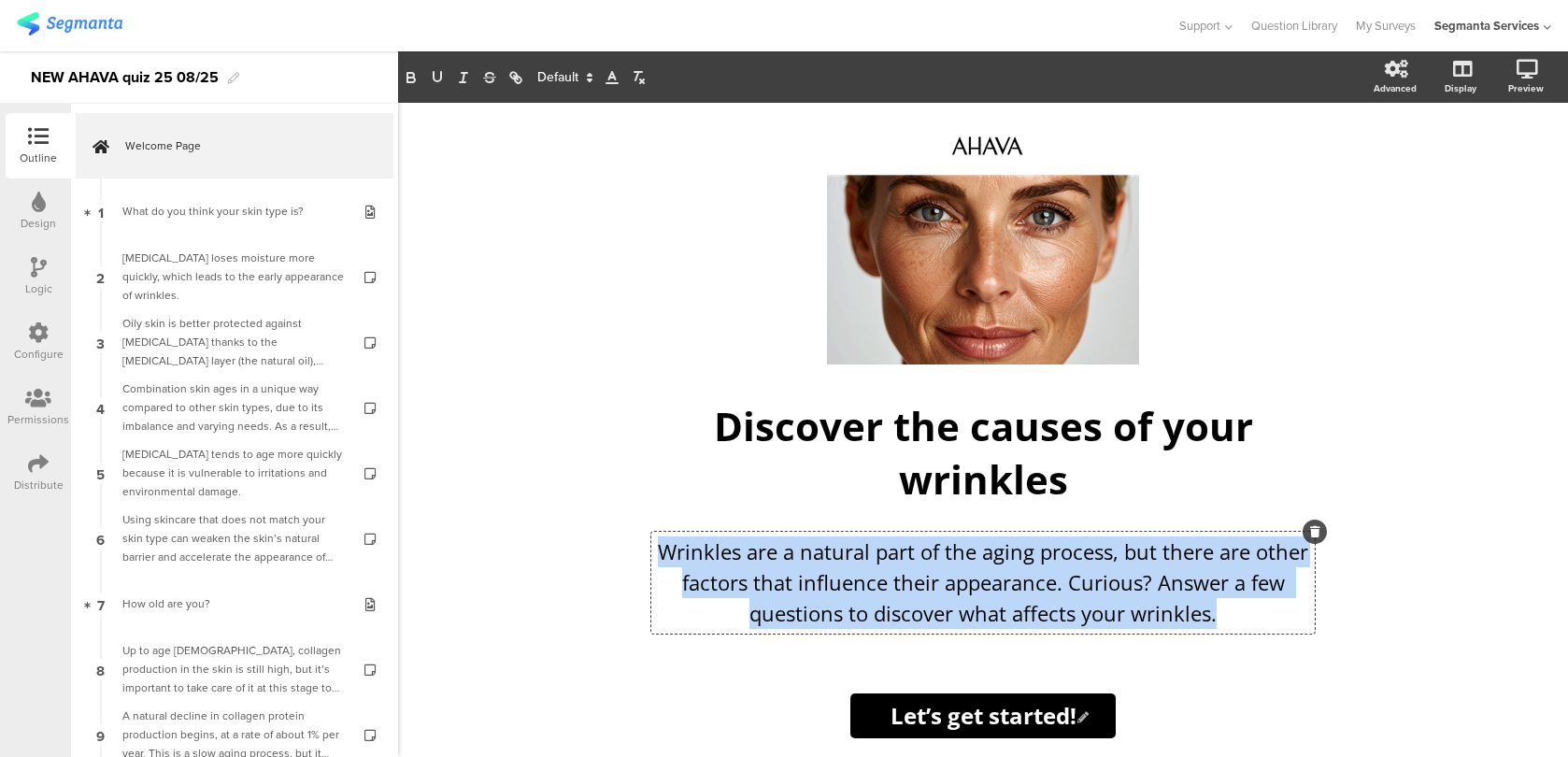
copy p "Wrinkles are a natural part of the aging process, but there are other factors t…"
click at [843, 587] on p "Wrinkles are a natural part of the aging process, but there are other factors t…" at bounding box center [982, 583] width 654 height 92
click at [692, 576] on p "Wrinkles are a natural part of the aging process, but there are other factors t…" at bounding box center [982, 583] width 654 height 92
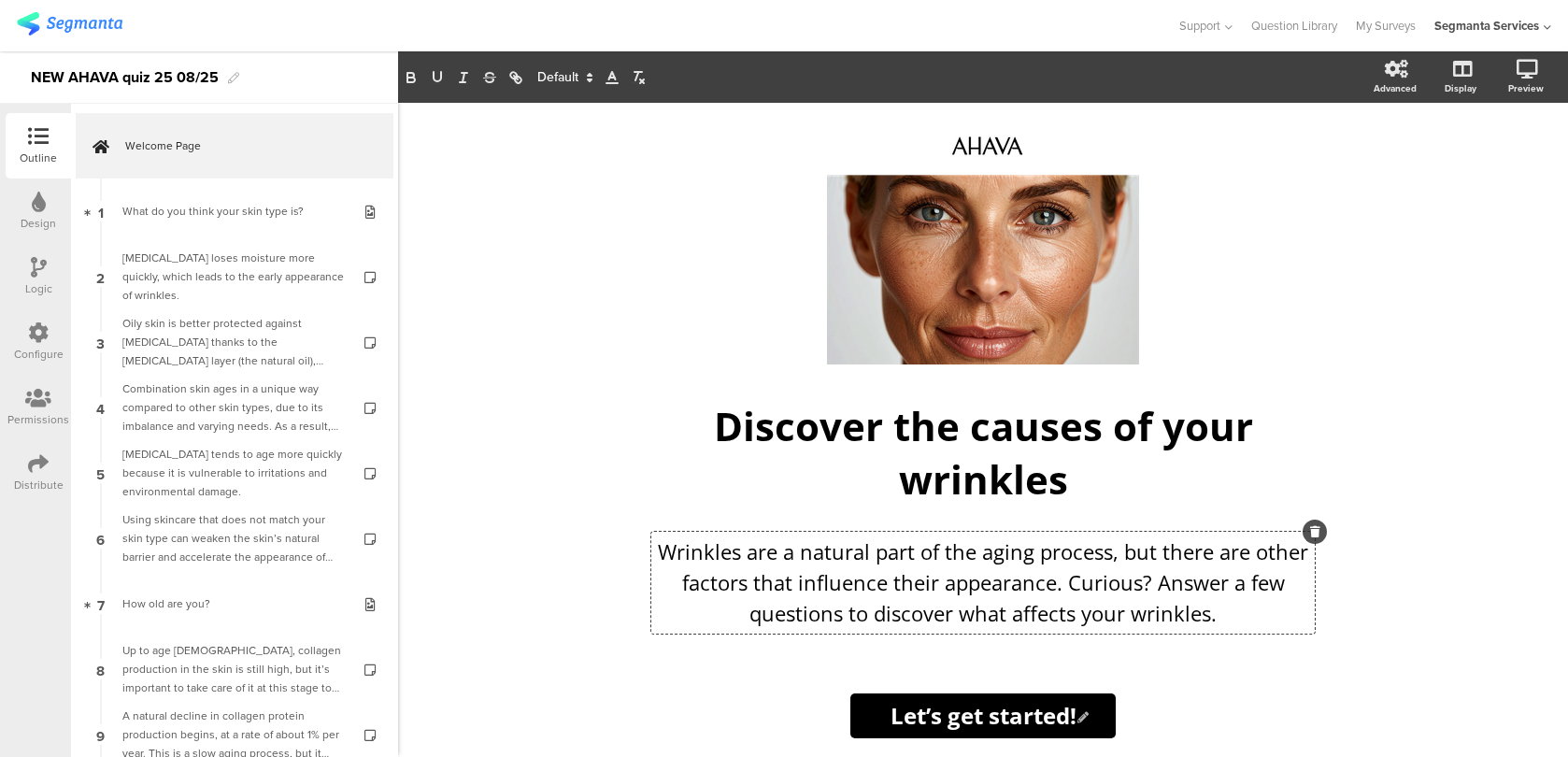
click at [656, 549] on p "Wrinkles are a natural part of the aging process, but there are other factors t…" at bounding box center [982, 583] width 654 height 92
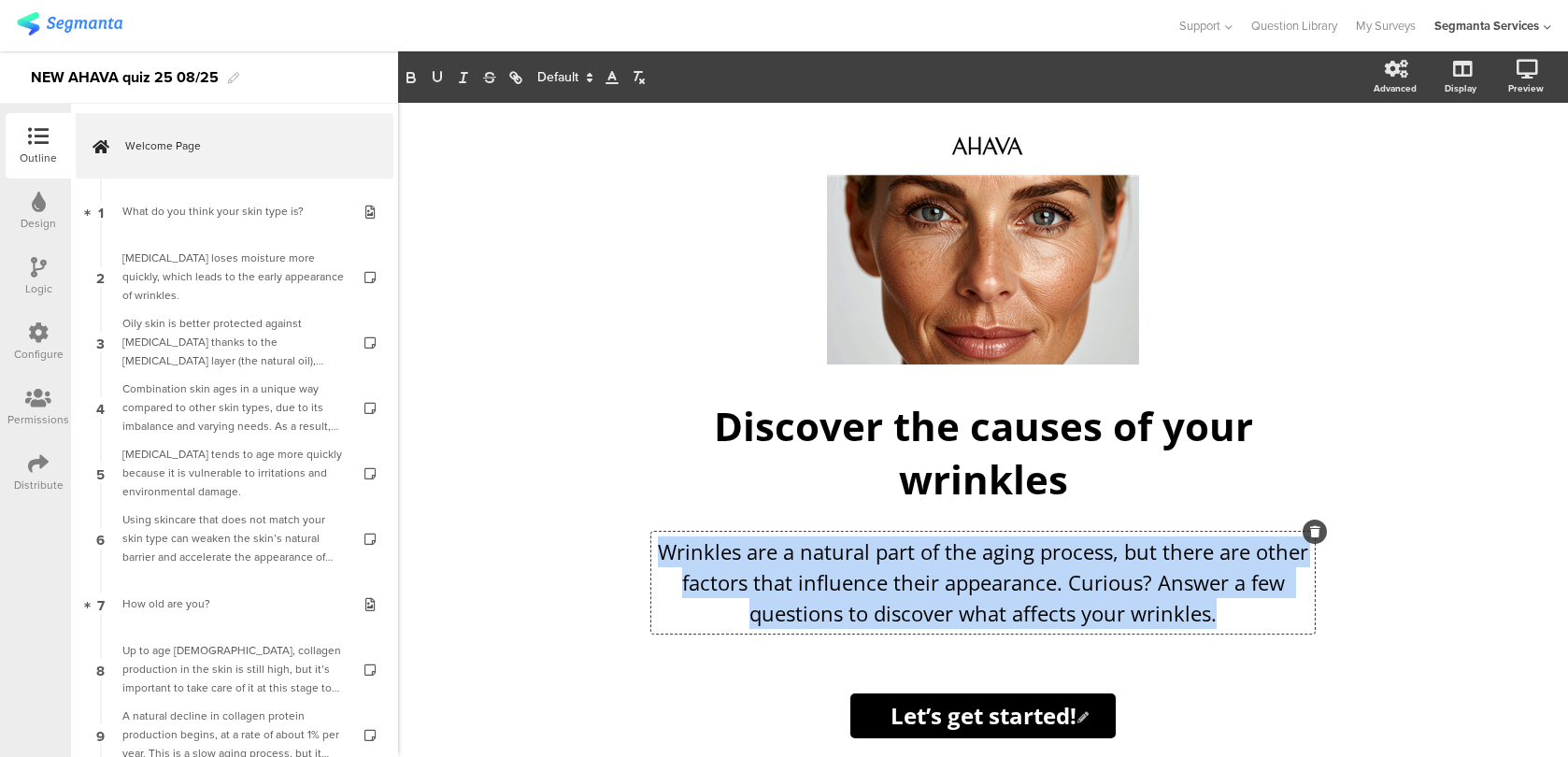
copy p "Wrinkles are a natural part of the aging process, but there are other factors t…"
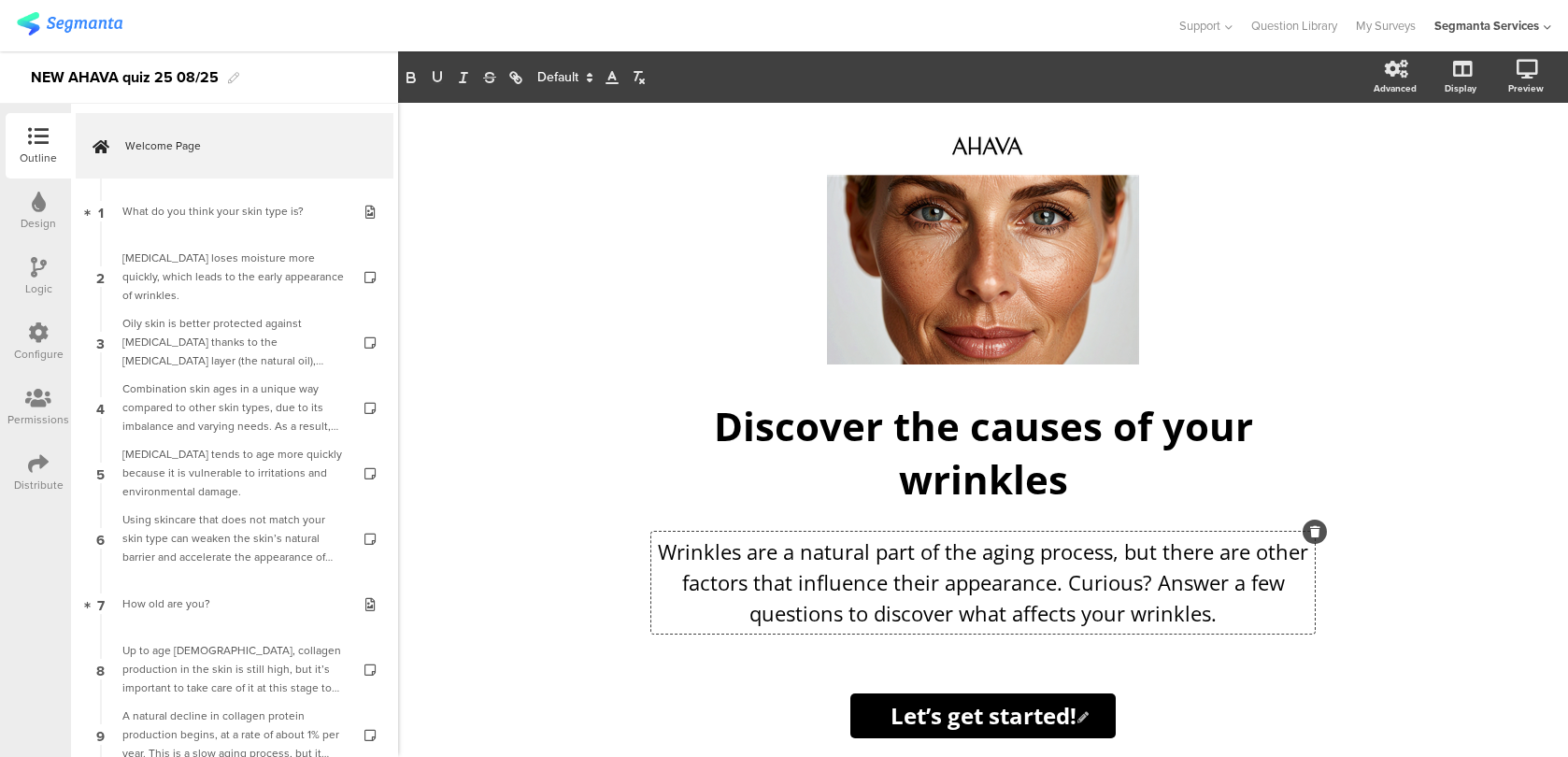
click at [867, 588] on p "Wrinkles are a natural part of the aging process, but there are other factors t…" at bounding box center [982, 583] width 654 height 92
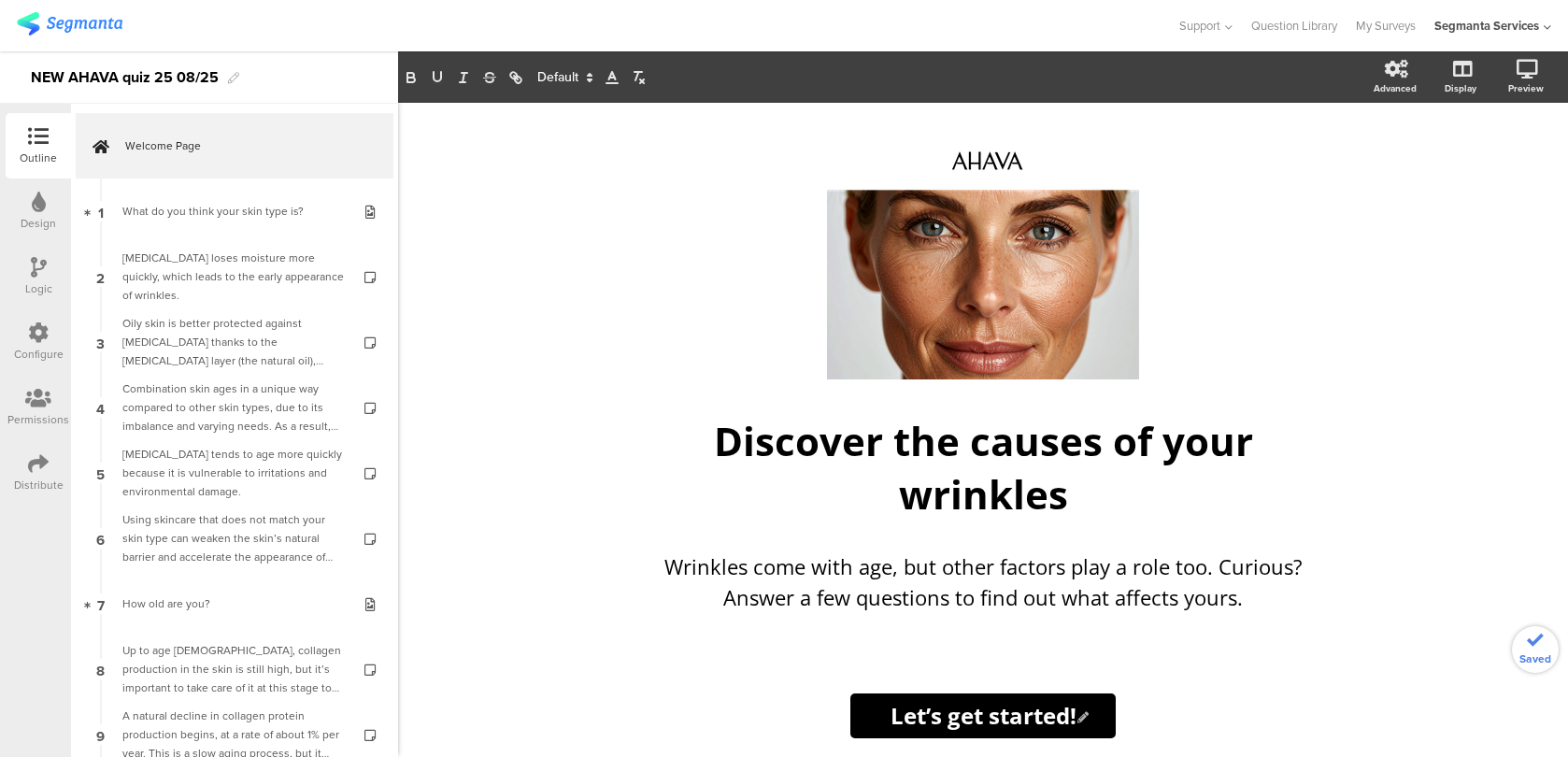
click at [1438, 462] on div "/ Discover the causes of your wrinkles Discover the causes of your wrinkles Wri…" at bounding box center [983, 430] width 1170 height 654
click at [921, 280] on icon at bounding box center [938, 262] width 64 height 64
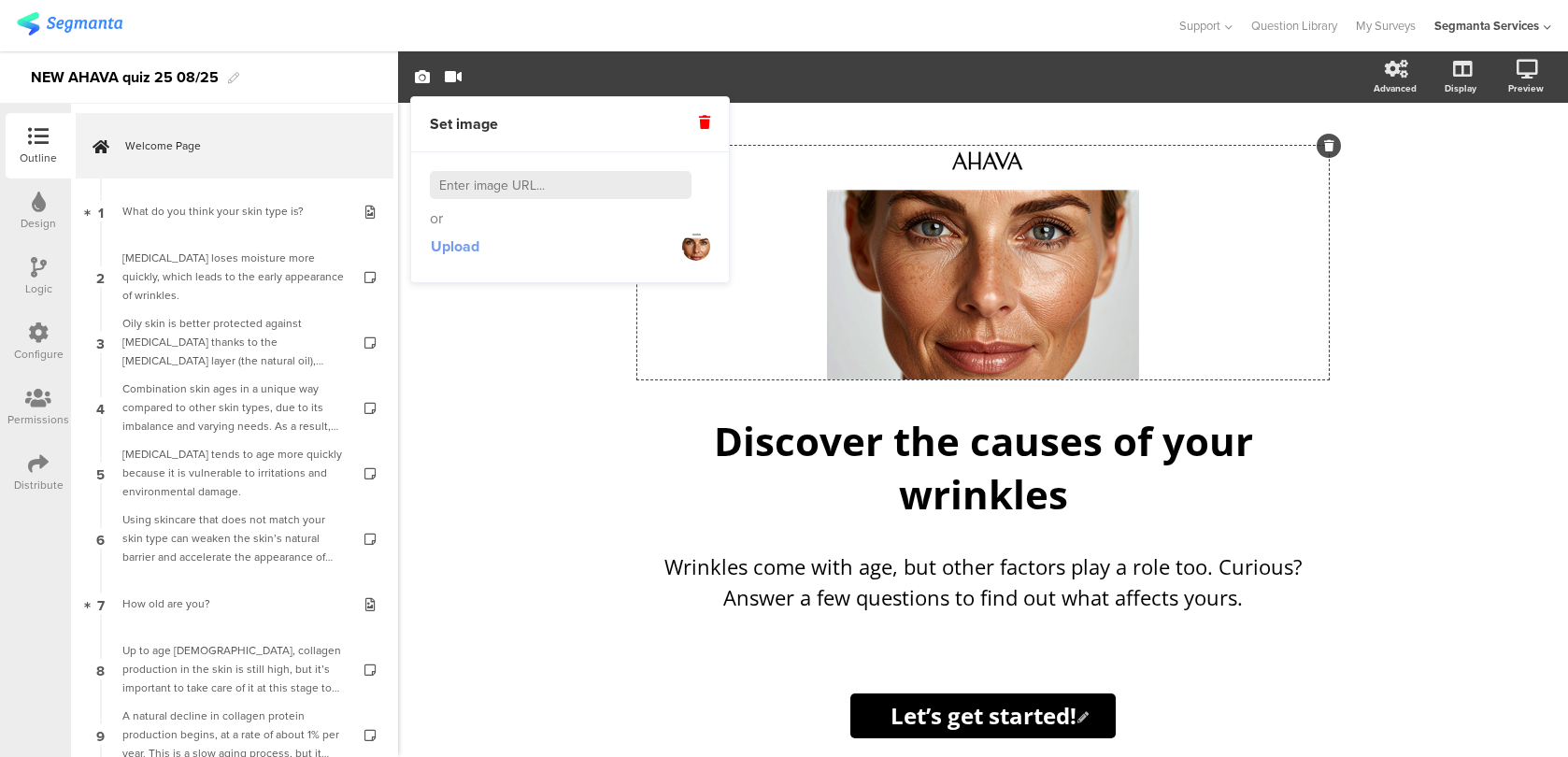
click at [441, 253] on span "Upload" at bounding box center [454, 247] width 48 height 21
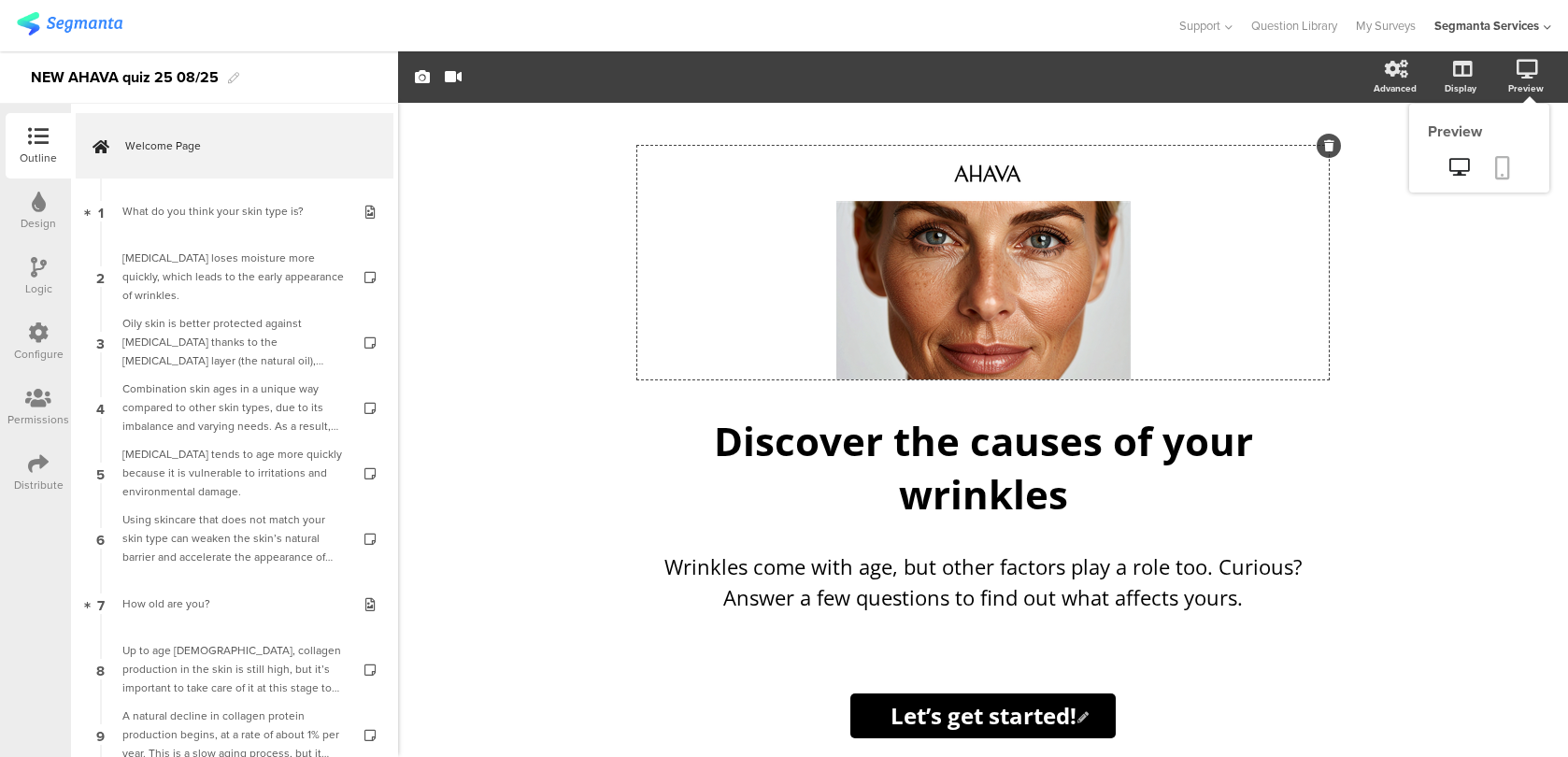
click at [1495, 186] on link at bounding box center [1502, 169] width 41 height 36
click at [30, 468] on icon at bounding box center [38, 463] width 20 height 20
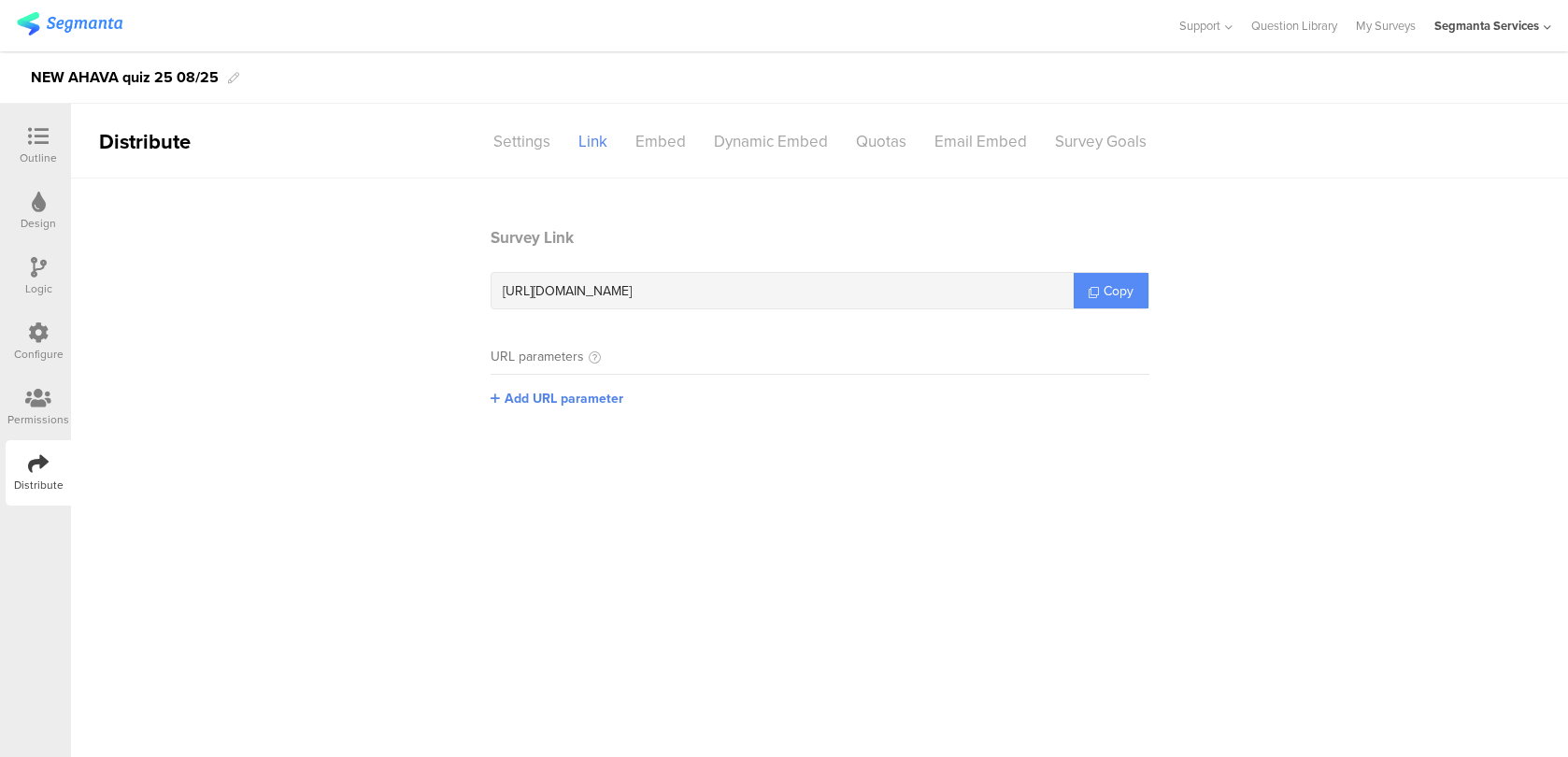
click at [1093, 287] on icon at bounding box center [1093, 292] width 11 height 11
click at [36, 143] on icon at bounding box center [38, 136] width 20 height 20
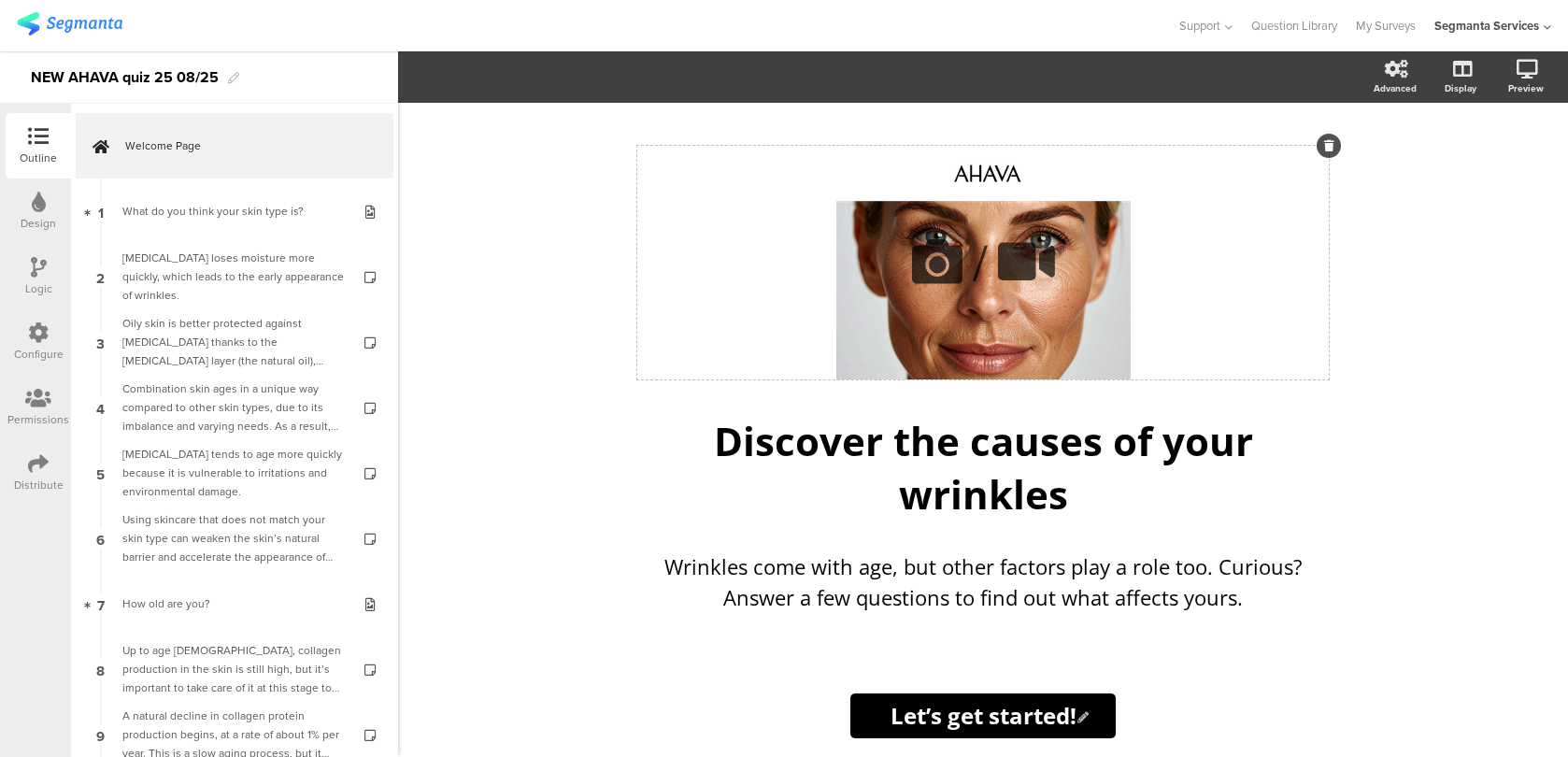
click at [1038, 169] on div "/" at bounding box center [983, 262] width 691 height 234
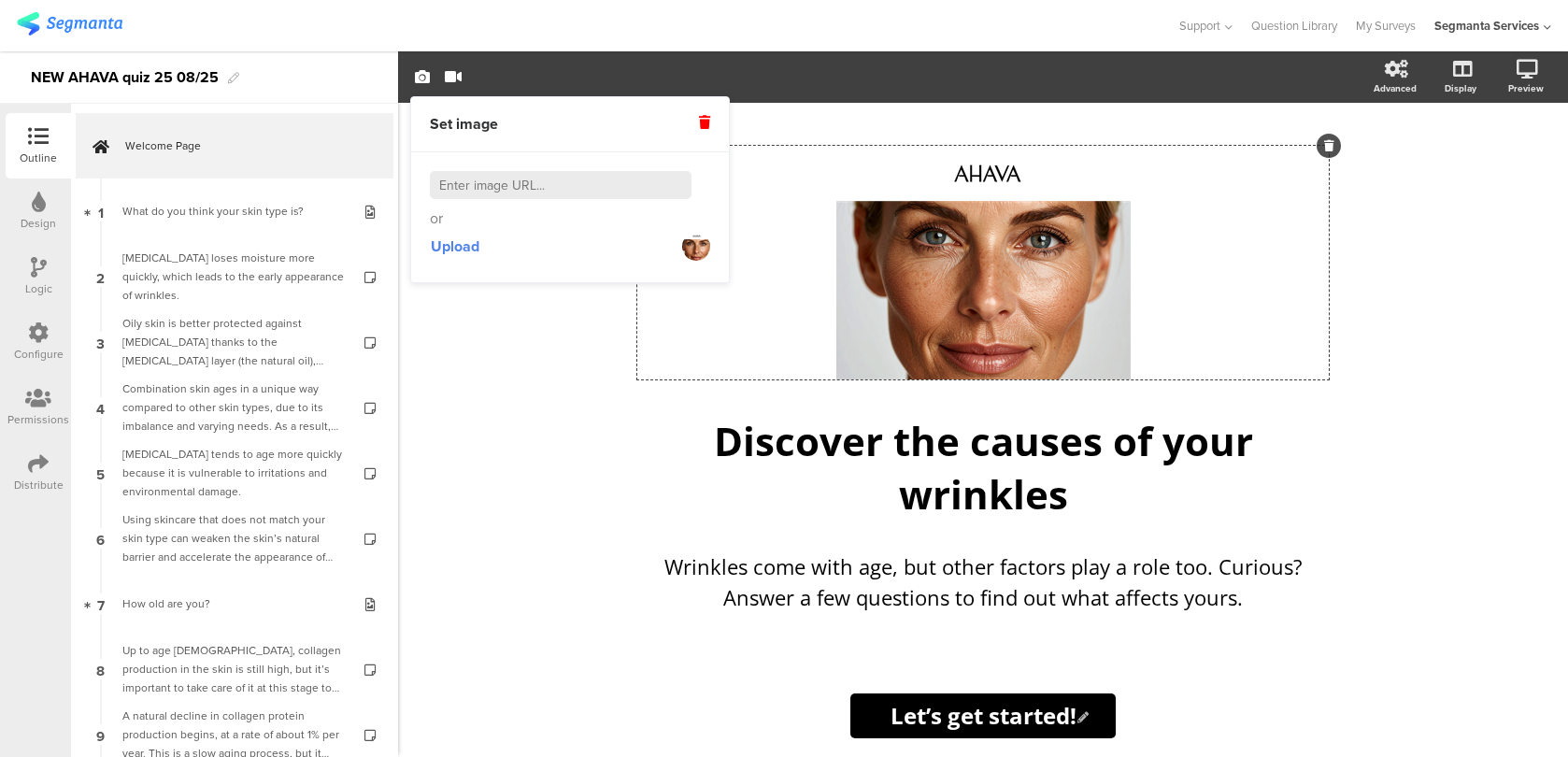
click at [488, 346] on div "/ Discover the causes of your wrinkles Discover the causes of your wrinkles Wri…" at bounding box center [983, 430] width 1170 height 654
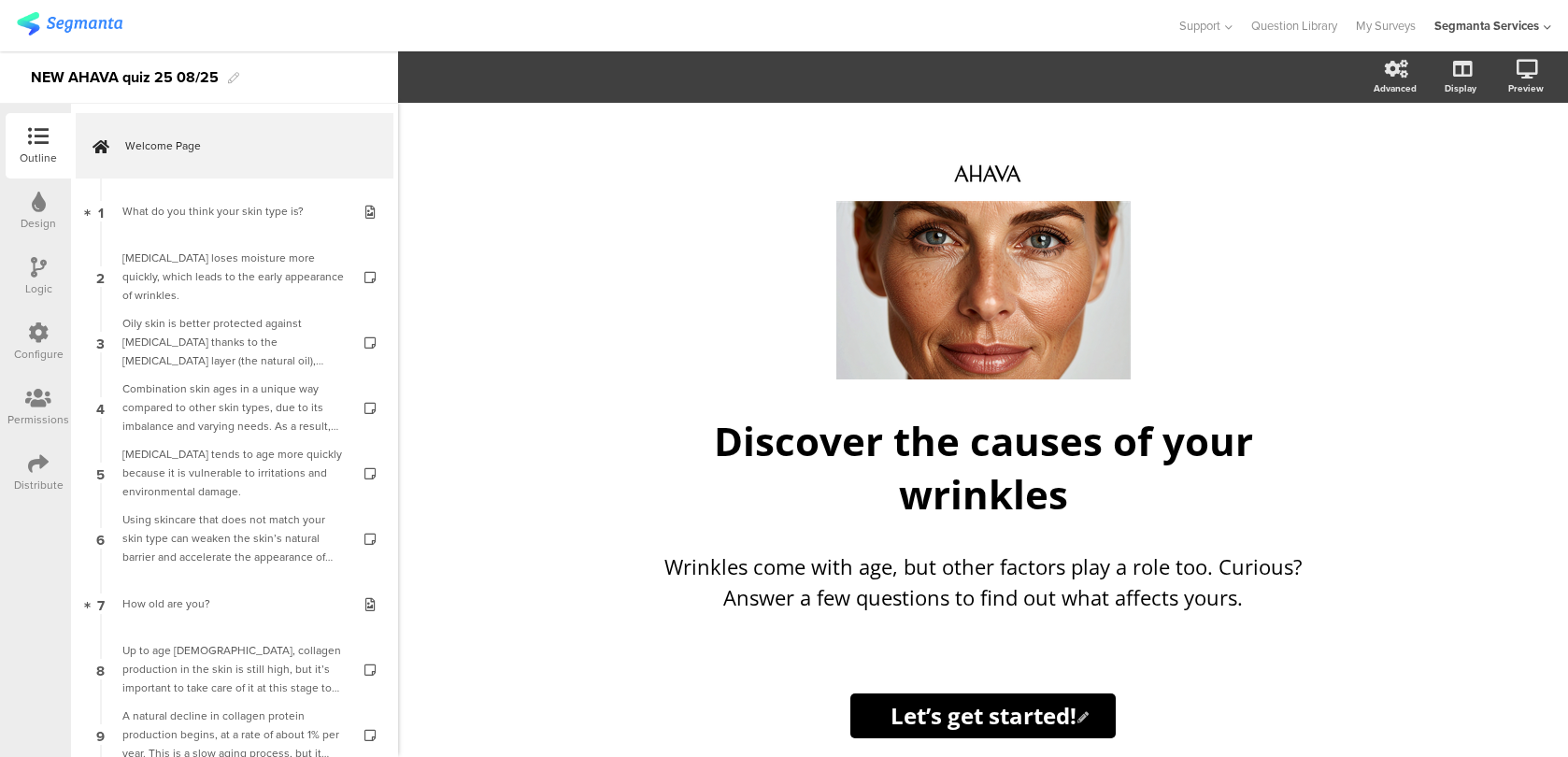
click at [39, 334] on icon at bounding box center [38, 332] width 20 height 20
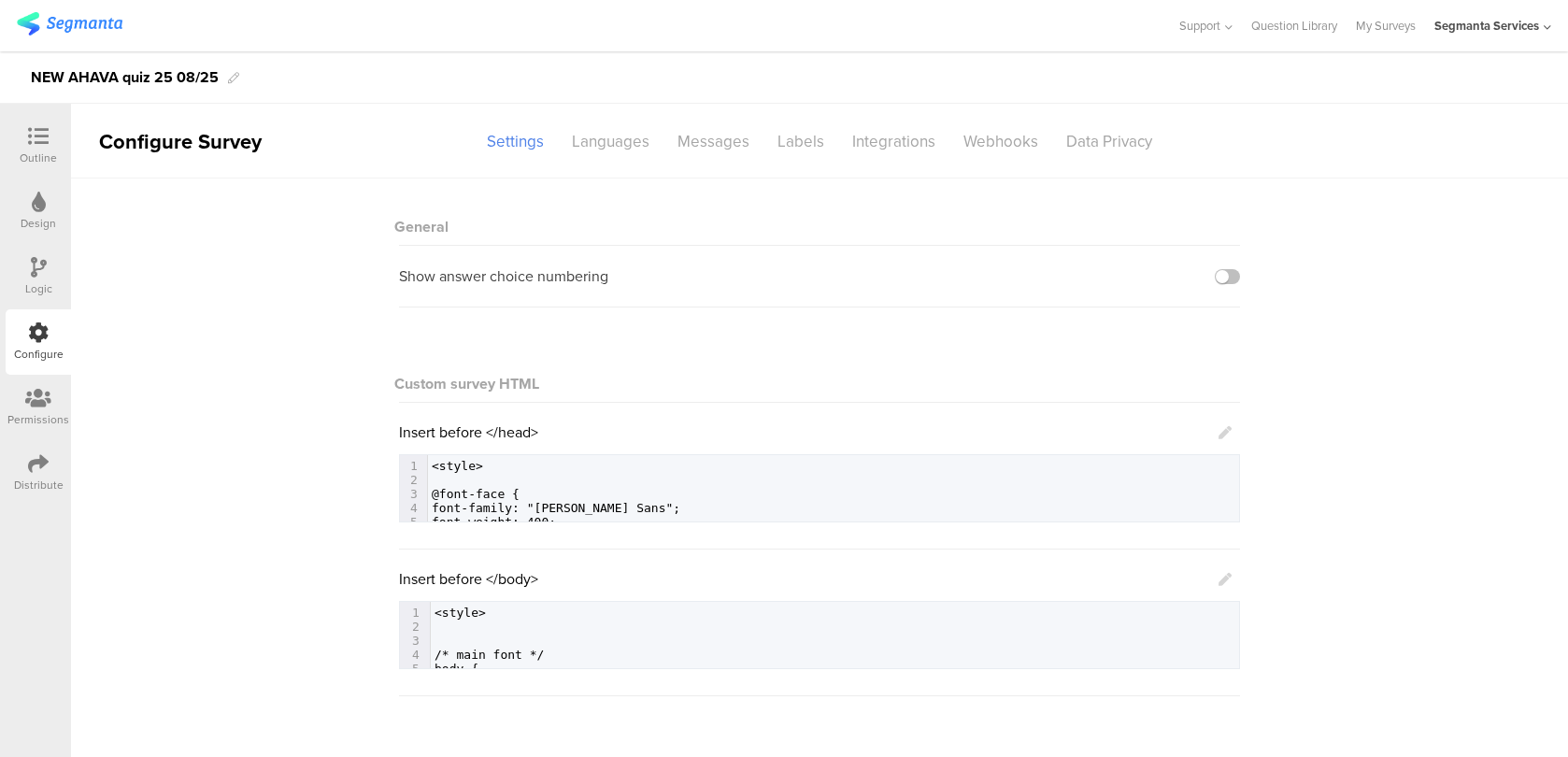
click at [1221, 582] on icon at bounding box center [1225, 580] width 13 height 13
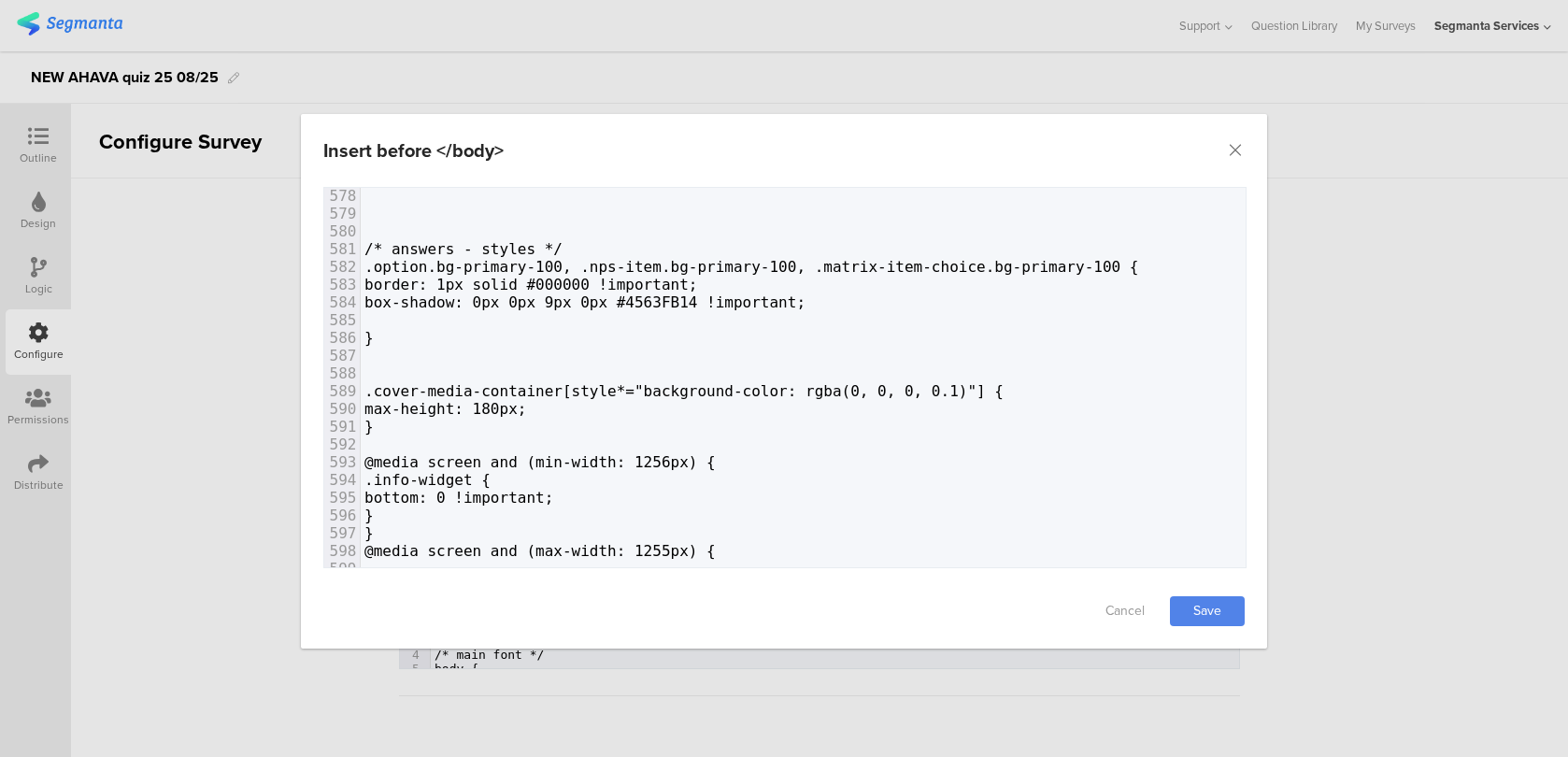
scroll to position [10253, 0]
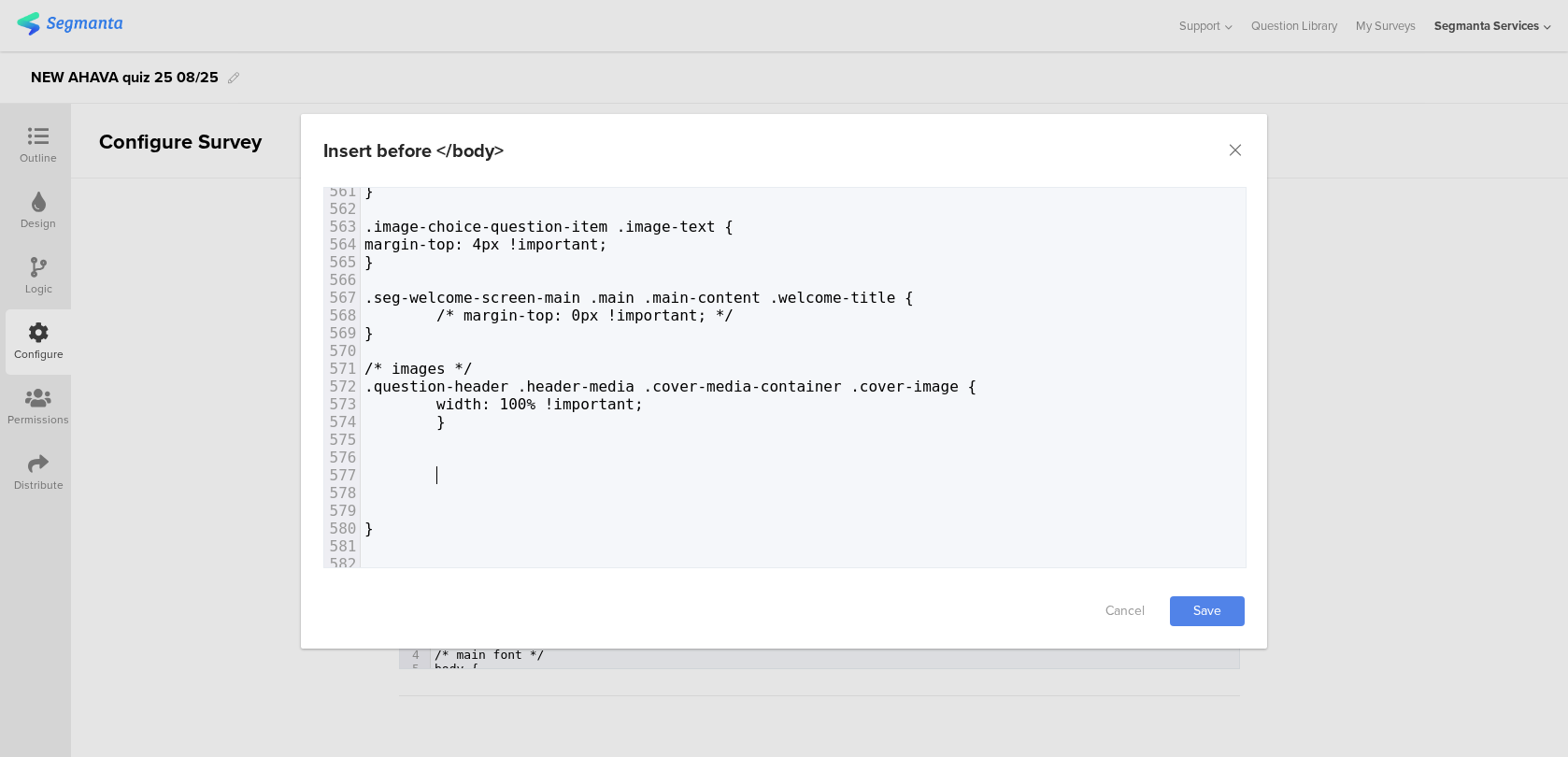
paste textarea "dialog"
drag, startPoint x: 510, startPoint y: 472, endPoint x: 432, endPoint y: 471, distance: 78.0
click at [432, 471] on span ".seg-welcome-screen-main .main .main-content {" at bounding box center [572, 475] width 414 height 17
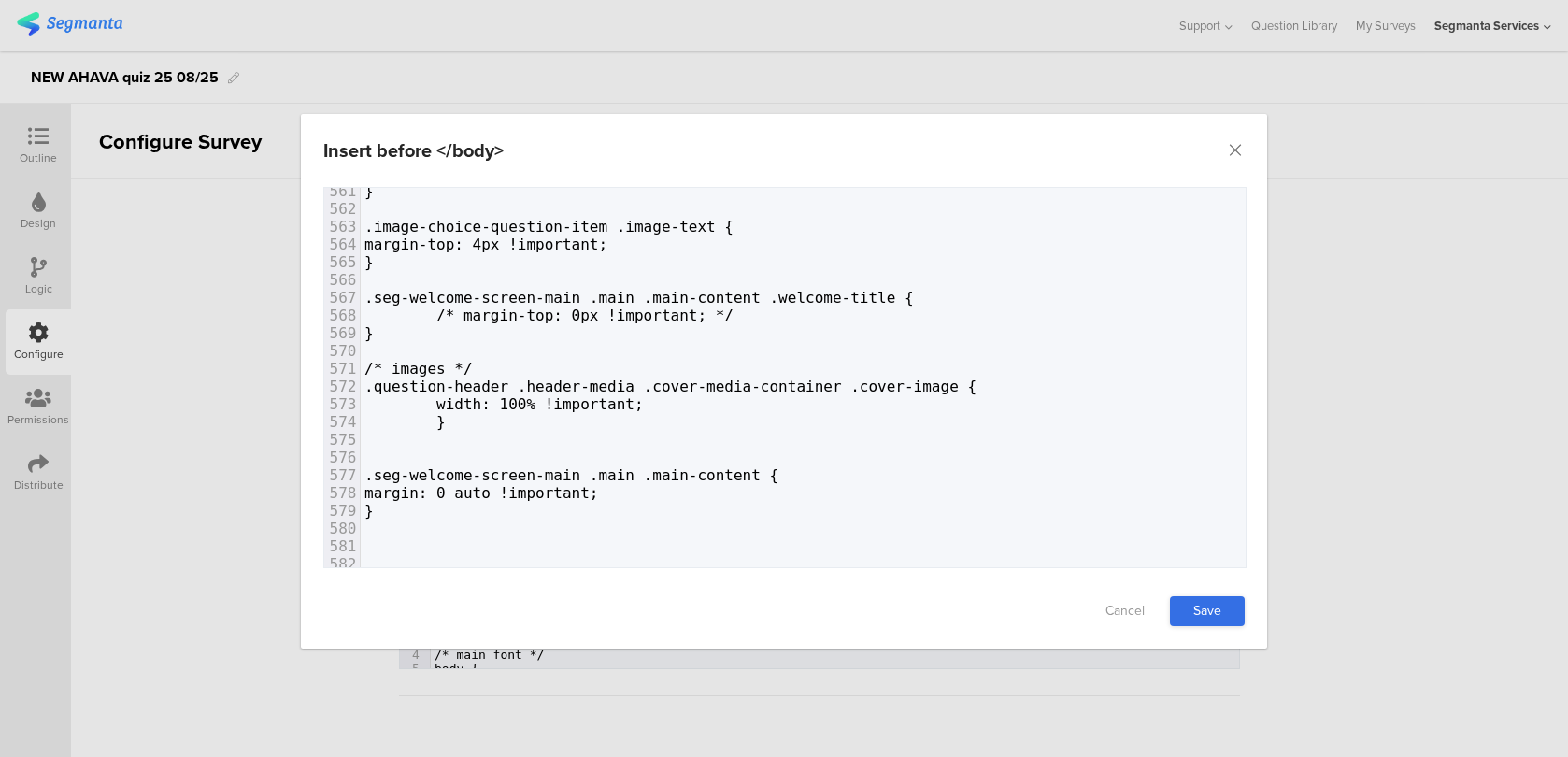
click at [1215, 609] on link "Save" at bounding box center [1207, 611] width 75 height 30
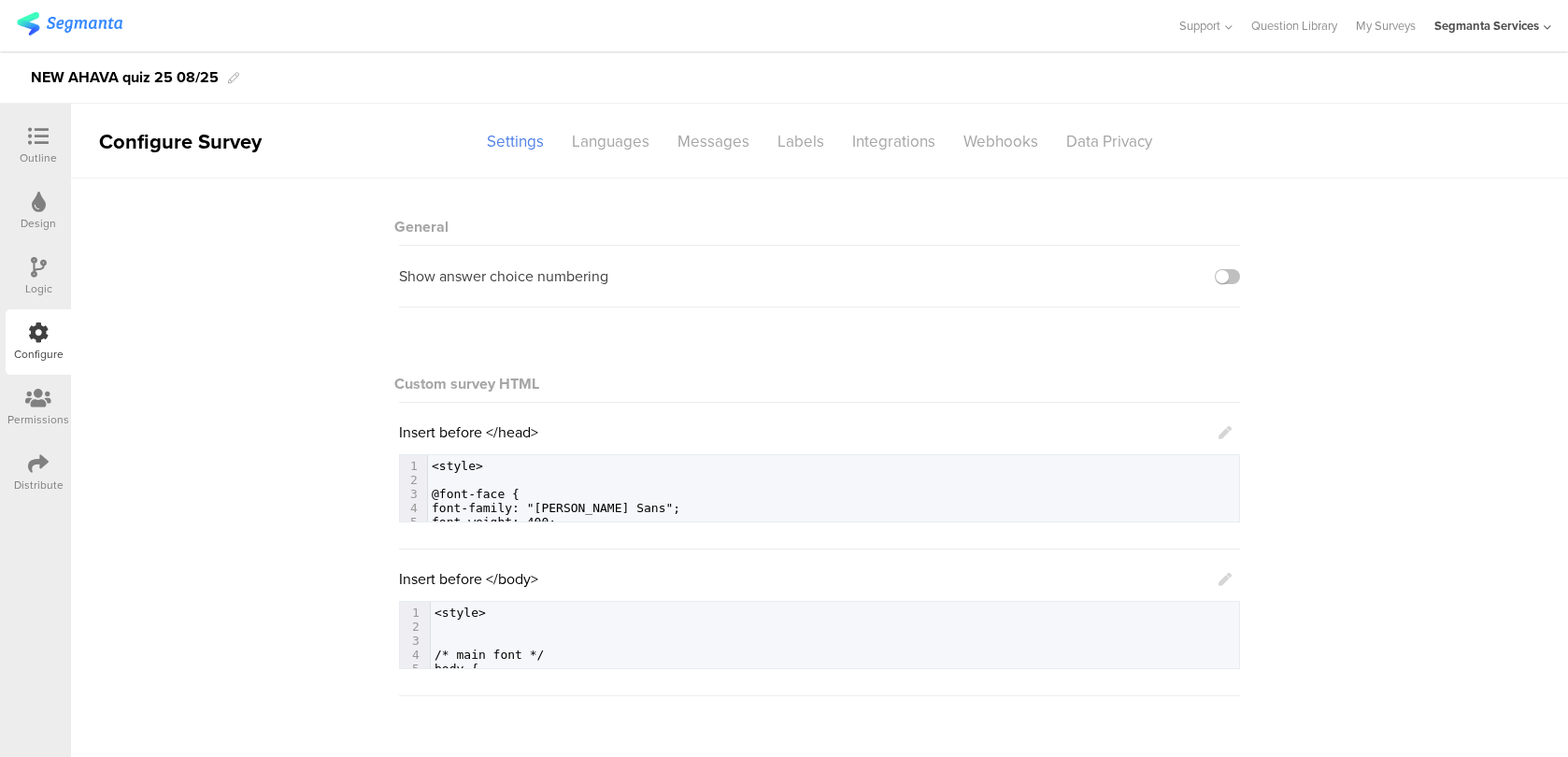
click at [37, 134] on icon at bounding box center [38, 136] width 20 height 20
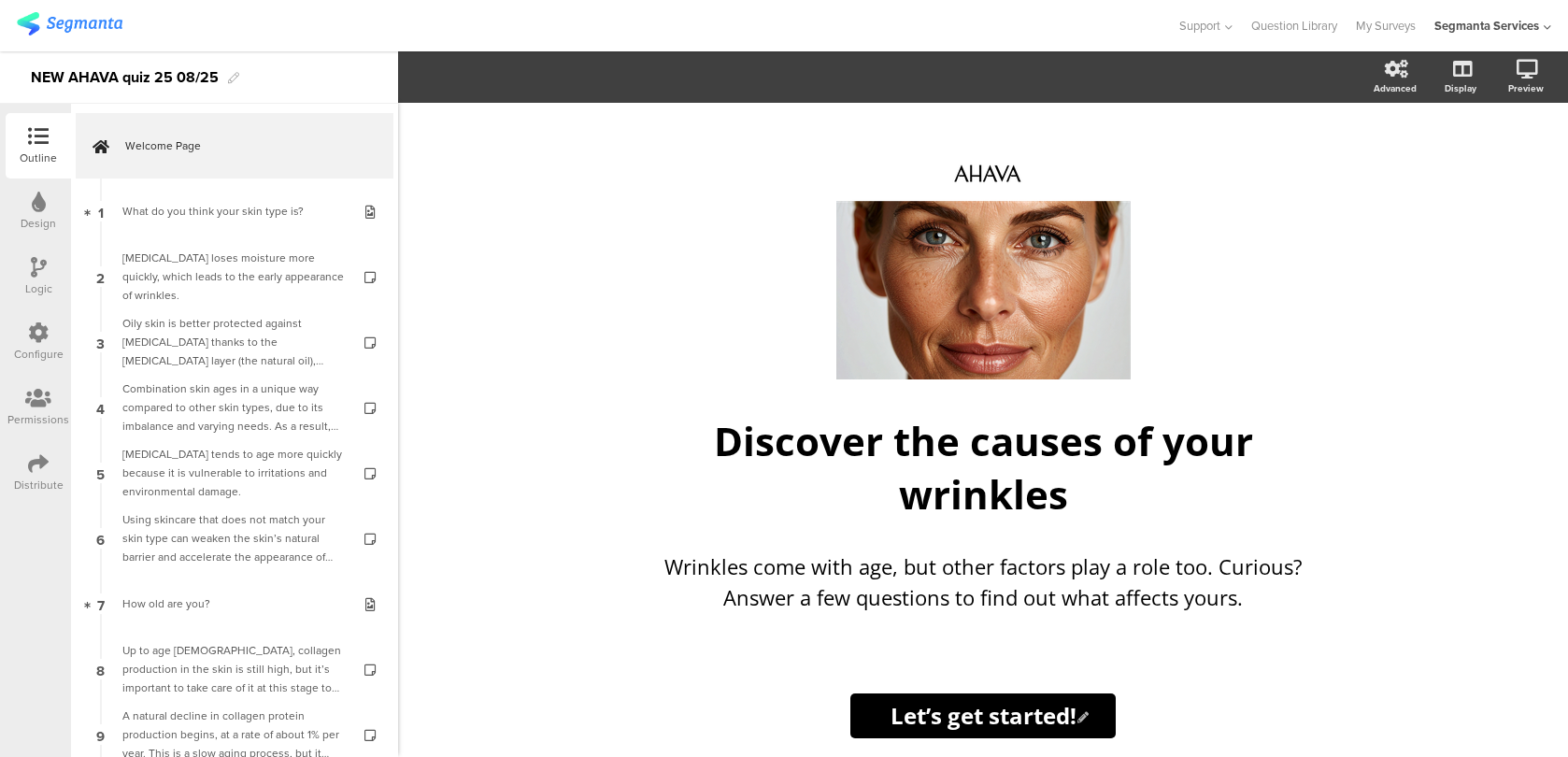
click at [57, 307] on div "Logic" at bounding box center [39, 276] width 65 height 65
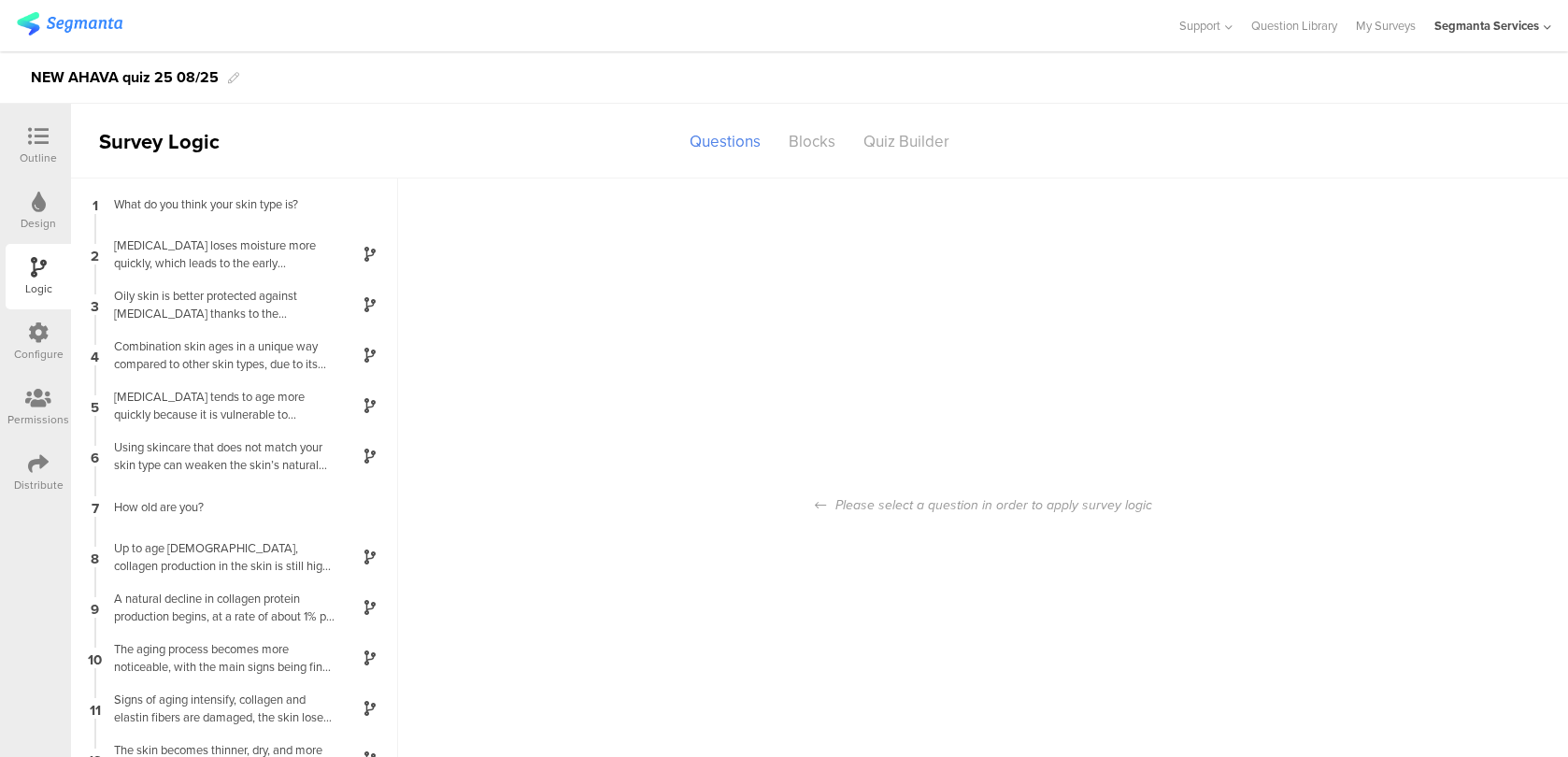
click at [45, 340] on icon at bounding box center [38, 332] width 20 height 20
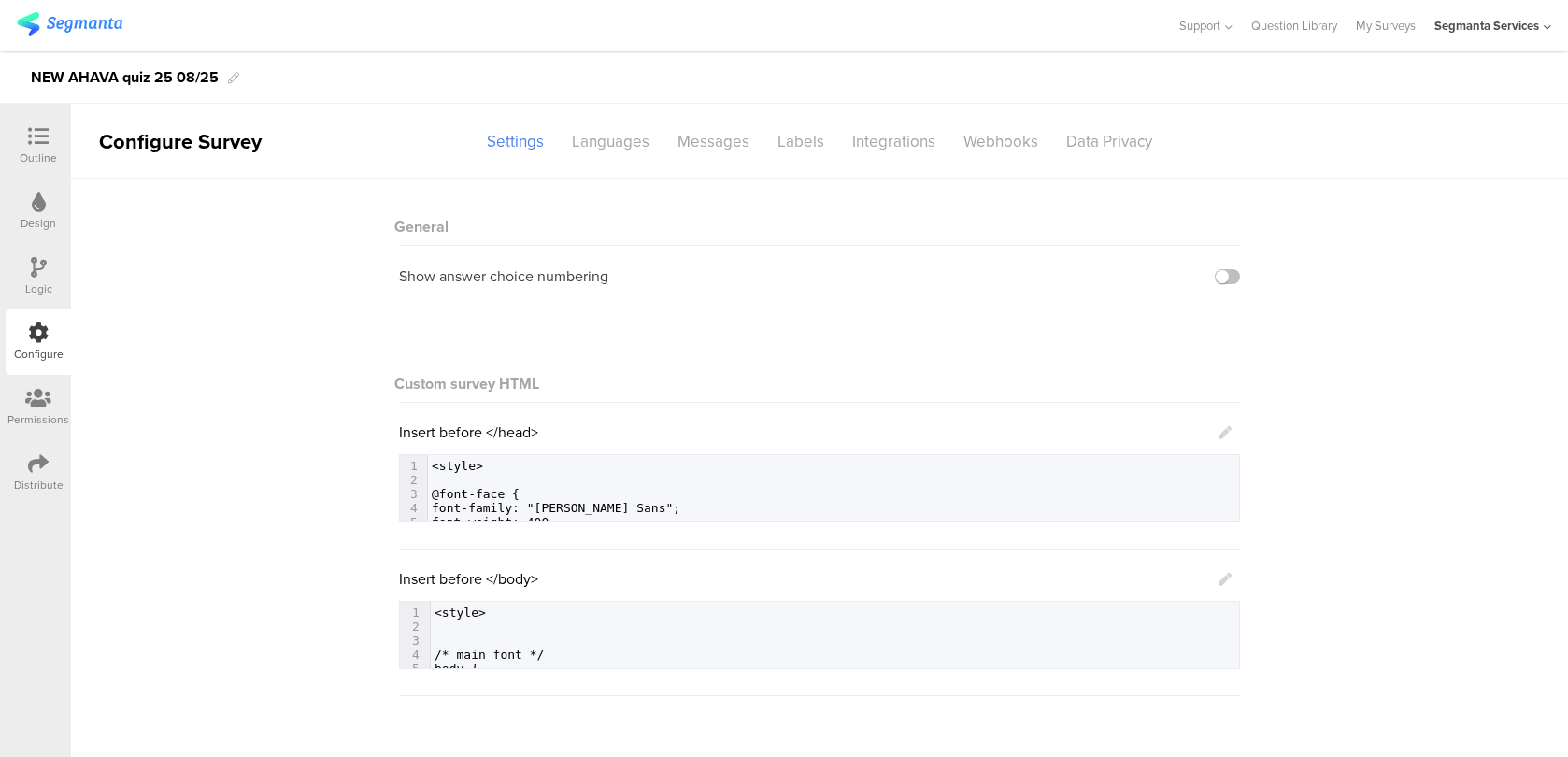
click at [1228, 587] on link at bounding box center [1225, 579] width 13 height 21
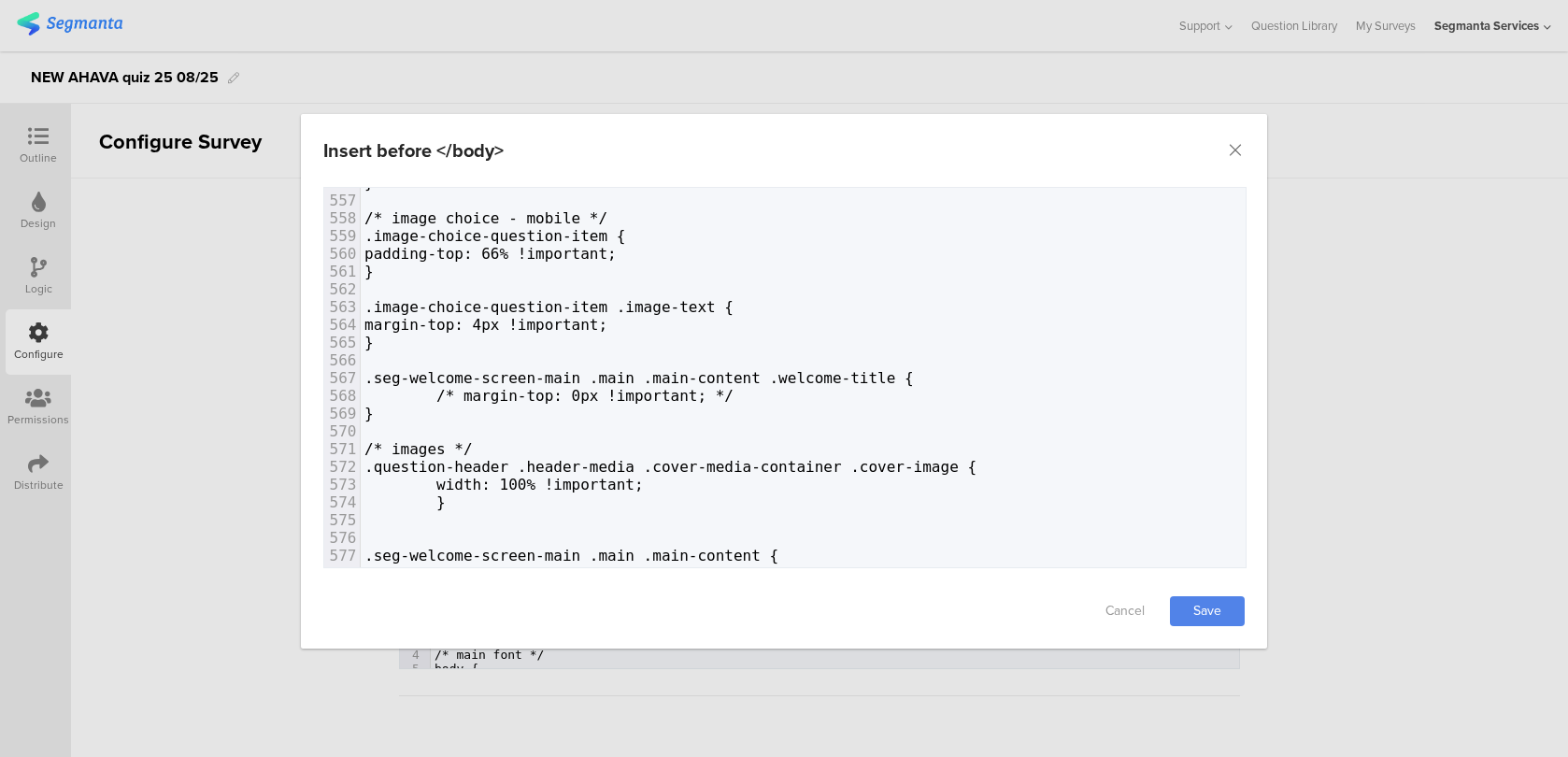
scroll to position [9769, 0]
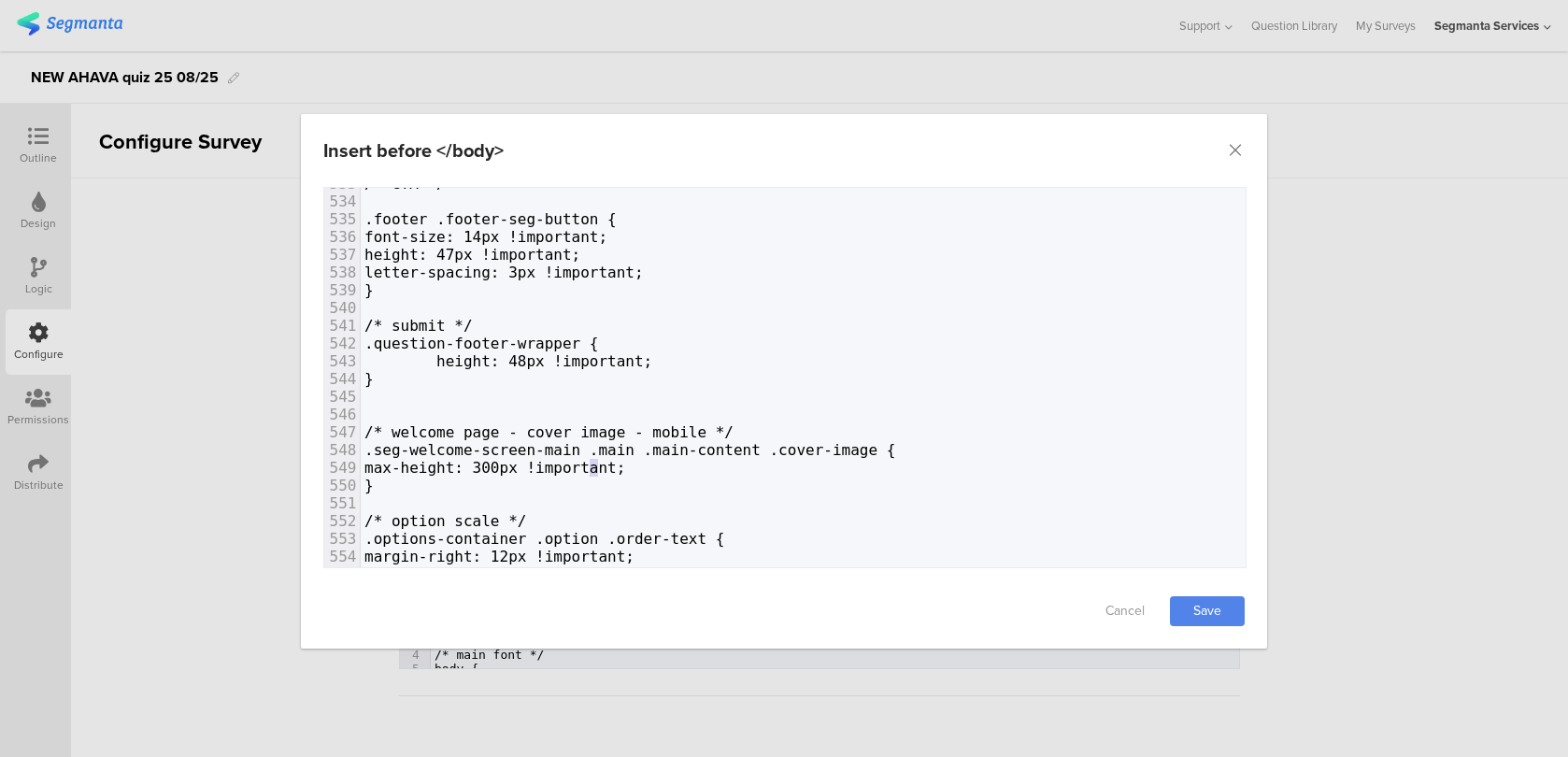
drag, startPoint x: 589, startPoint y: 471, endPoint x: 602, endPoint y: 470, distance: 13.0
click at [602, 470] on span "max-height: 300px !important;" at bounding box center [495, 468] width 261 height 17
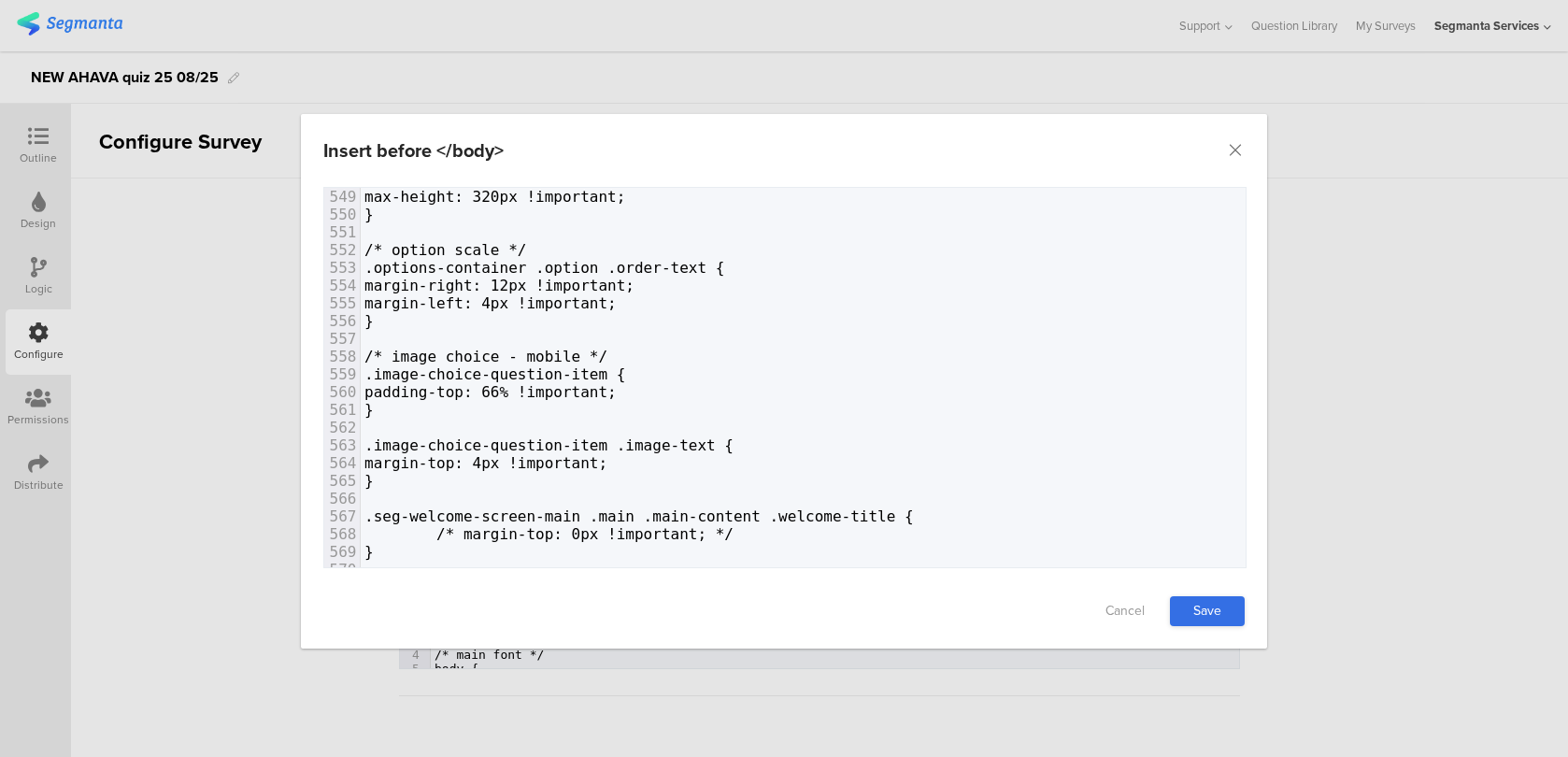
type textarea "2"
click at [1195, 599] on link "Save" at bounding box center [1207, 611] width 75 height 30
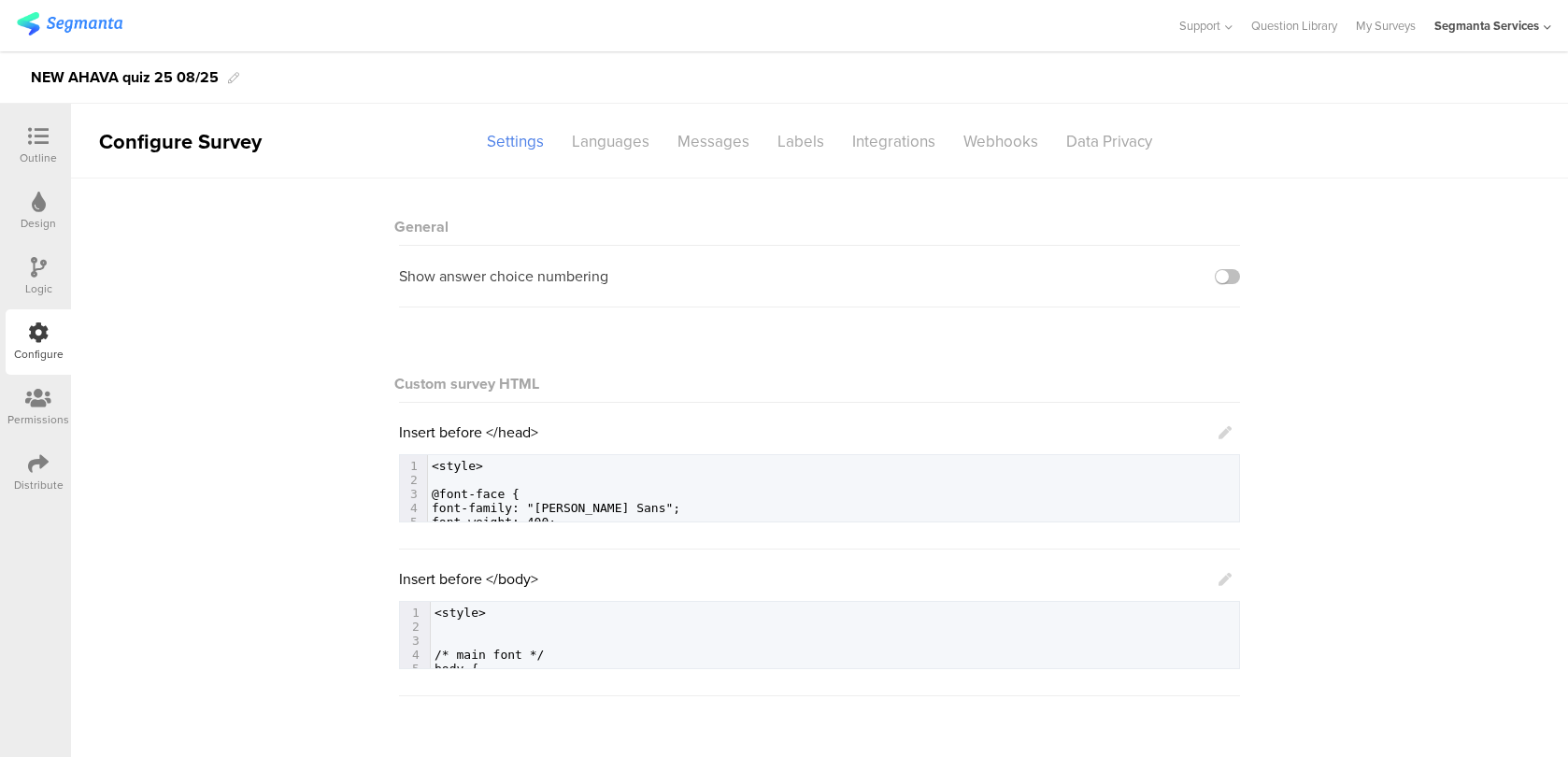
click at [47, 139] on icon at bounding box center [38, 136] width 20 height 20
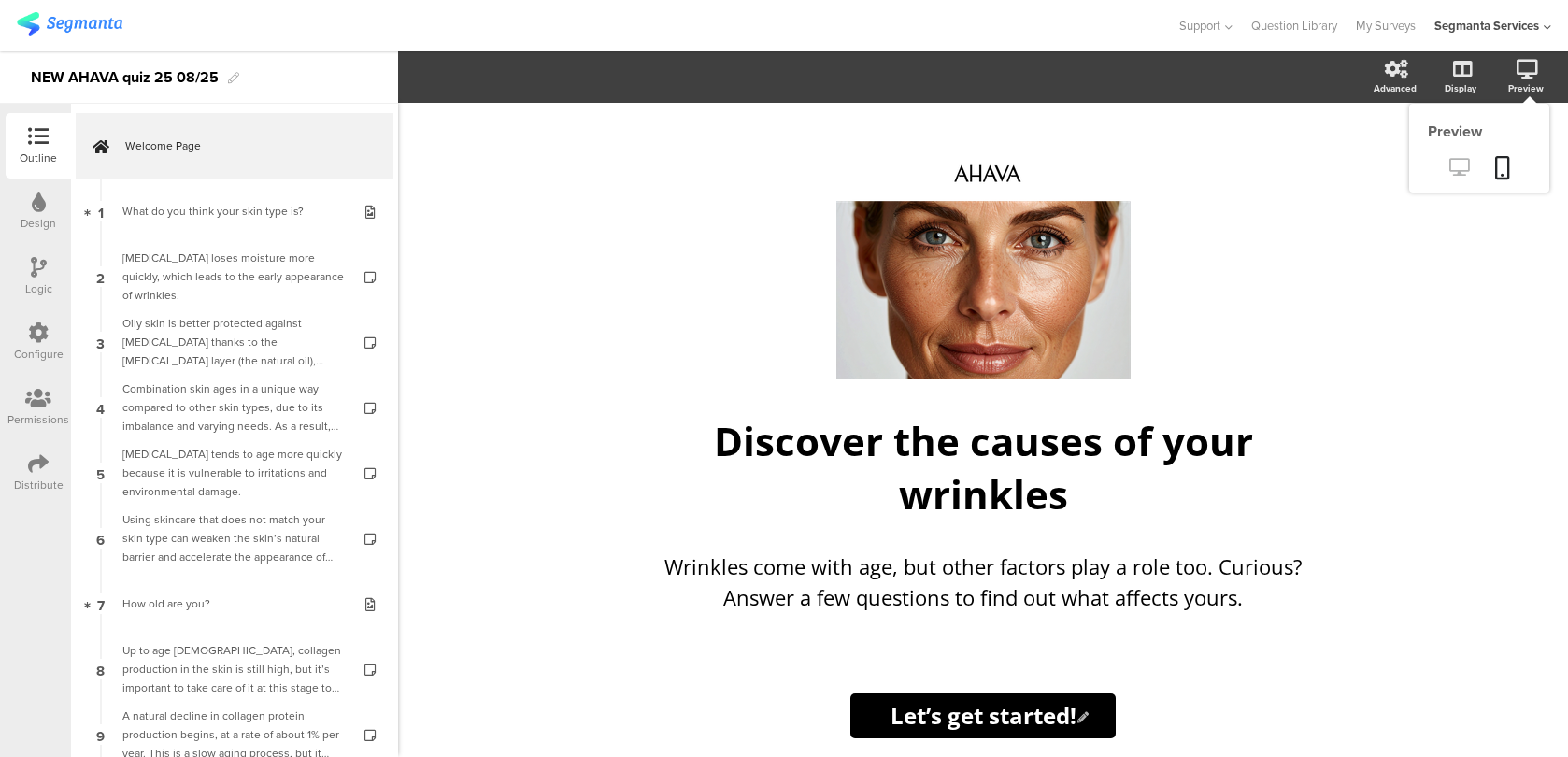
click at [1464, 166] on icon at bounding box center [1458, 167] width 19 height 17
